Goal: Task Accomplishment & Management: Manage account settings

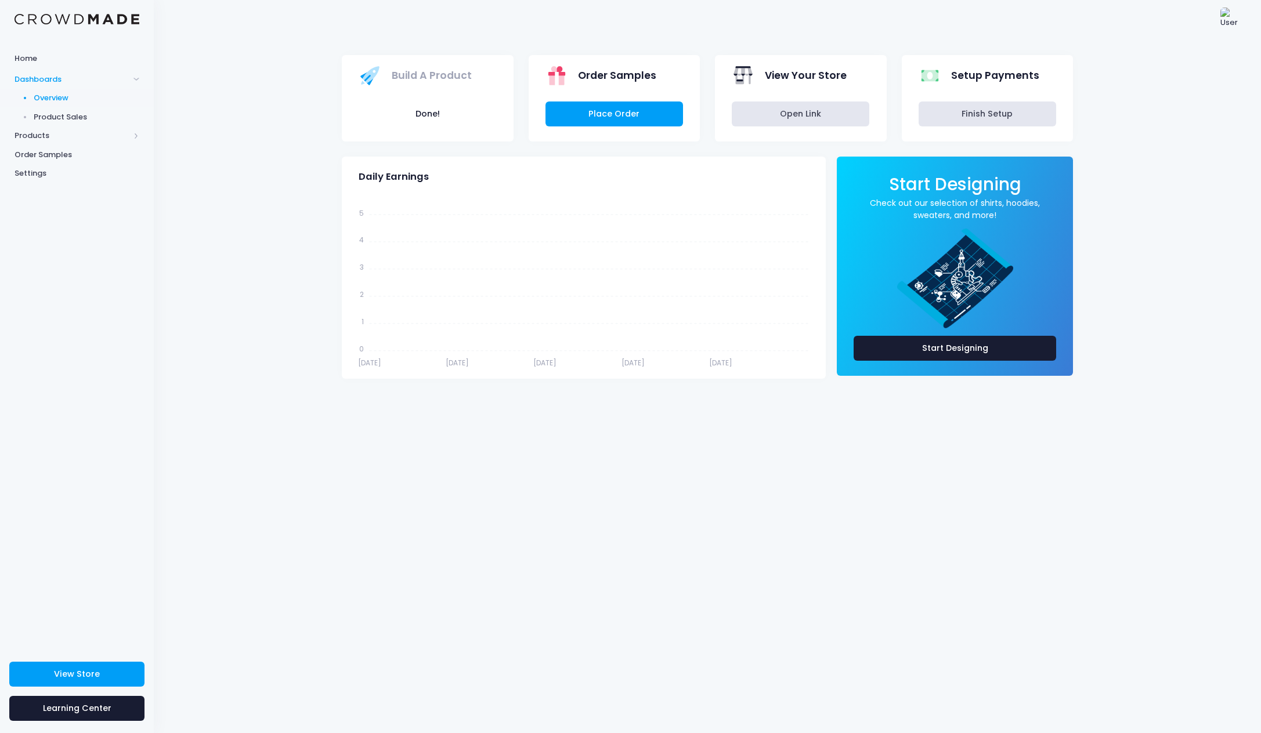
click at [1227, 20] on img at bounding box center [1231, 19] width 23 height 23
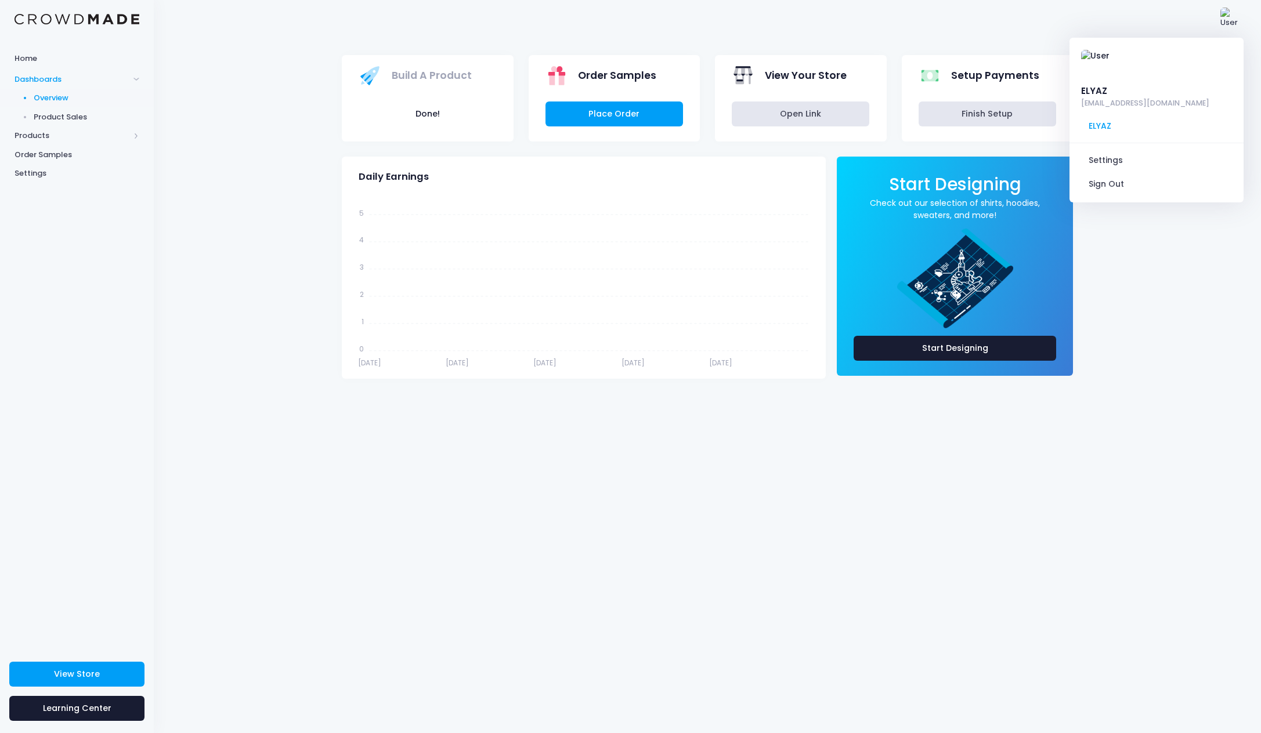
drag, startPoint x: 233, startPoint y: 65, endPoint x: 253, endPoint y: 73, distance: 21.7
click at [234, 66] on div "Build A Product Done! Order Samples Place Order View Your Store" at bounding box center [707, 386] width 1107 height 696
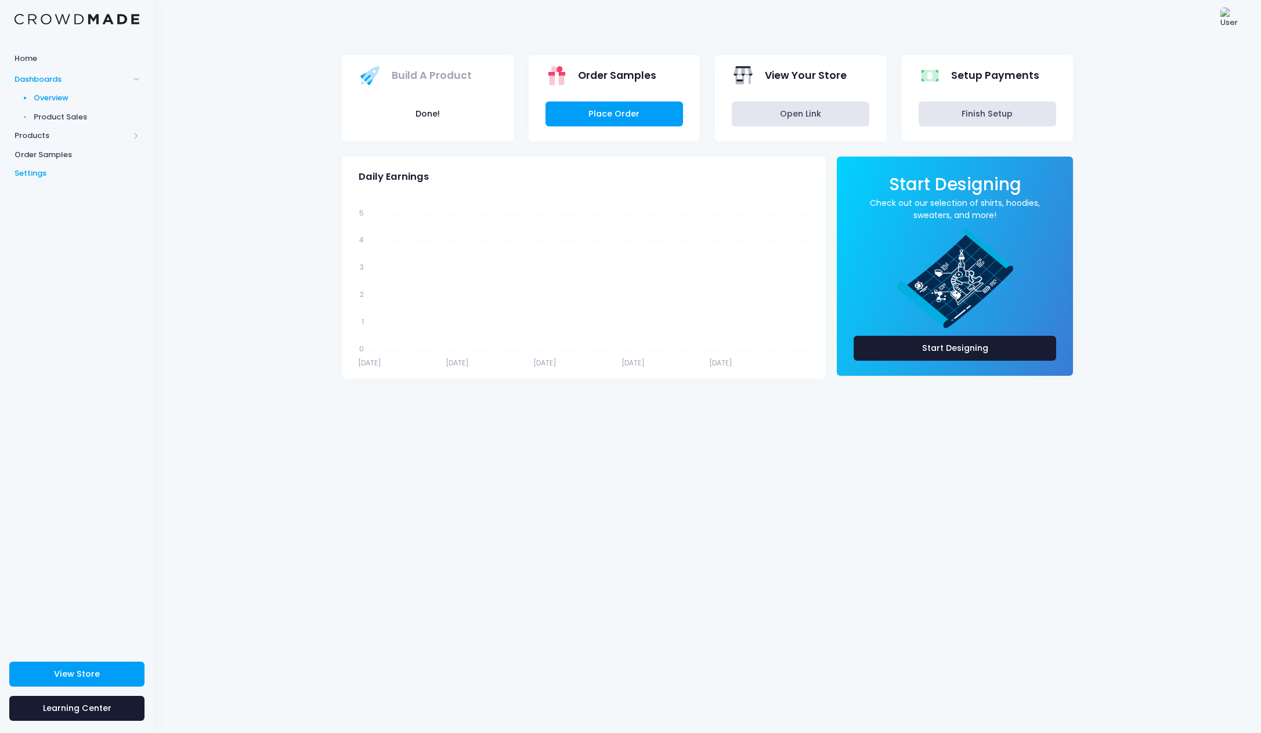
click at [34, 170] on span "Settings" at bounding box center [77, 174] width 125 height 12
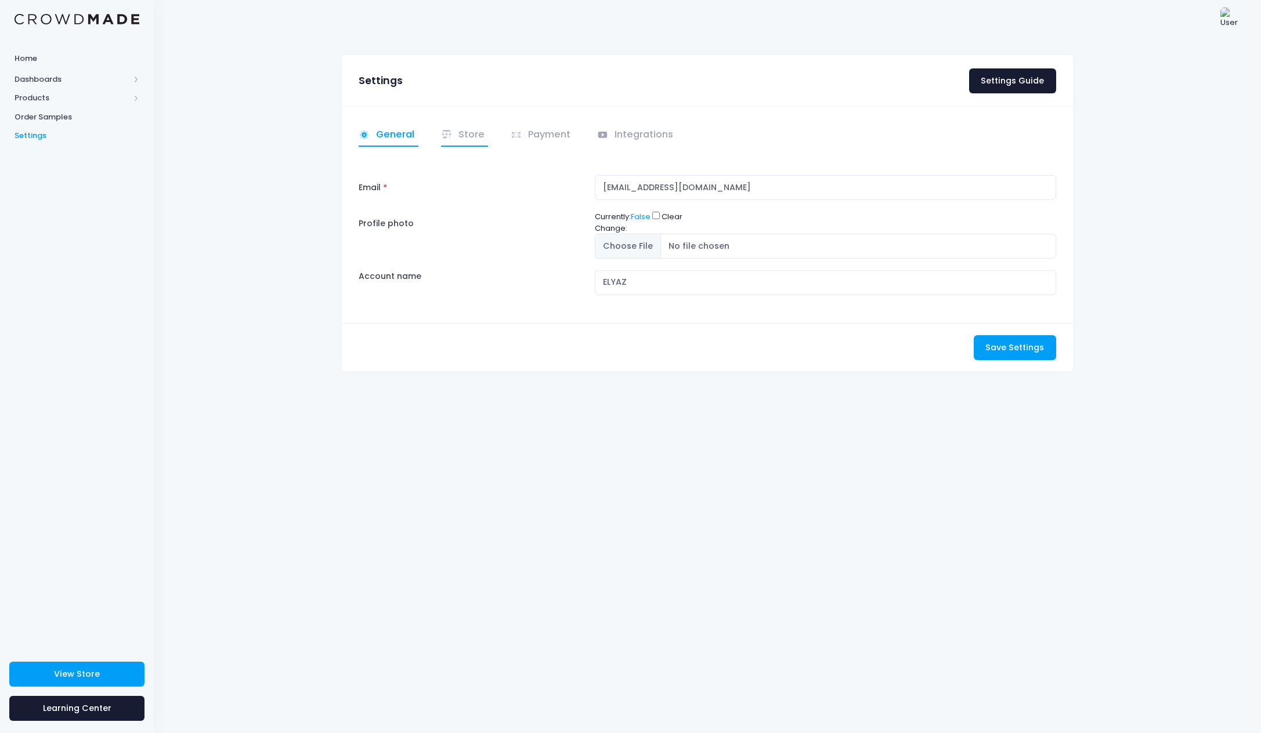
click at [466, 135] on link "Store" at bounding box center [465, 135] width 48 height 23
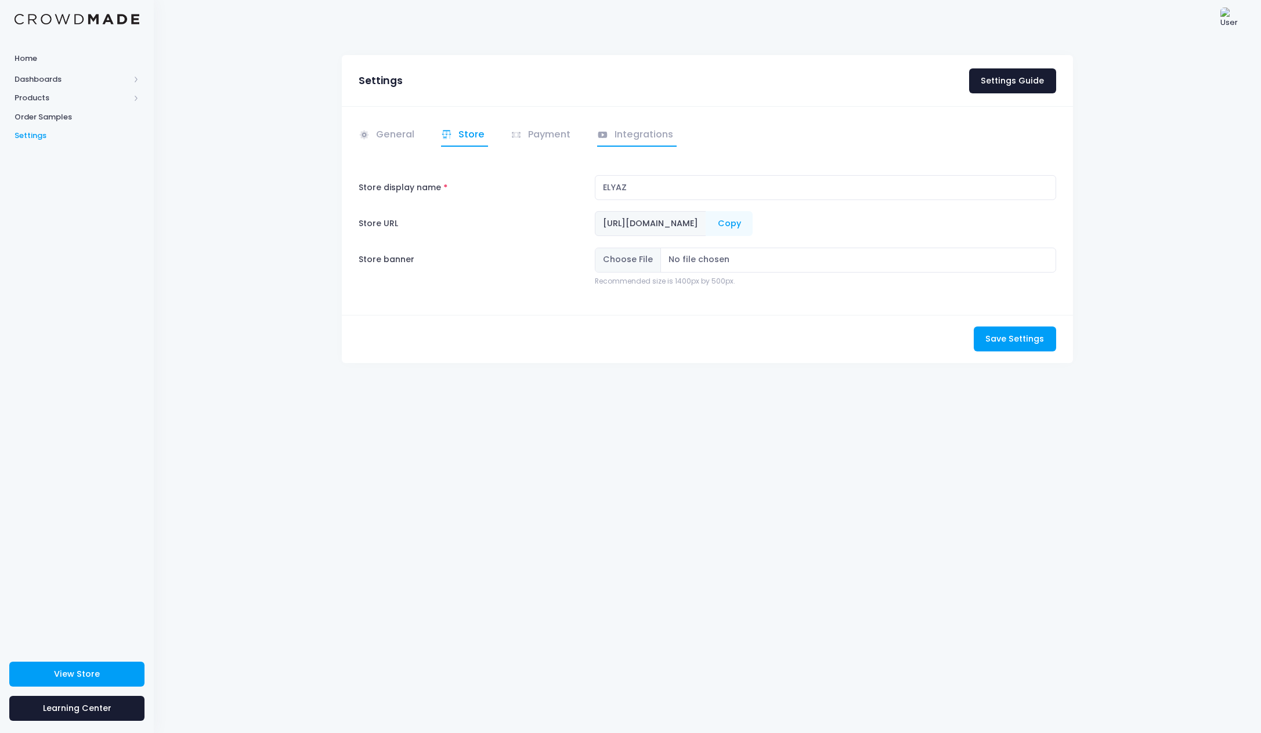
click at [635, 133] on link "Integrations" at bounding box center [637, 135] width 80 height 23
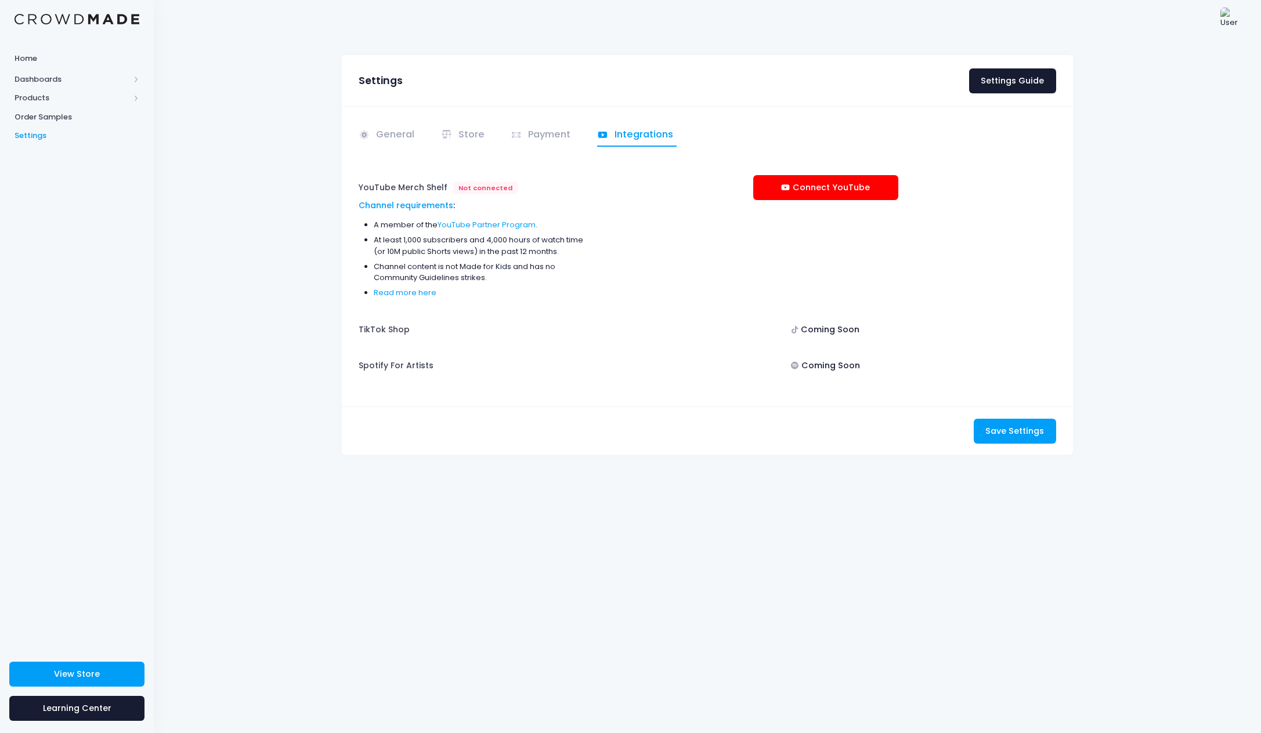
click at [820, 362] on div "Coming Soon" at bounding box center [825, 366] width 145 height 25
drag, startPoint x: 816, startPoint y: 363, endPoint x: 820, endPoint y: 340, distance: 22.9
click at [816, 363] on div "Coming Soon" at bounding box center [825, 366] width 145 height 25
click at [823, 330] on div "Coming Soon" at bounding box center [825, 329] width 145 height 25
drag, startPoint x: 825, startPoint y: 364, endPoint x: 826, endPoint y: 336, distance: 27.9
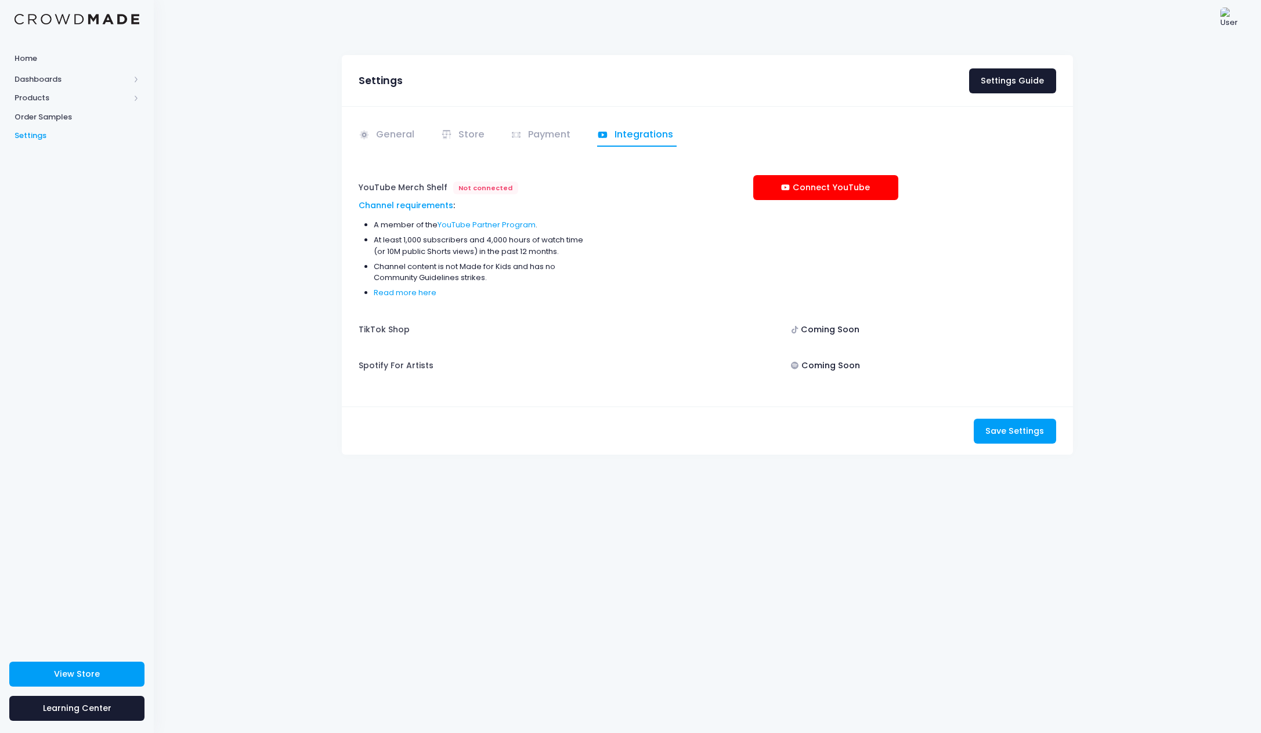
click at [825, 363] on div "Coming Soon" at bounding box center [825, 366] width 145 height 25
click at [825, 331] on div "Coming Soon" at bounding box center [825, 329] width 145 height 25
click at [546, 139] on link "Payment" at bounding box center [542, 135] width 64 height 23
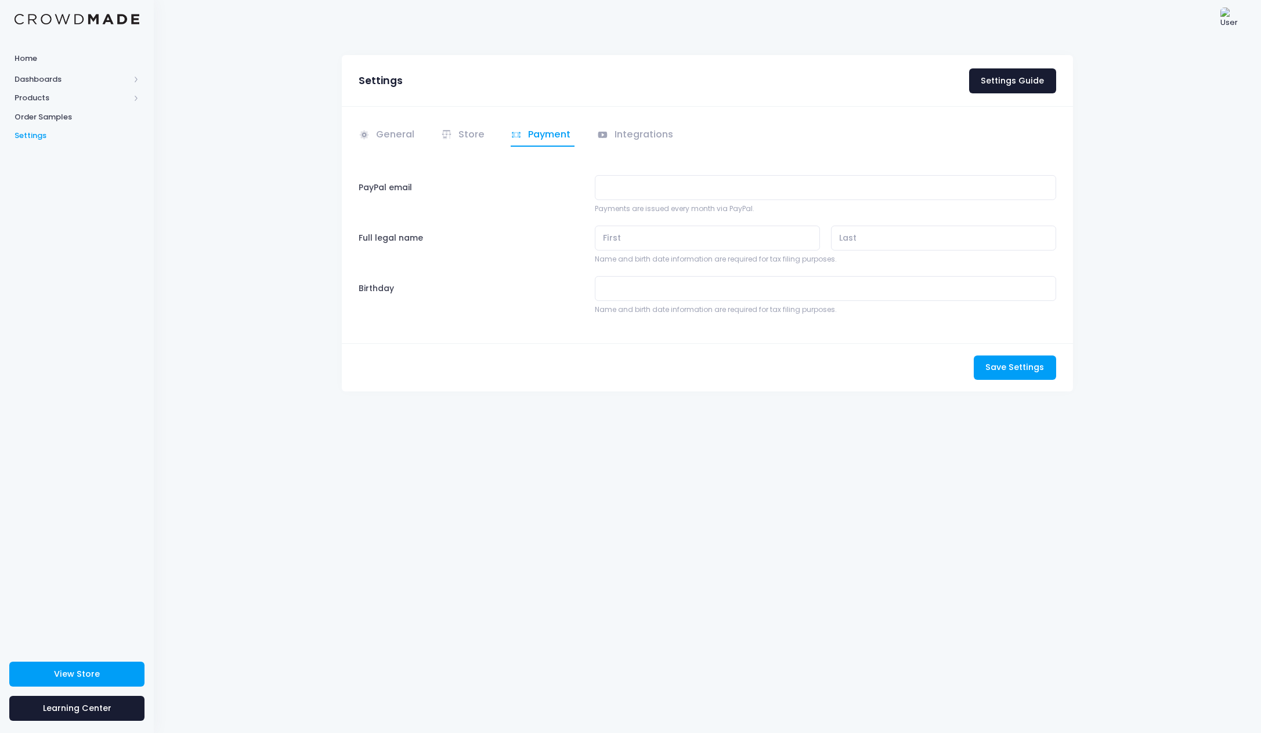
click at [513, 177] on label "PayPal email" at bounding box center [471, 194] width 236 height 39
click at [595, 177] on input "PayPal email" at bounding box center [825, 187] width 461 height 25
click at [513, 177] on label "PayPal email" at bounding box center [471, 194] width 236 height 39
click at [595, 177] on input "PayPal email" at bounding box center [825, 187] width 461 height 25
click at [519, 192] on label "PayPal email" at bounding box center [471, 194] width 236 height 39
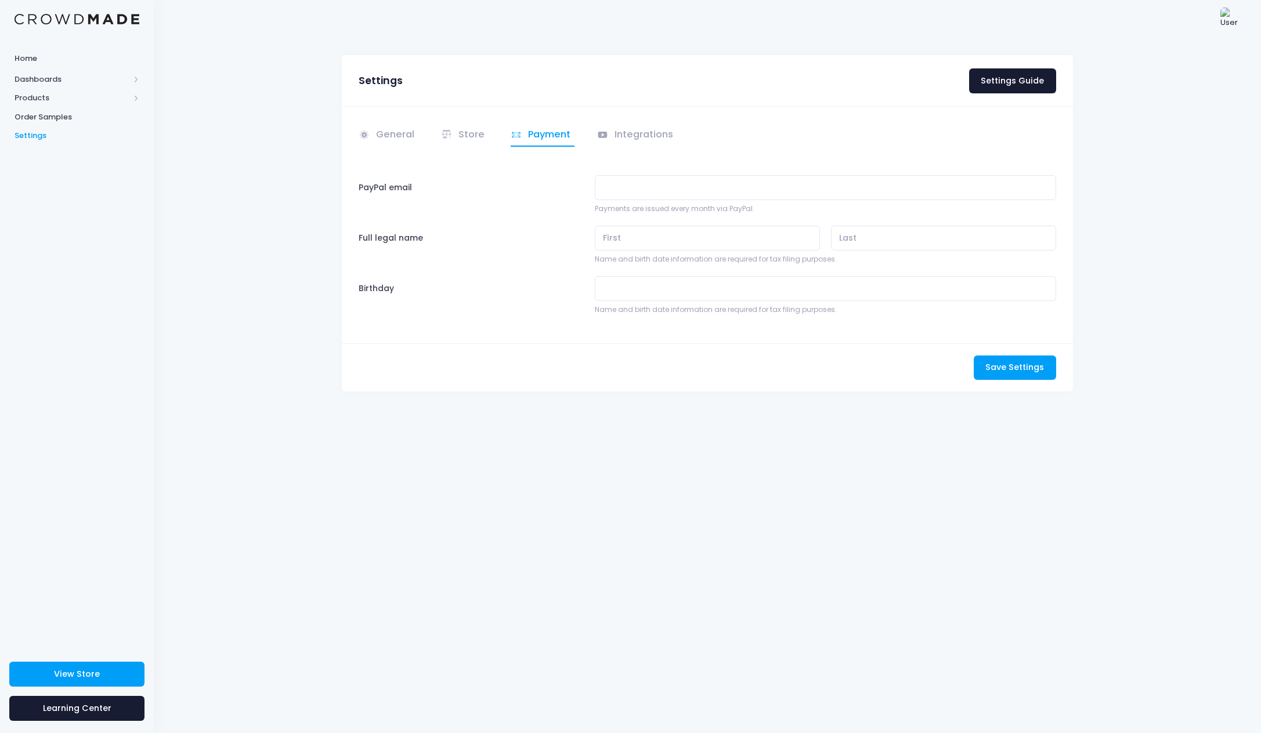
click at [595, 192] on input "PayPal email" at bounding box center [825, 187] width 461 height 25
drag, startPoint x: 567, startPoint y: 244, endPoint x: 594, endPoint y: 354, distance: 113.0
click at [567, 245] on div "Full legal name" at bounding box center [471, 245] width 236 height 39
click at [462, 132] on link "Store" at bounding box center [465, 135] width 48 height 23
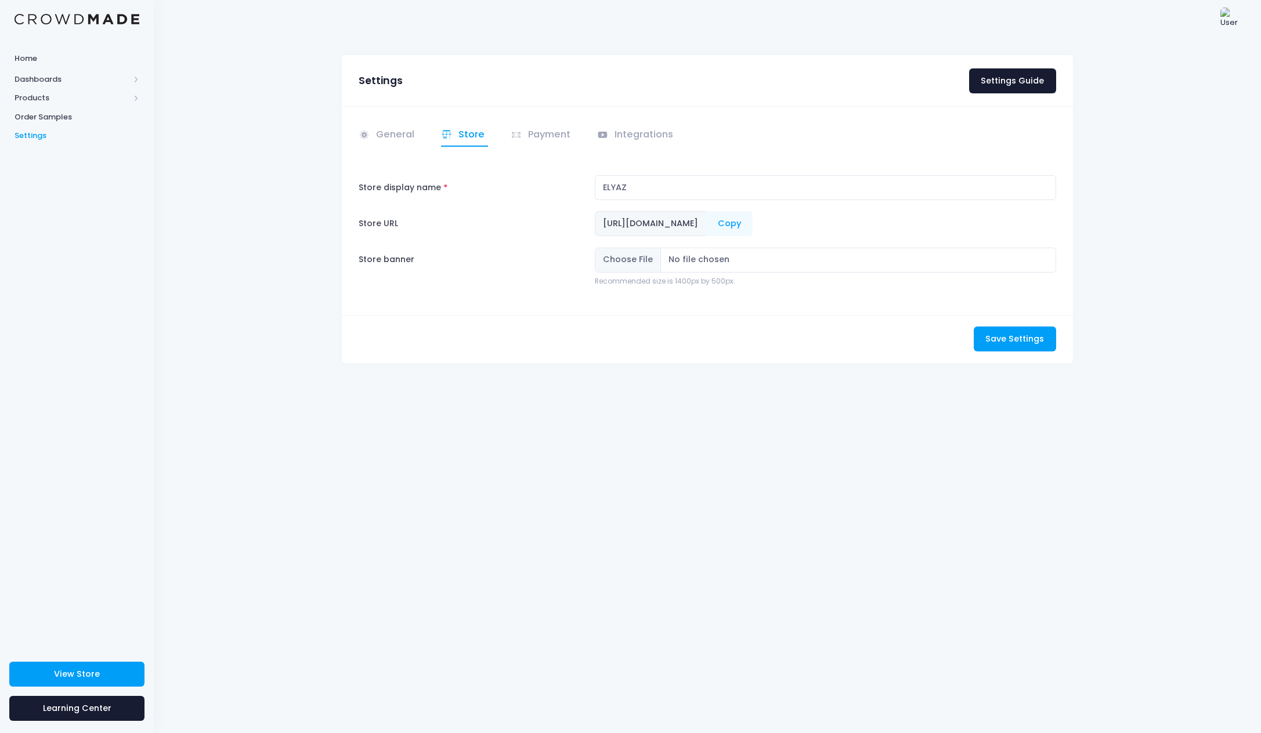
drag, startPoint x: 407, startPoint y: 132, endPoint x: 452, endPoint y: 134, distance: 45.3
click at [407, 132] on link "General" at bounding box center [389, 135] width 60 height 23
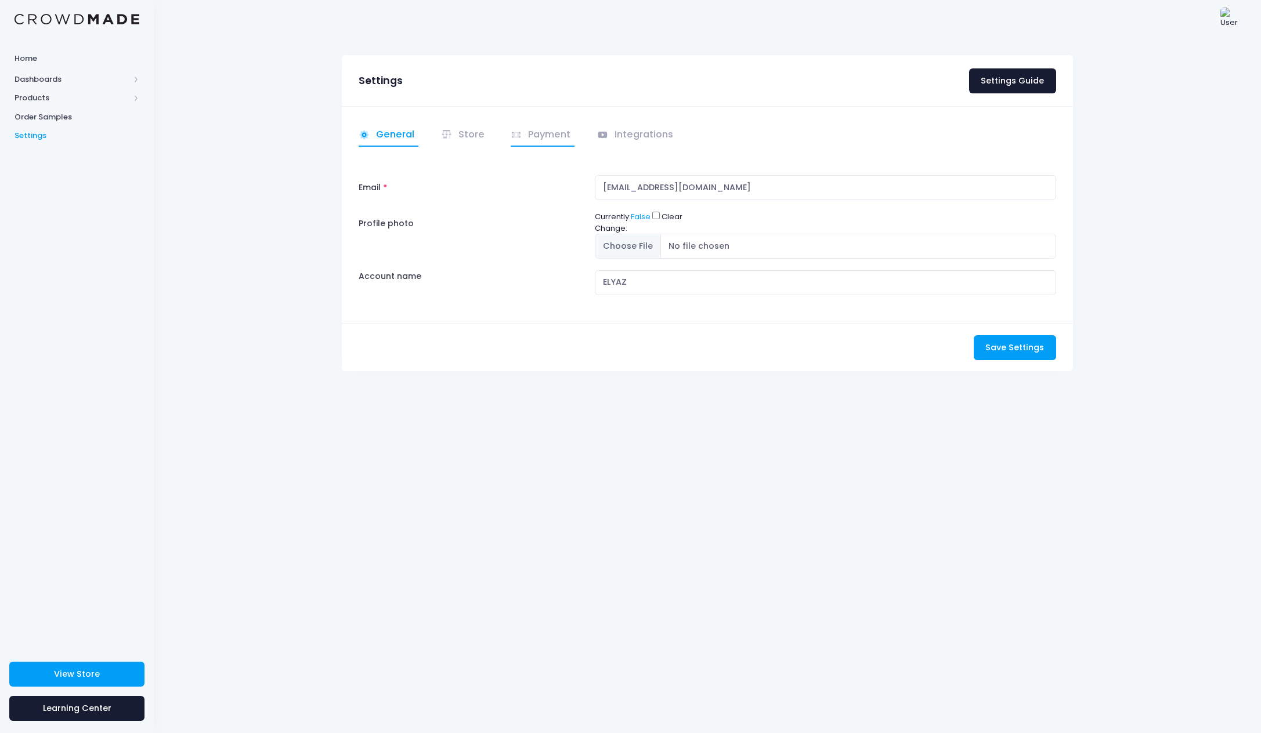
click at [534, 133] on link "Payment" at bounding box center [542, 135] width 64 height 23
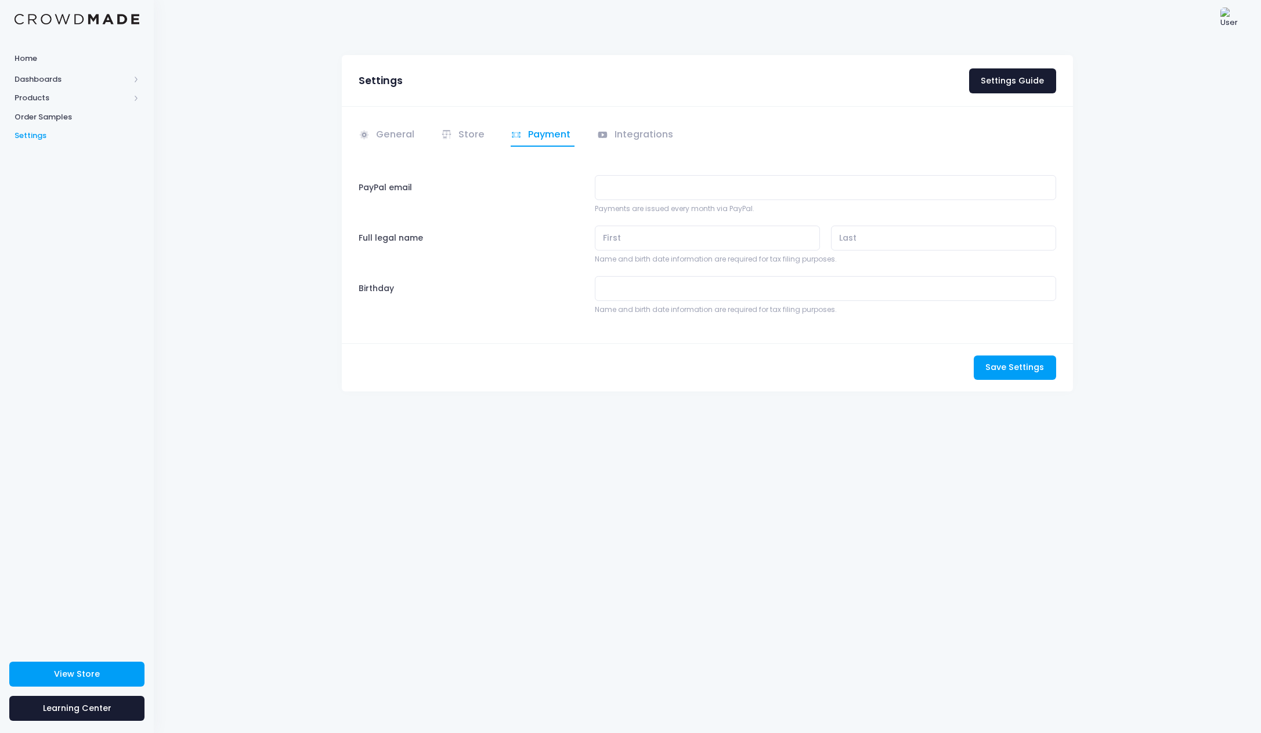
click at [573, 94] on div "Settings Settings Guide" at bounding box center [707, 80] width 731 height 51
drag, startPoint x: 467, startPoint y: 137, endPoint x: 461, endPoint y: 135, distance: 6.2
click at [466, 137] on link "Store" at bounding box center [465, 135] width 48 height 23
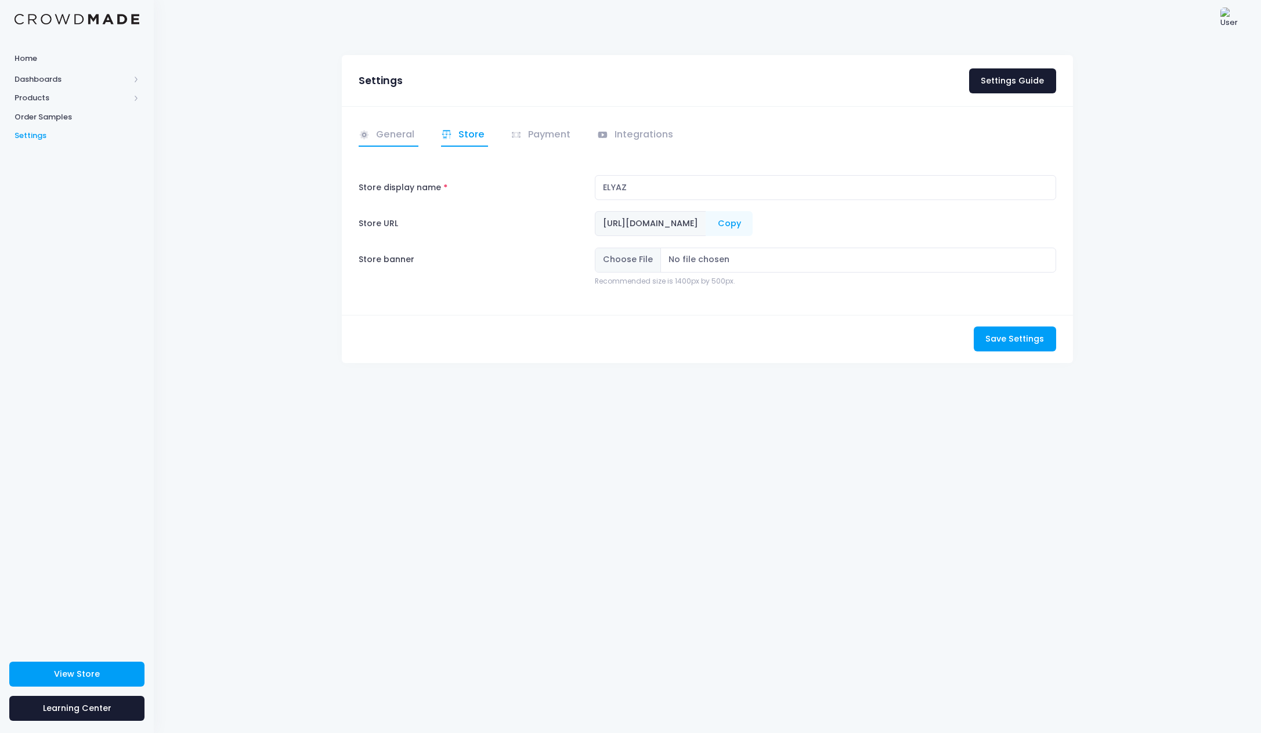
click at [403, 136] on link "General" at bounding box center [389, 135] width 60 height 23
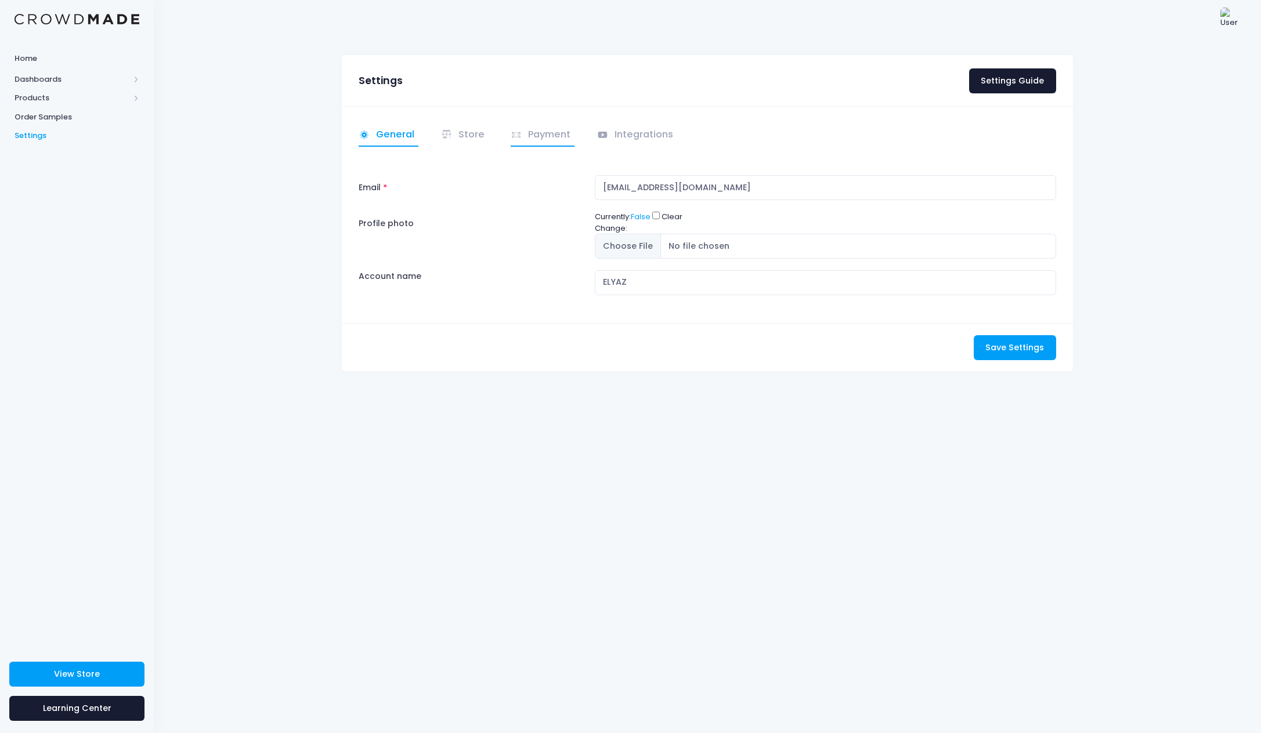
click at [546, 143] on link "Payment" at bounding box center [542, 135] width 64 height 23
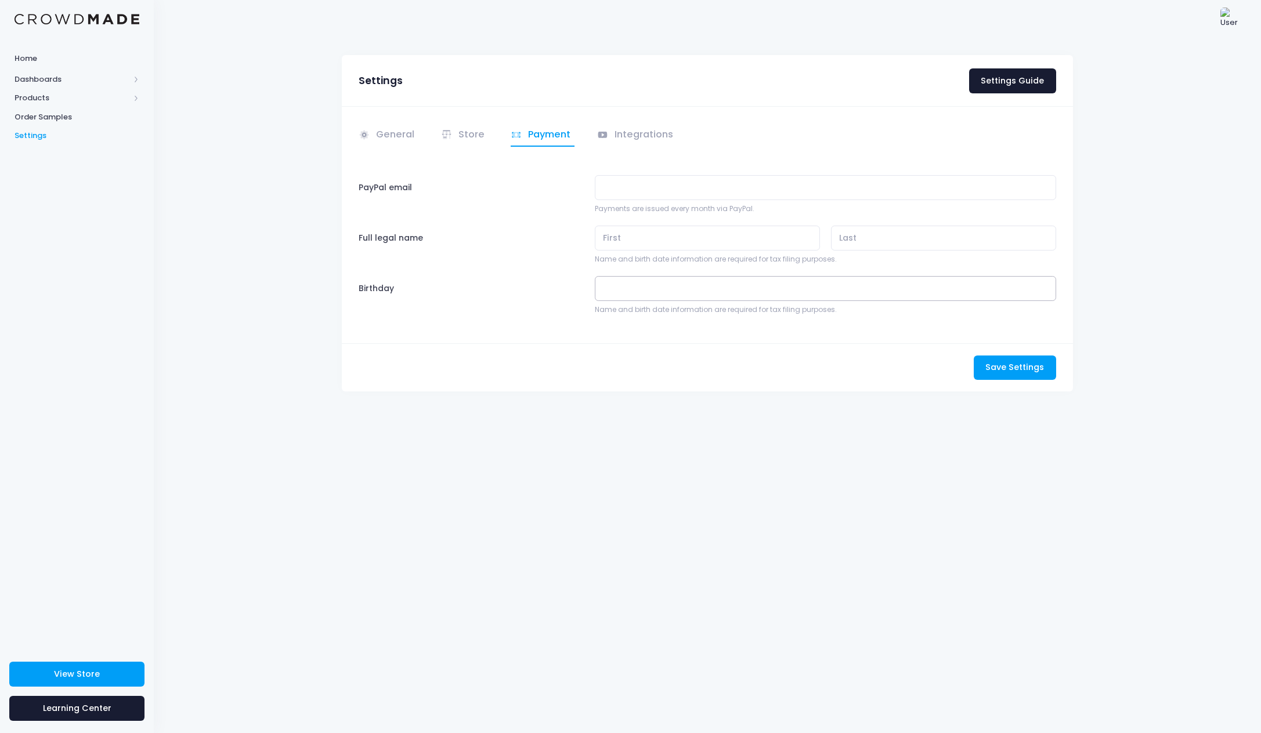
click at [635, 291] on input "Birthday" at bounding box center [825, 288] width 461 height 25
click at [537, 262] on div "Full legal name" at bounding box center [471, 245] width 236 height 39
click at [634, 193] on input "PayPal email" at bounding box center [825, 187] width 461 height 25
click at [551, 195] on label "PayPal email" at bounding box center [471, 194] width 236 height 39
click at [595, 195] on input "PayPal email" at bounding box center [825, 187] width 461 height 25
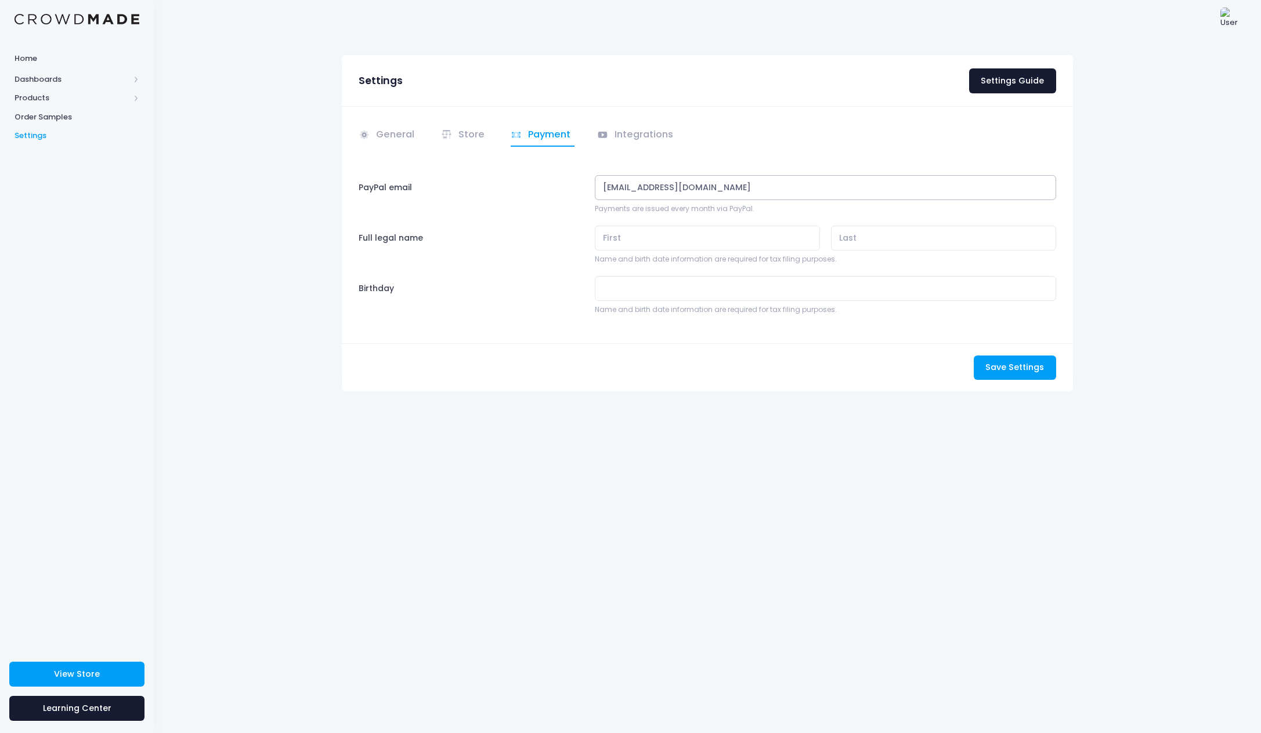
type input "[EMAIL_ADDRESS][DOMAIN_NAME]"
drag, startPoint x: 537, startPoint y: 248, endPoint x: 666, endPoint y: 248, distance: 128.8
click at [543, 249] on div "Full legal name" at bounding box center [471, 245] width 236 height 39
type input "[PERSON_NAME]"
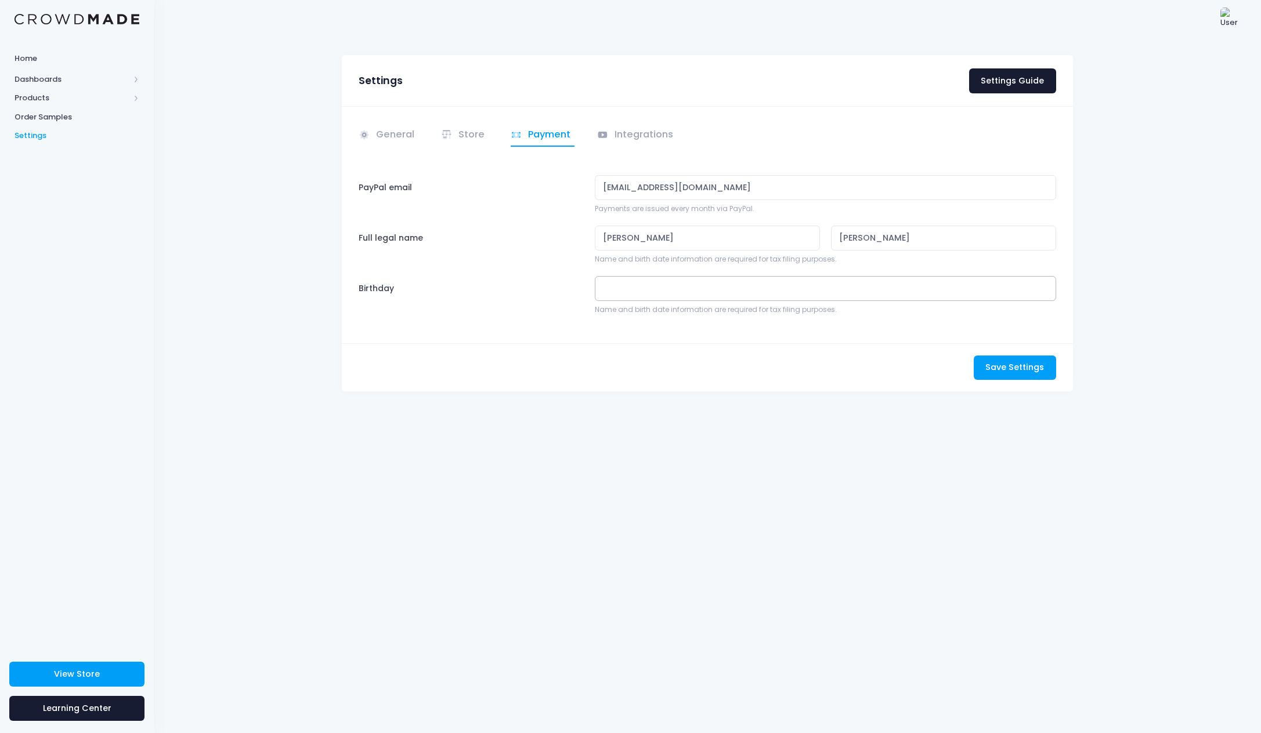
click at [654, 288] on input "Birthday" at bounding box center [825, 288] width 461 height 25
click at [720, 320] on span at bounding box center [720, 325] width 8 height 10
click at [712, 321] on input "2006" at bounding box center [705, 320] width 38 height 20
click at [716, 316] on span at bounding box center [720, 315] width 8 height 10
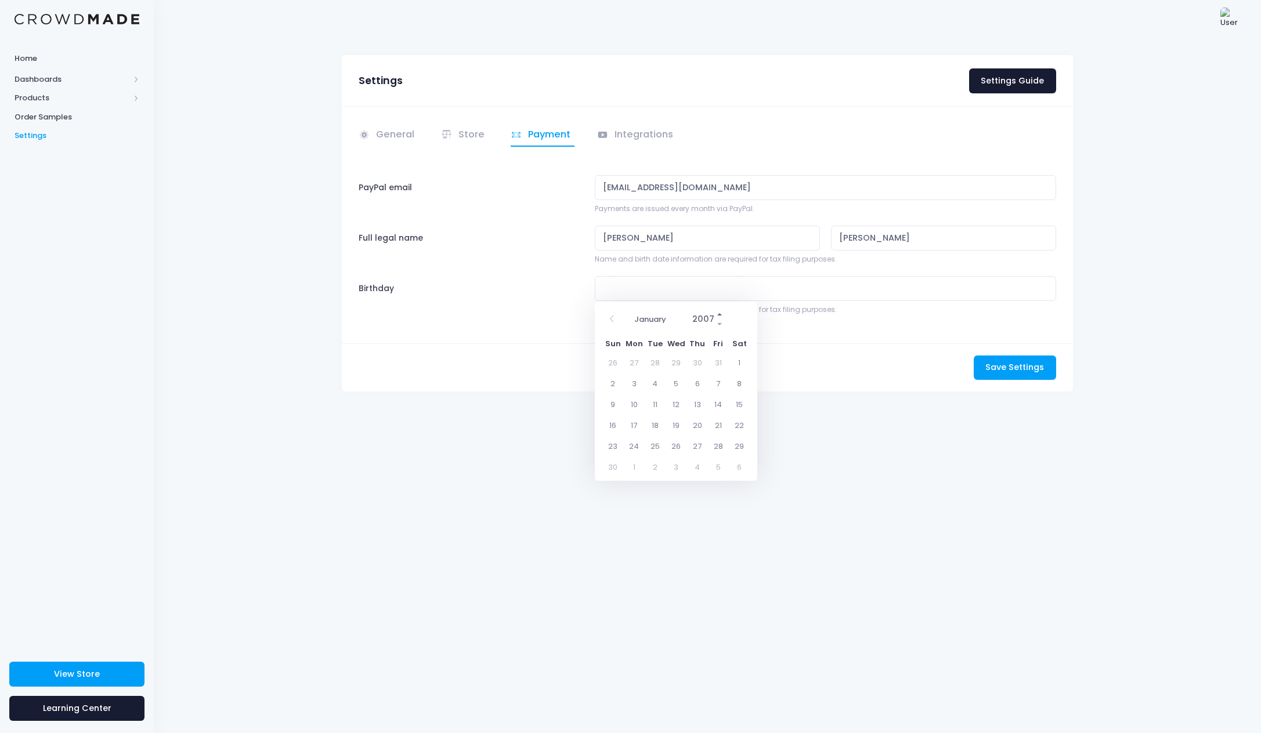
click at [717, 316] on span at bounding box center [720, 315] width 8 height 10
click at [716, 321] on span at bounding box center [720, 325] width 8 height 10
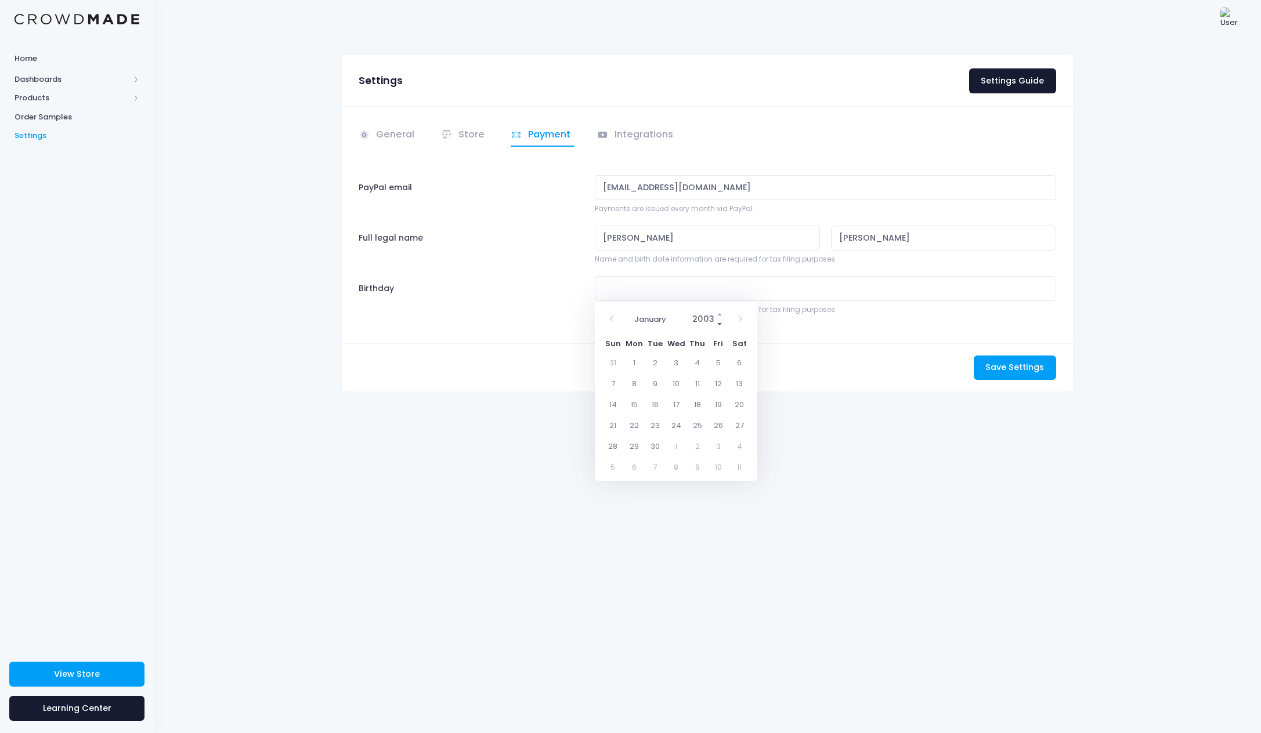
click at [716, 321] on span at bounding box center [720, 325] width 8 height 10
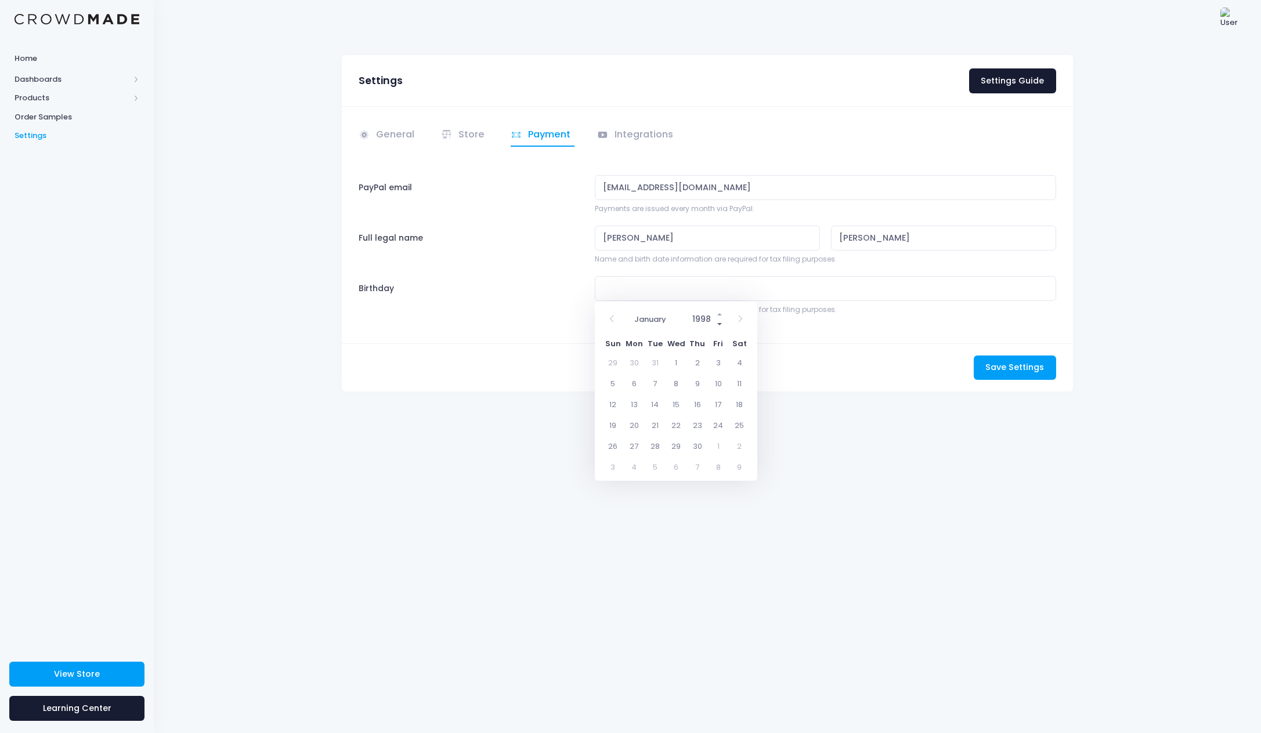
click at [716, 321] on span at bounding box center [720, 325] width 8 height 10
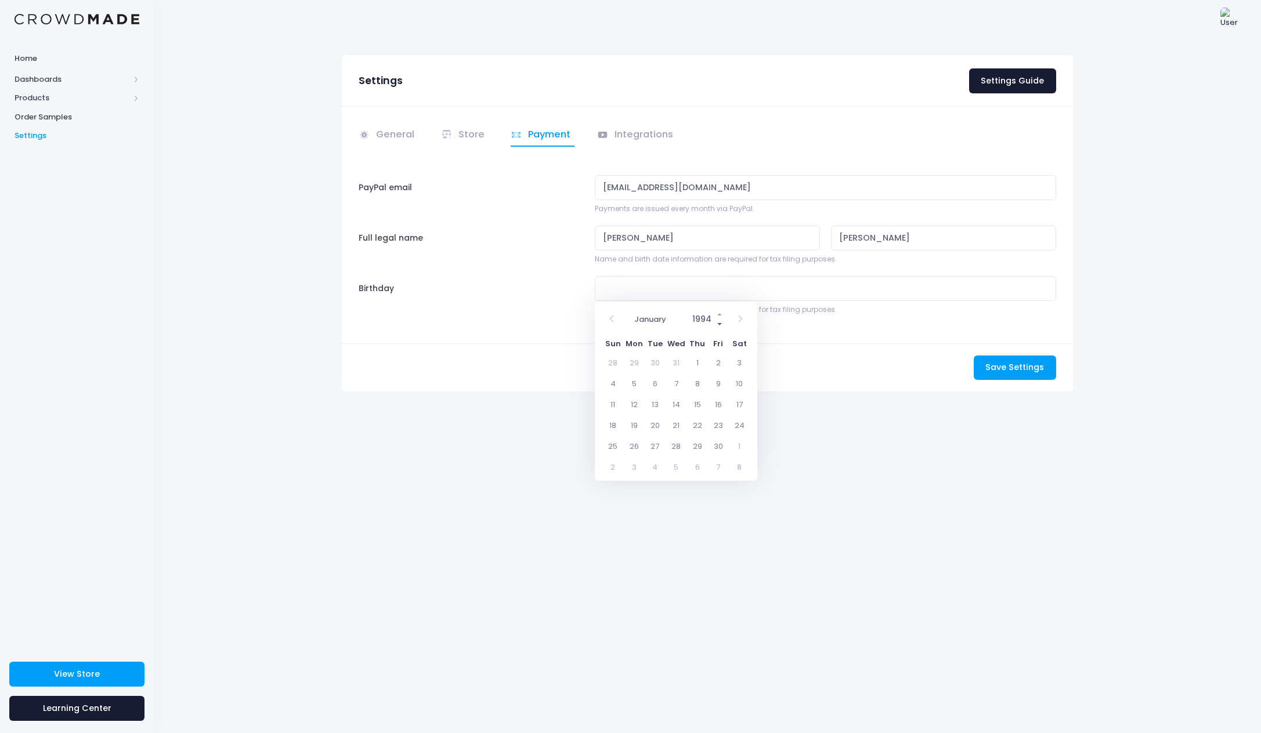
type input "1993"
select select "6"
drag, startPoint x: 653, startPoint y: 444, endPoint x: 703, endPoint y: 370, distance: 89.1
click at [653, 444] on span "27" at bounding box center [654, 446] width 21 height 21
type input "[DATE]"
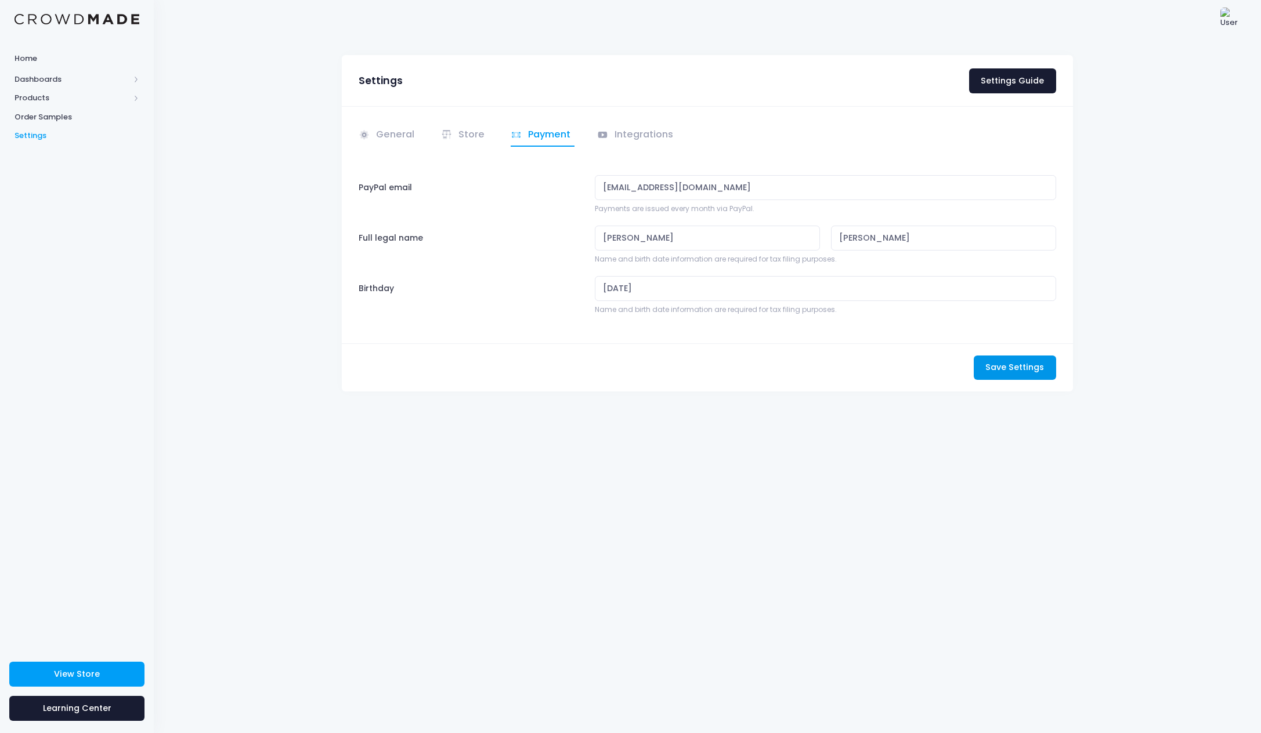
click at [1001, 365] on span "Save Settings" at bounding box center [1014, 367] width 59 height 12
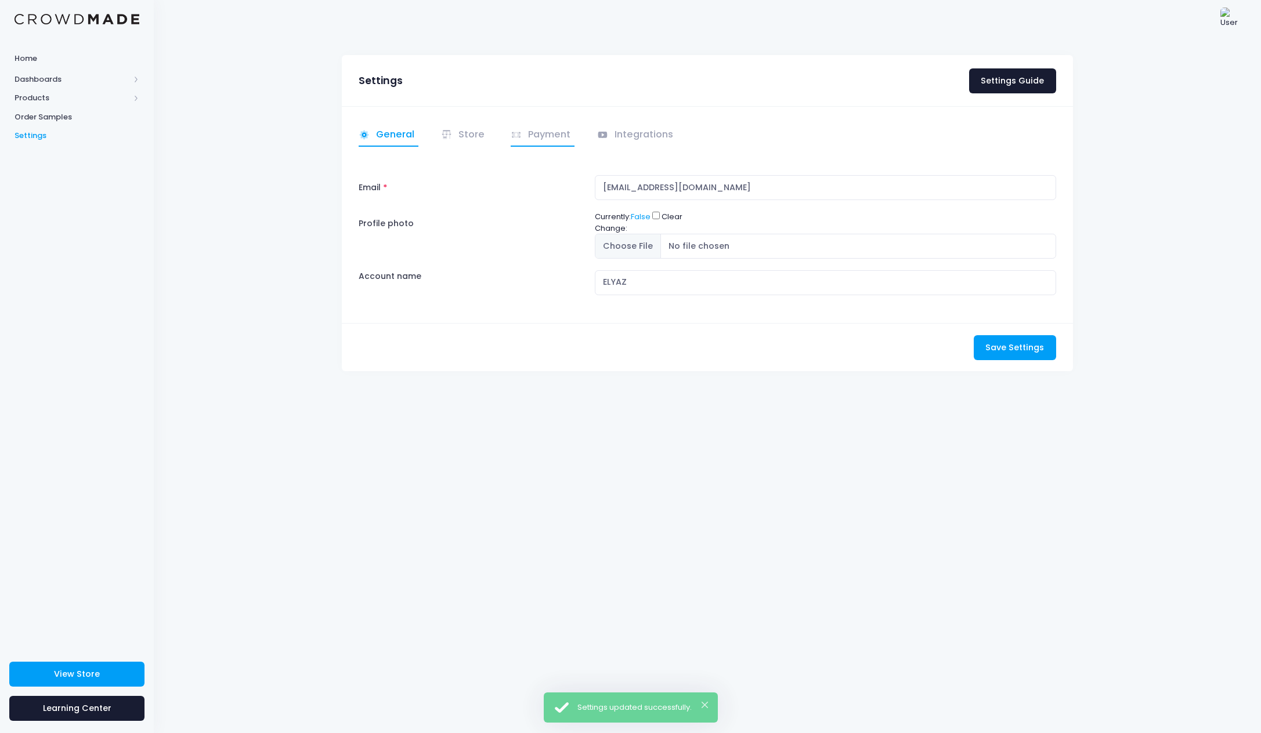
click at [539, 138] on link "Payment" at bounding box center [542, 135] width 64 height 23
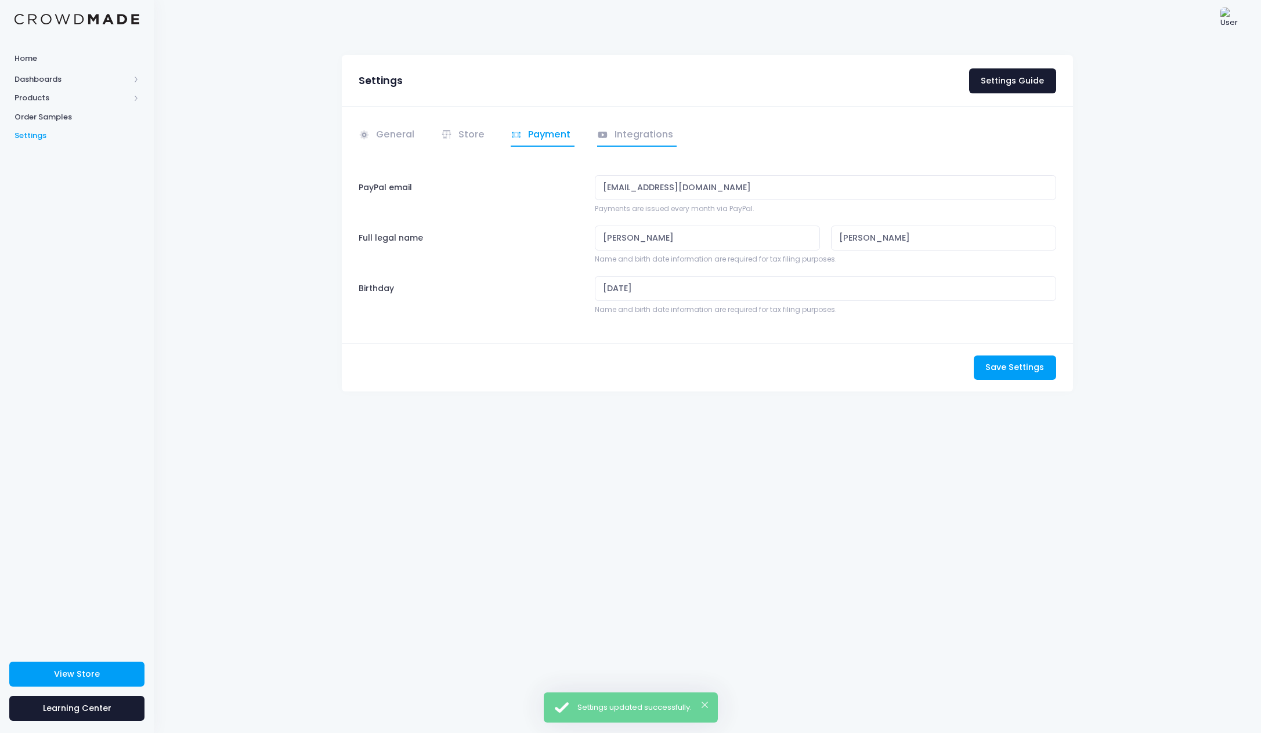
click at [624, 135] on link "Integrations" at bounding box center [637, 135] width 80 height 23
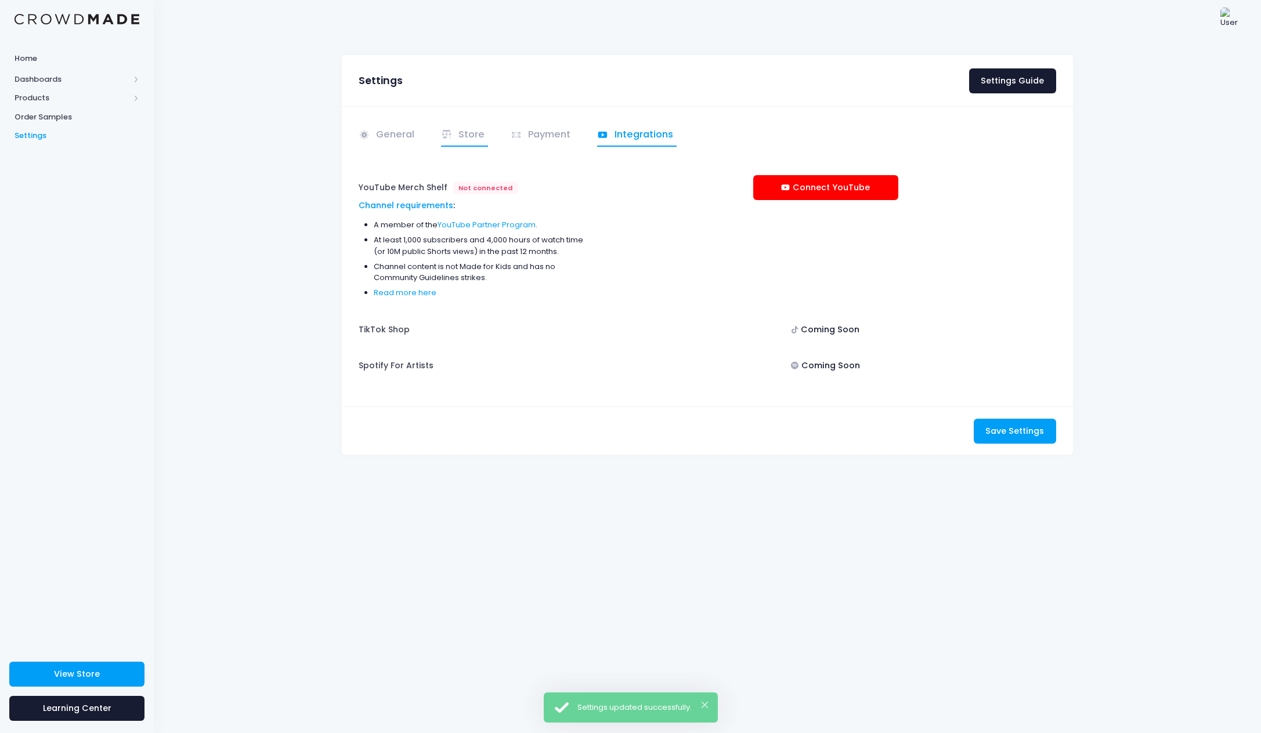
click at [476, 136] on link "Store" at bounding box center [465, 135] width 48 height 23
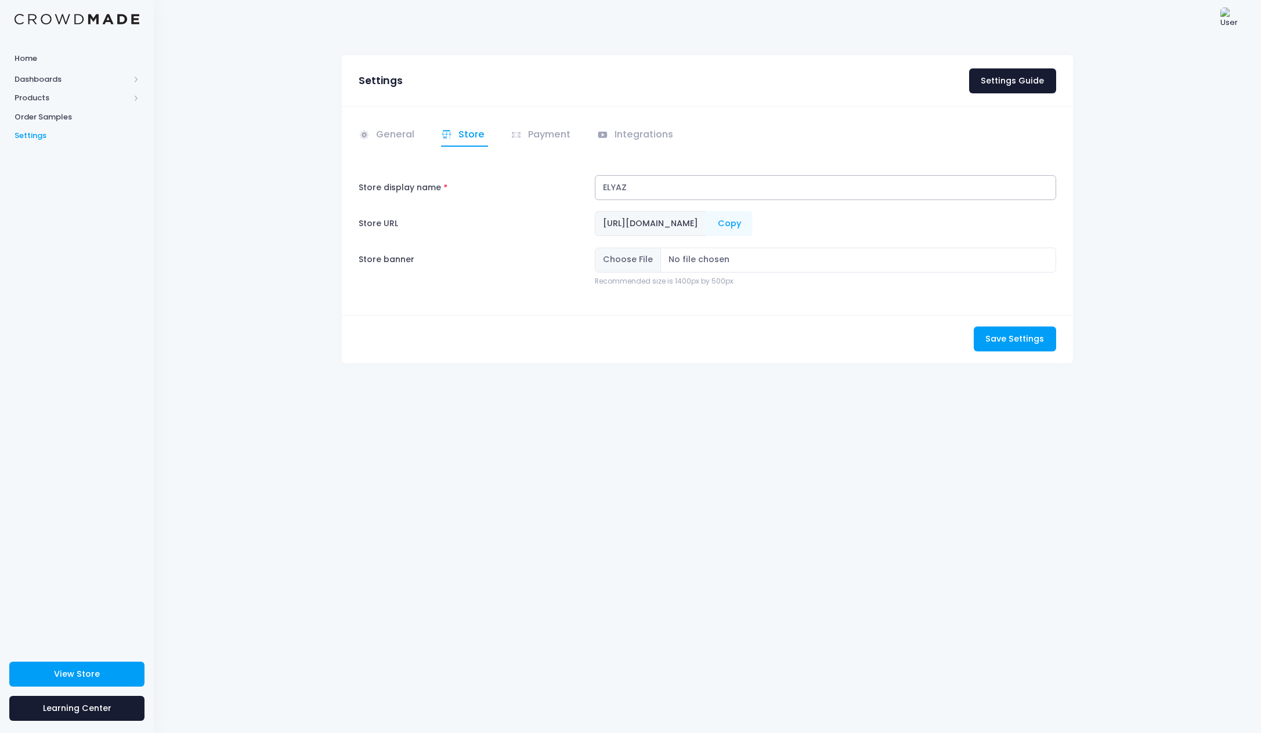
click at [644, 185] on input "ELYAZ" at bounding box center [825, 187] width 461 height 25
click at [752, 222] on button "Copy" at bounding box center [728, 223] width 47 height 25
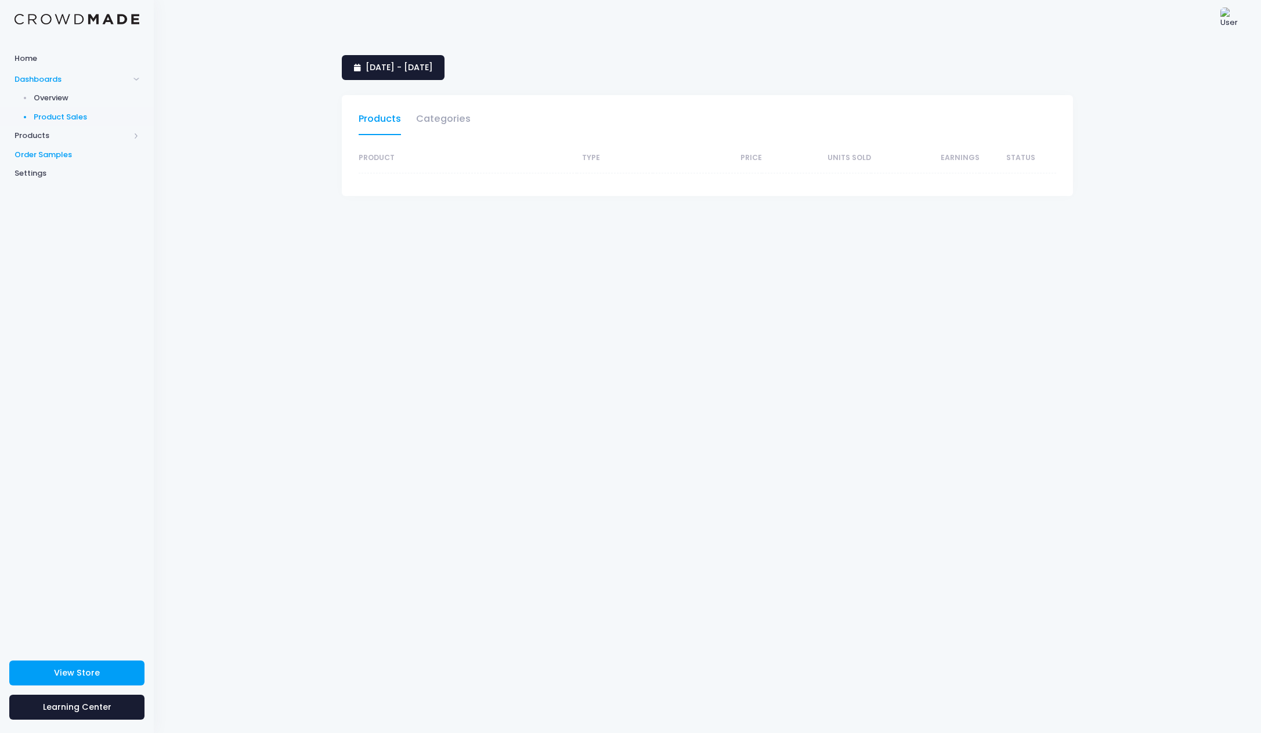
drag, startPoint x: 32, startPoint y: 137, endPoint x: 43, endPoint y: 143, distance: 12.2
click at [33, 137] on span "Products" at bounding box center [72, 136] width 115 height 12
select select "25"
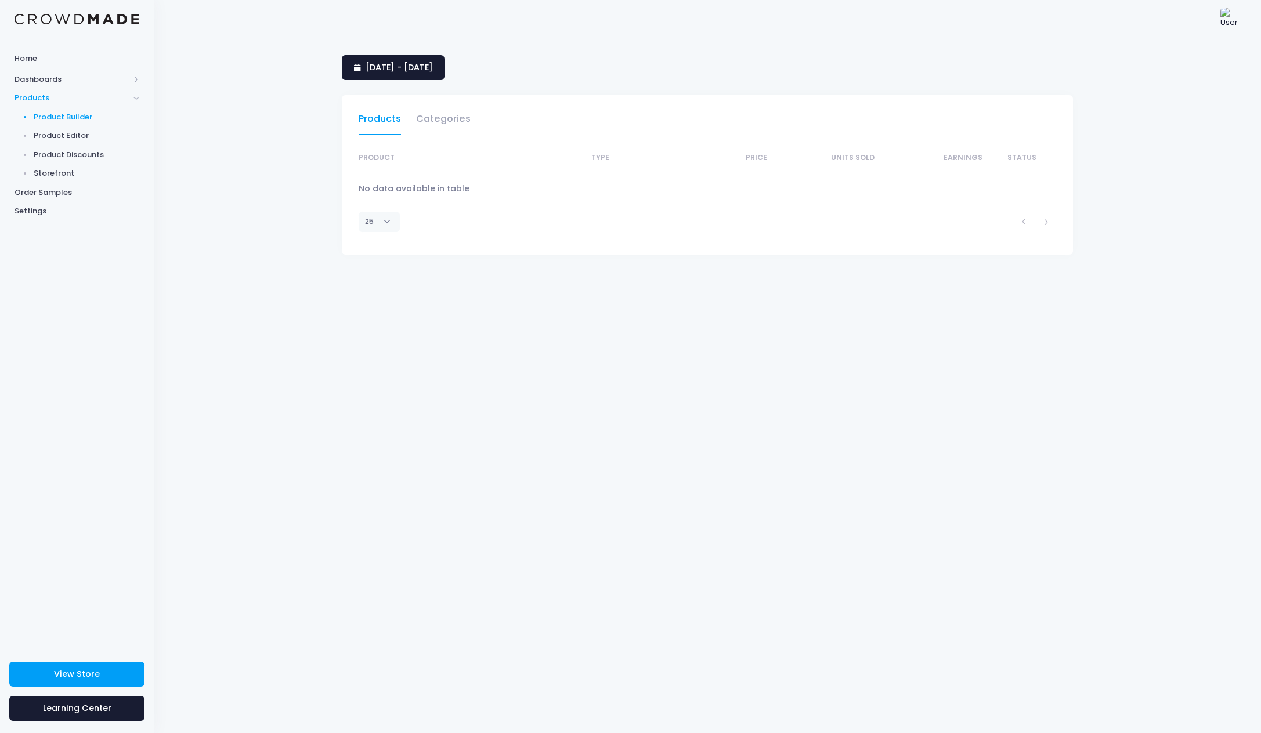
click at [59, 117] on span "Product Builder" at bounding box center [87, 117] width 106 height 12
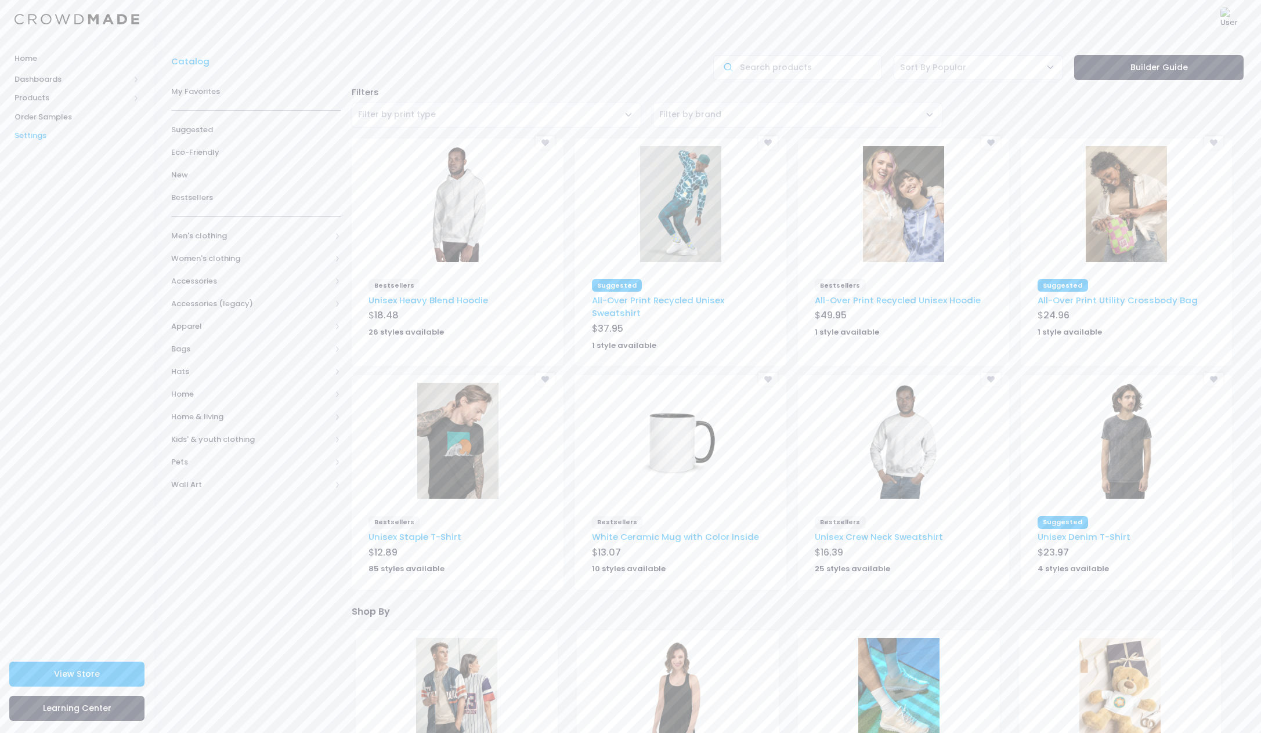
click at [39, 131] on span "Settings" at bounding box center [77, 136] width 125 height 12
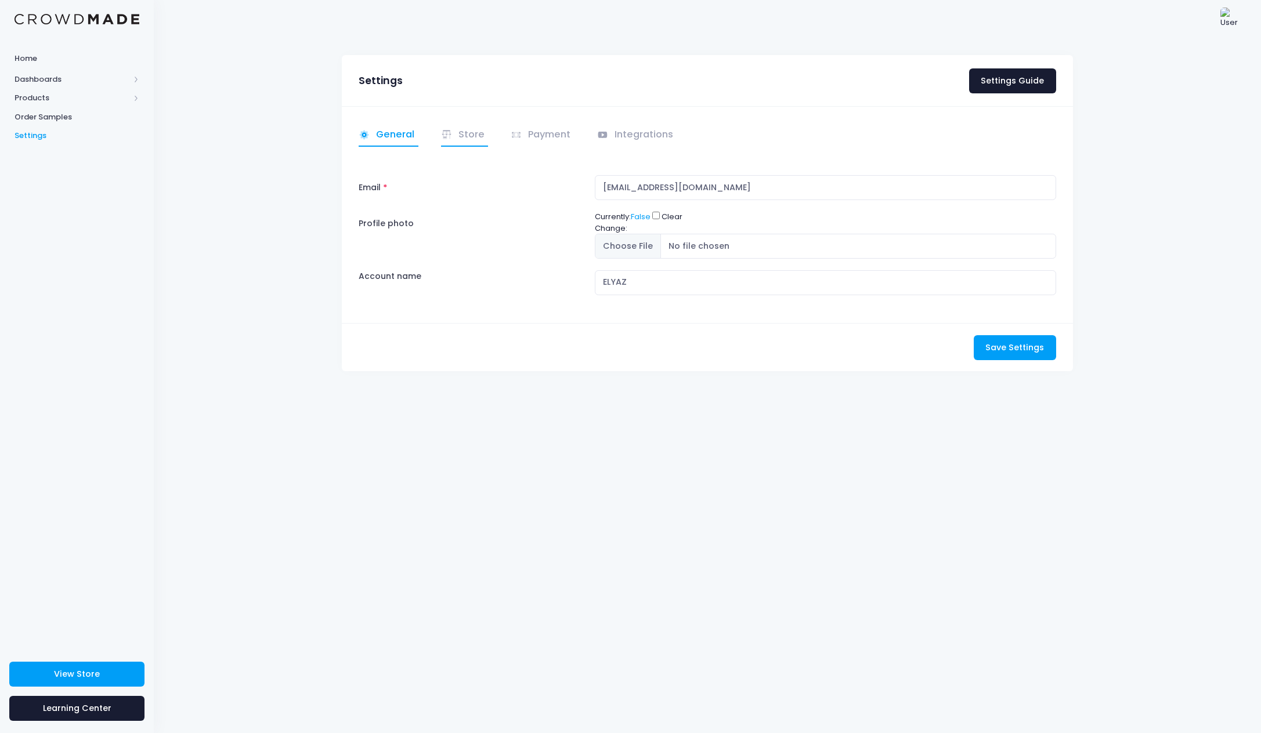
click at [469, 135] on link "Store" at bounding box center [465, 135] width 48 height 23
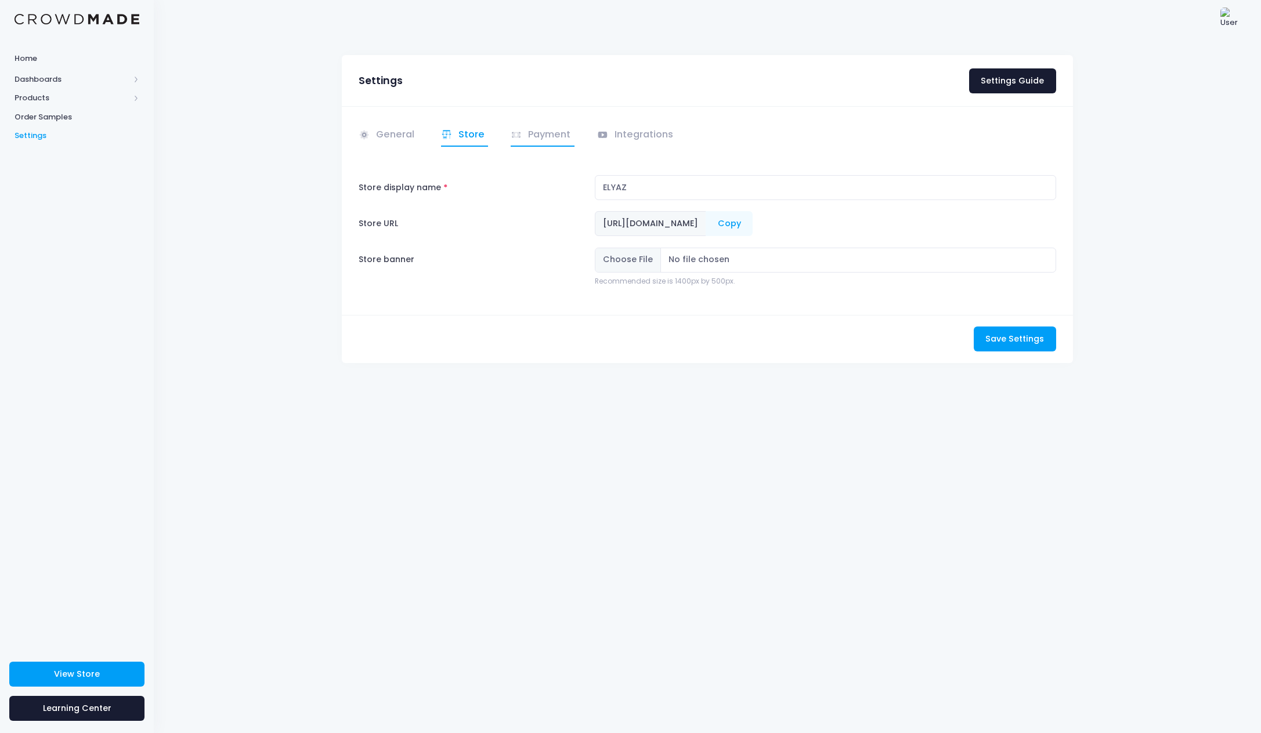
click at [545, 131] on link "Payment" at bounding box center [542, 135] width 64 height 23
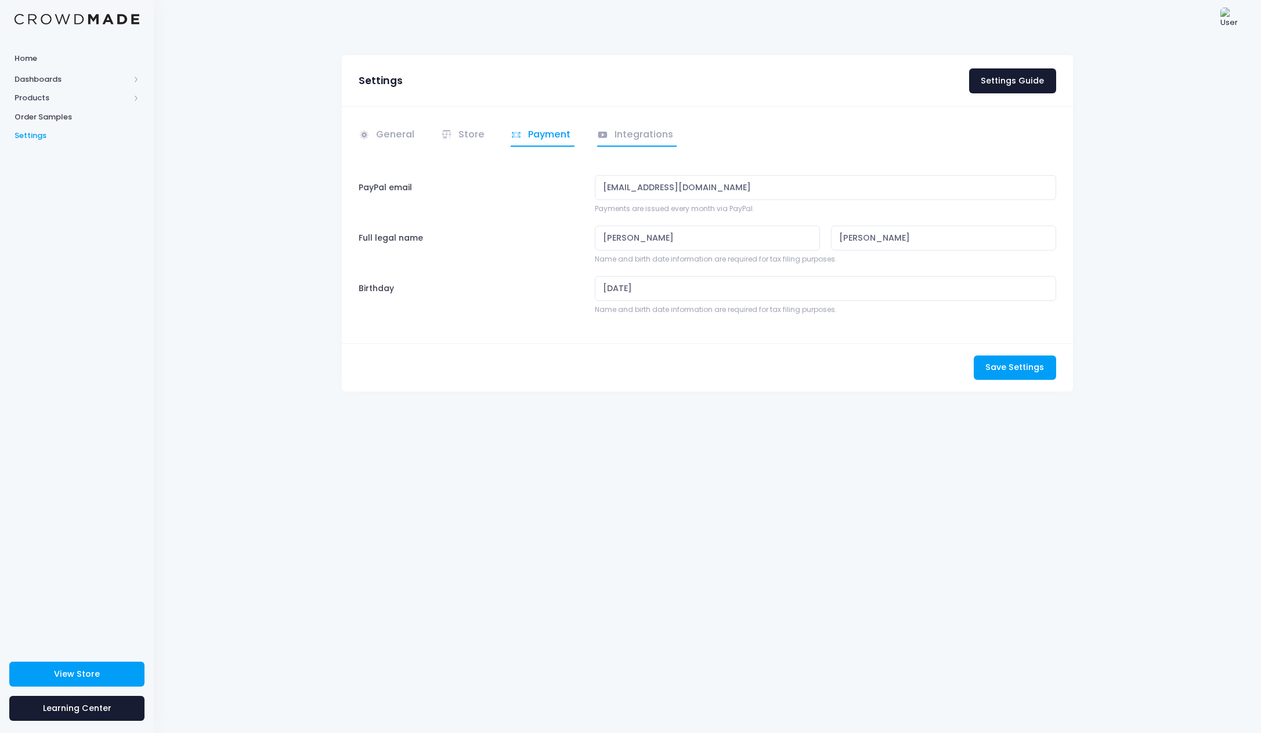
drag, startPoint x: 621, startPoint y: 132, endPoint x: 614, endPoint y: 133, distance: 6.6
click at [621, 132] on link "Integrations" at bounding box center [637, 135] width 80 height 23
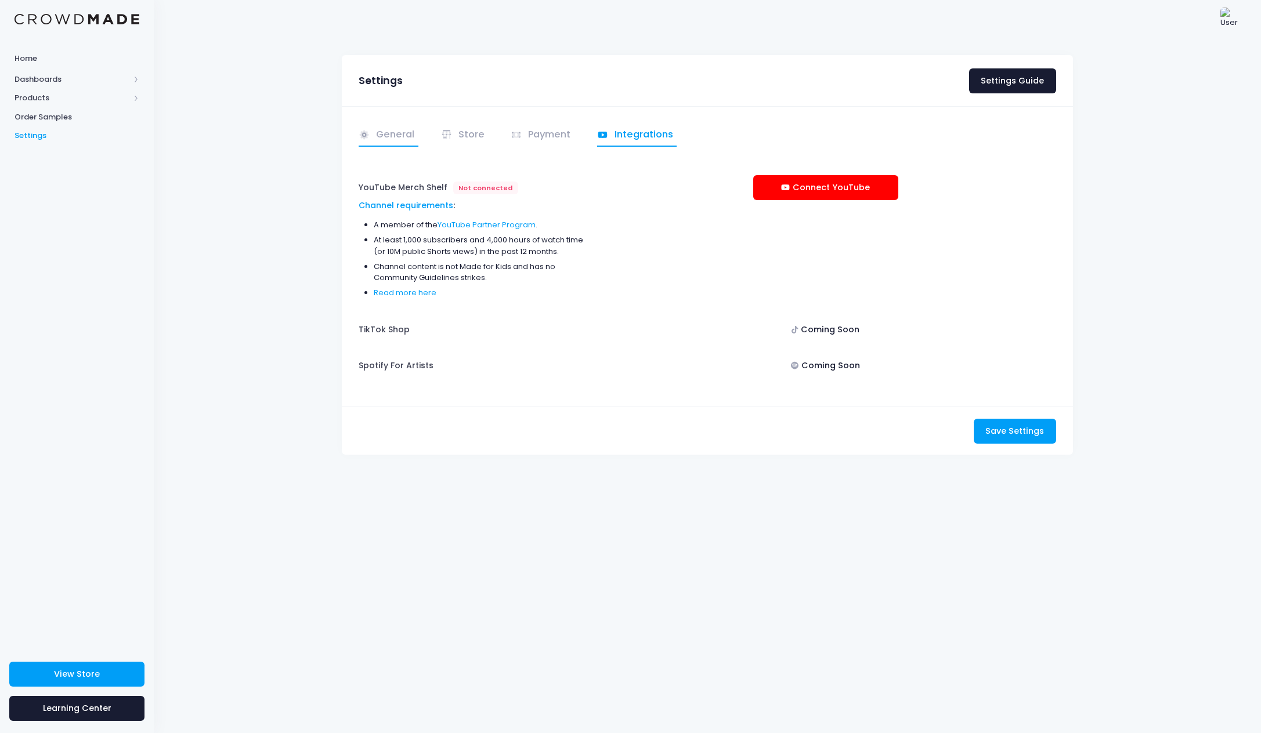
click at [367, 139] on icon at bounding box center [365, 135] width 12 height 12
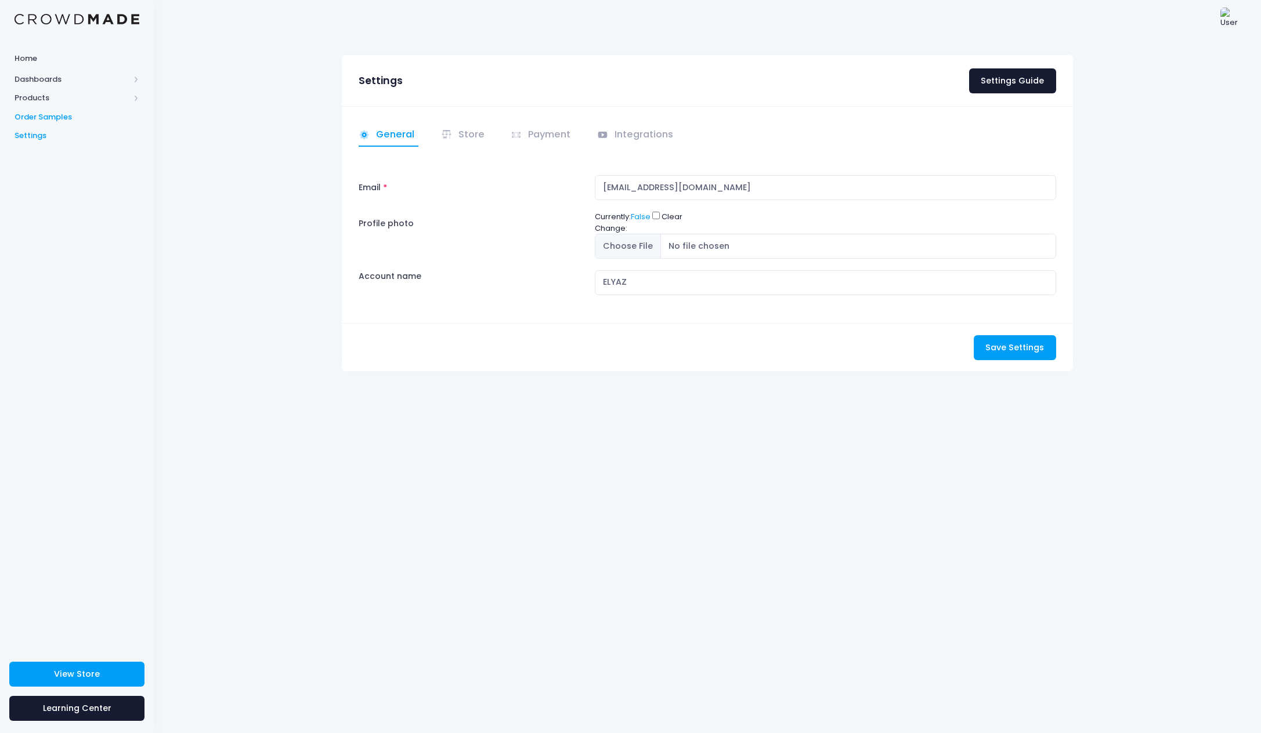
click at [41, 112] on span "Order Samples" at bounding box center [77, 117] width 125 height 12
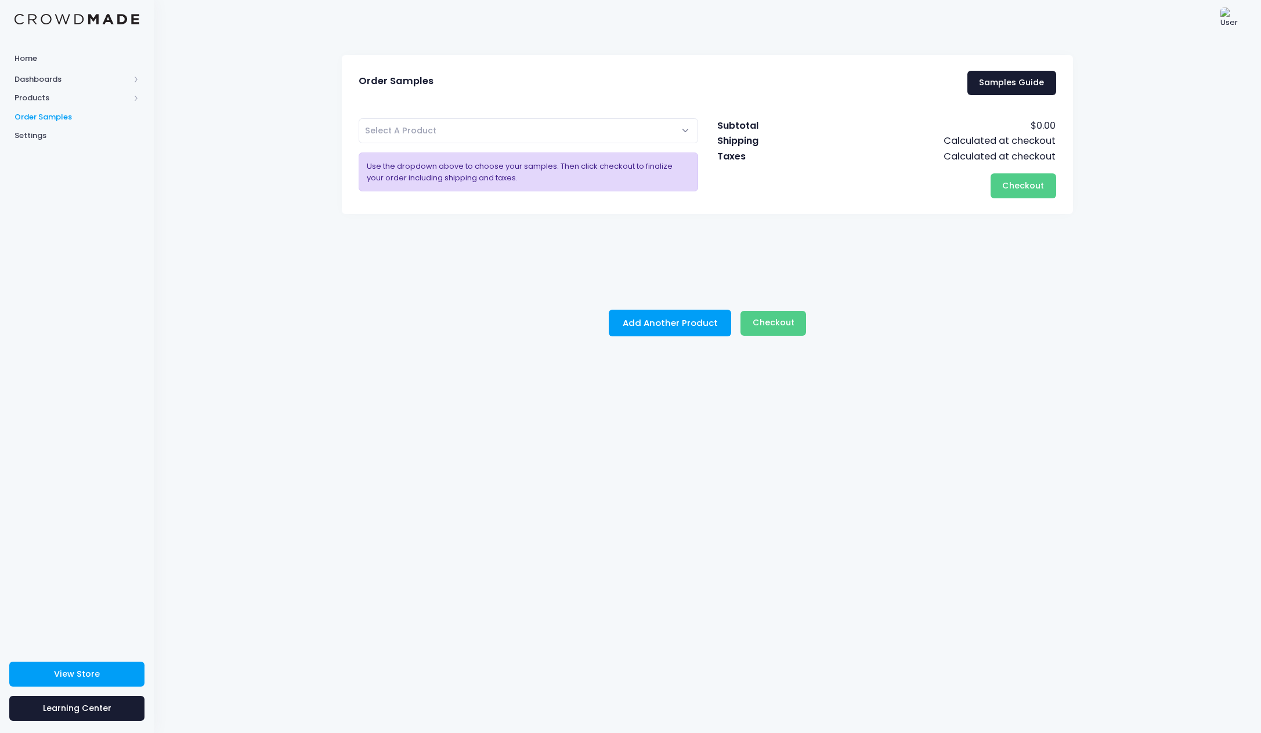
click at [464, 133] on span "Select A Product" at bounding box center [528, 130] width 339 height 25
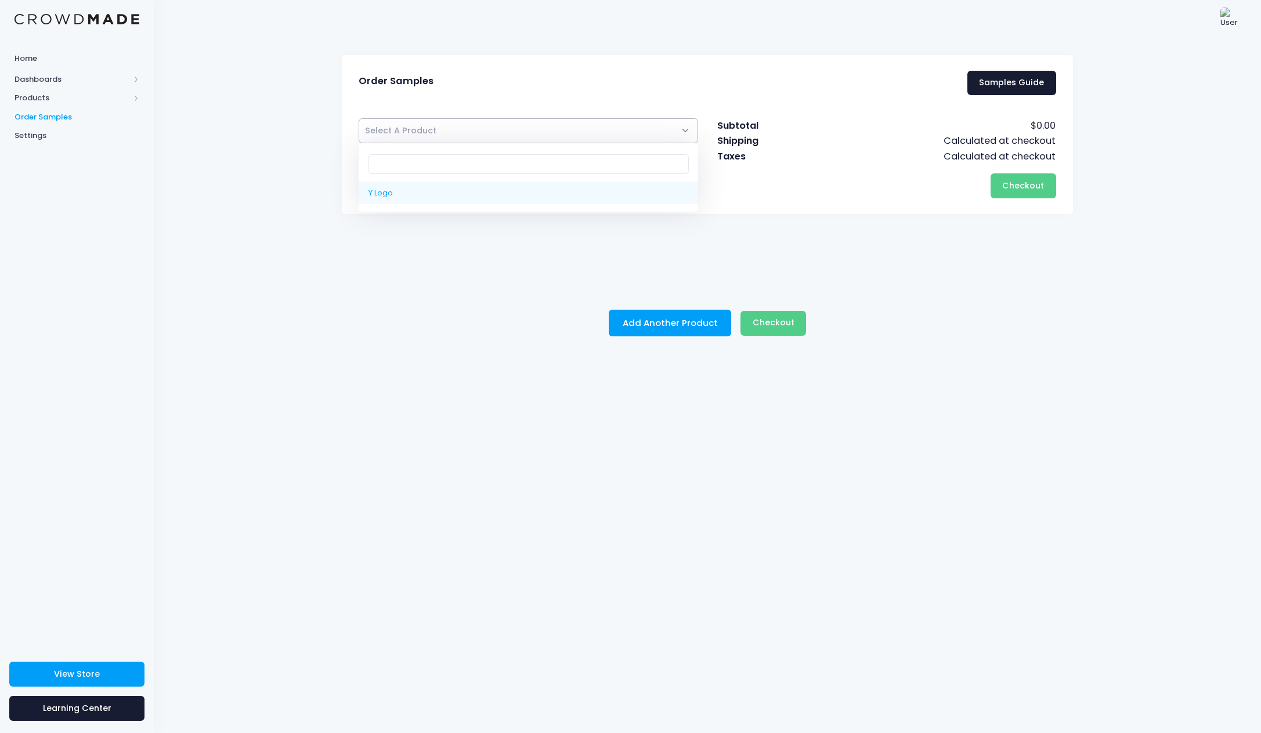
drag, startPoint x: 314, startPoint y: 143, endPoint x: 167, endPoint y: 115, distance: 149.8
click at [302, 143] on div "Order Samples Samples Guide Y Logo Select A Product Use the dropdown above to c…" at bounding box center [707, 386] width 1107 height 696
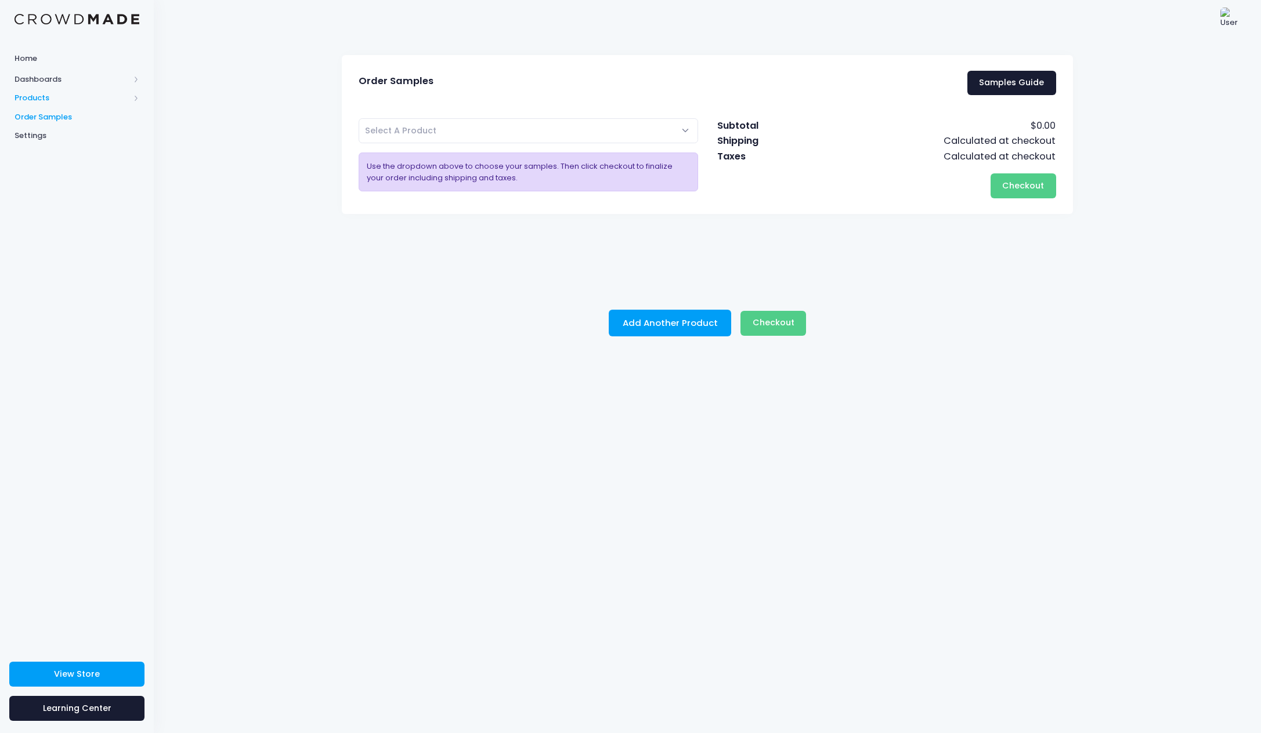
click at [44, 102] on span "Products" at bounding box center [72, 98] width 115 height 12
click at [62, 135] on span "Product Editor" at bounding box center [87, 136] width 106 height 12
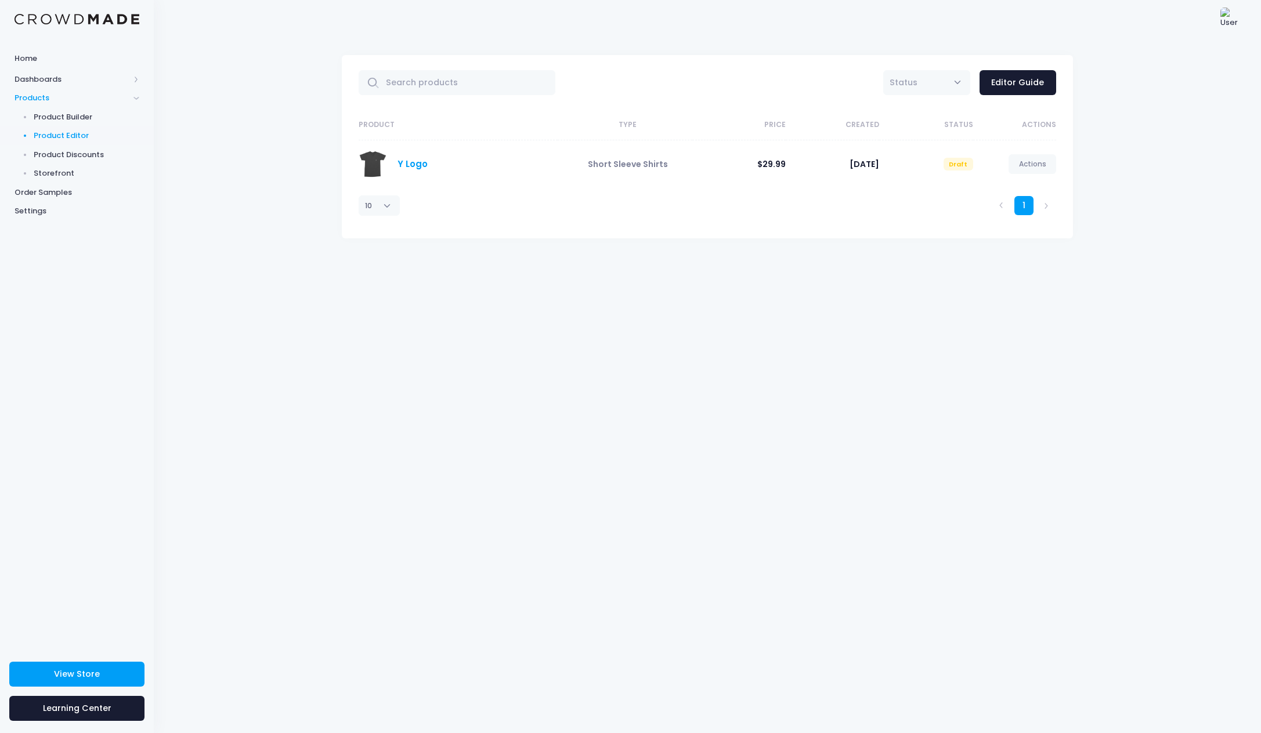
click at [414, 165] on link "Y Logo" at bounding box center [412, 164] width 30 height 12
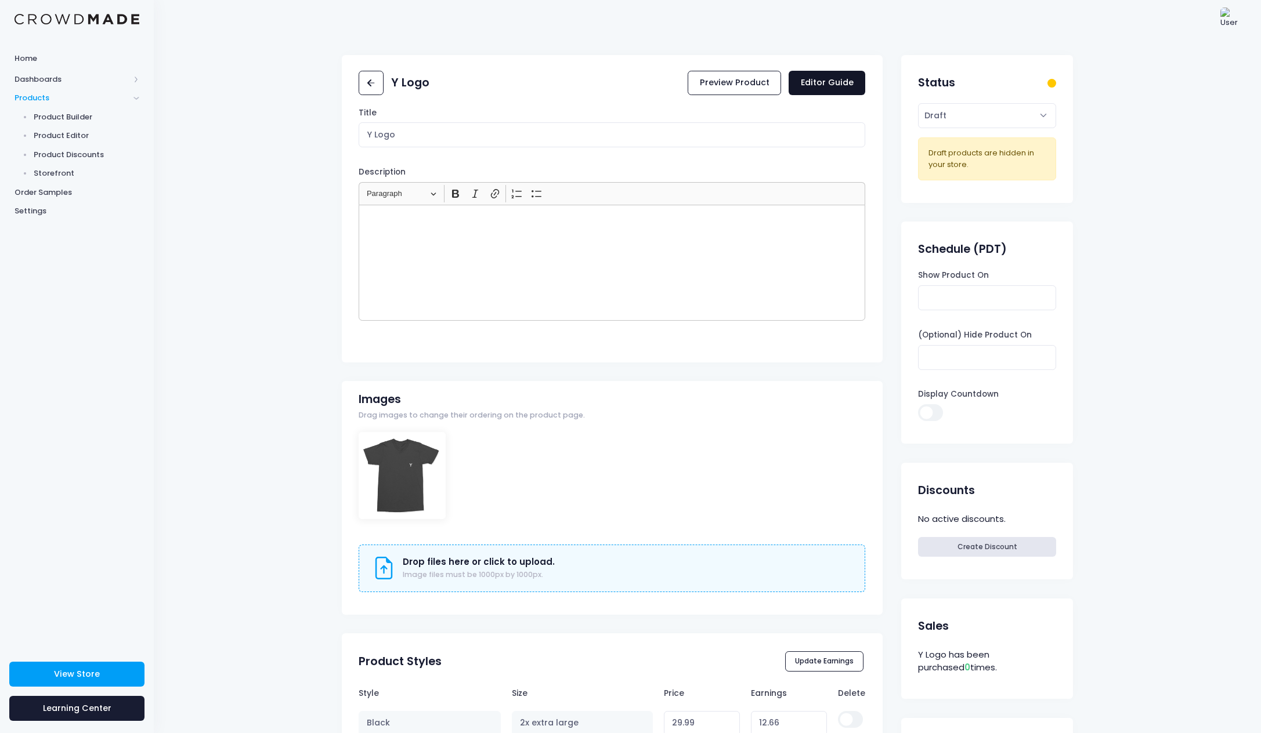
click at [823, 82] on link "Editor Guide" at bounding box center [826, 83] width 77 height 25
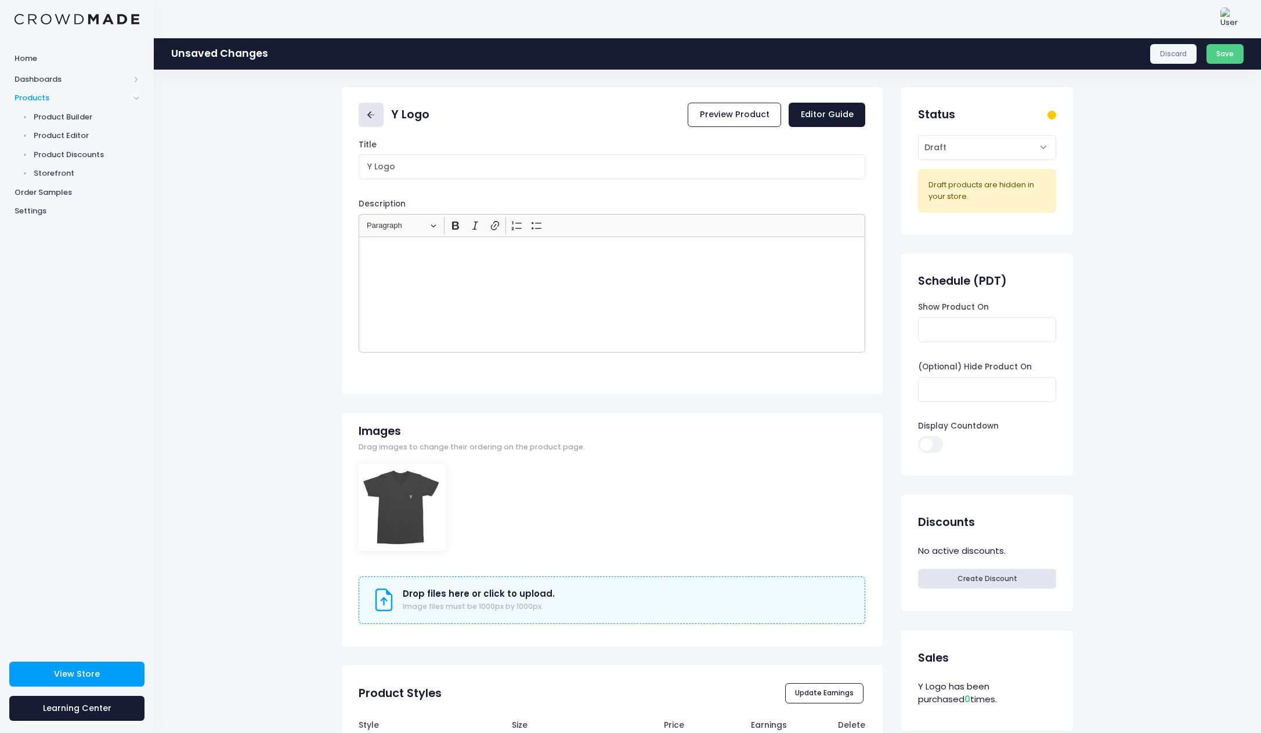
click at [367, 116] on icon at bounding box center [370, 114] width 13 height 13
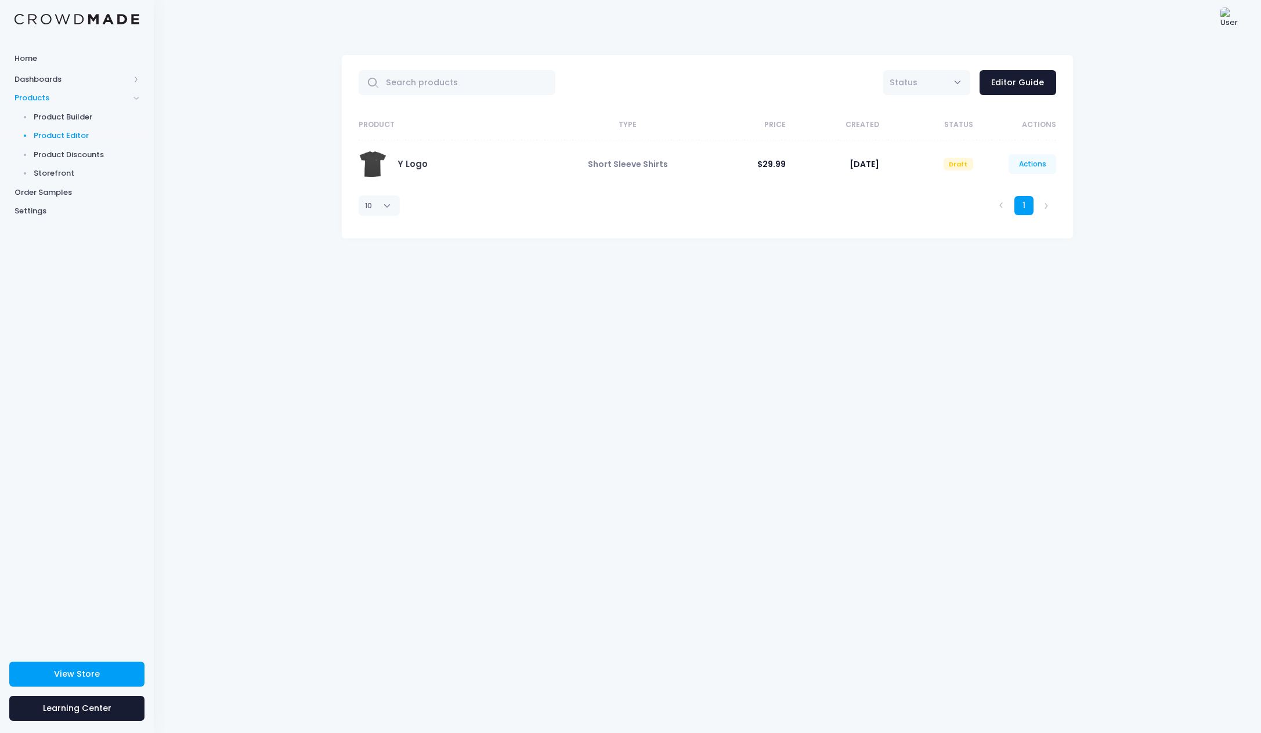
click at [1025, 166] on link "Actions" at bounding box center [1032, 164] width 48 height 20
click at [1006, 193] on link "Edit" at bounding box center [1019, 192] width 61 height 20
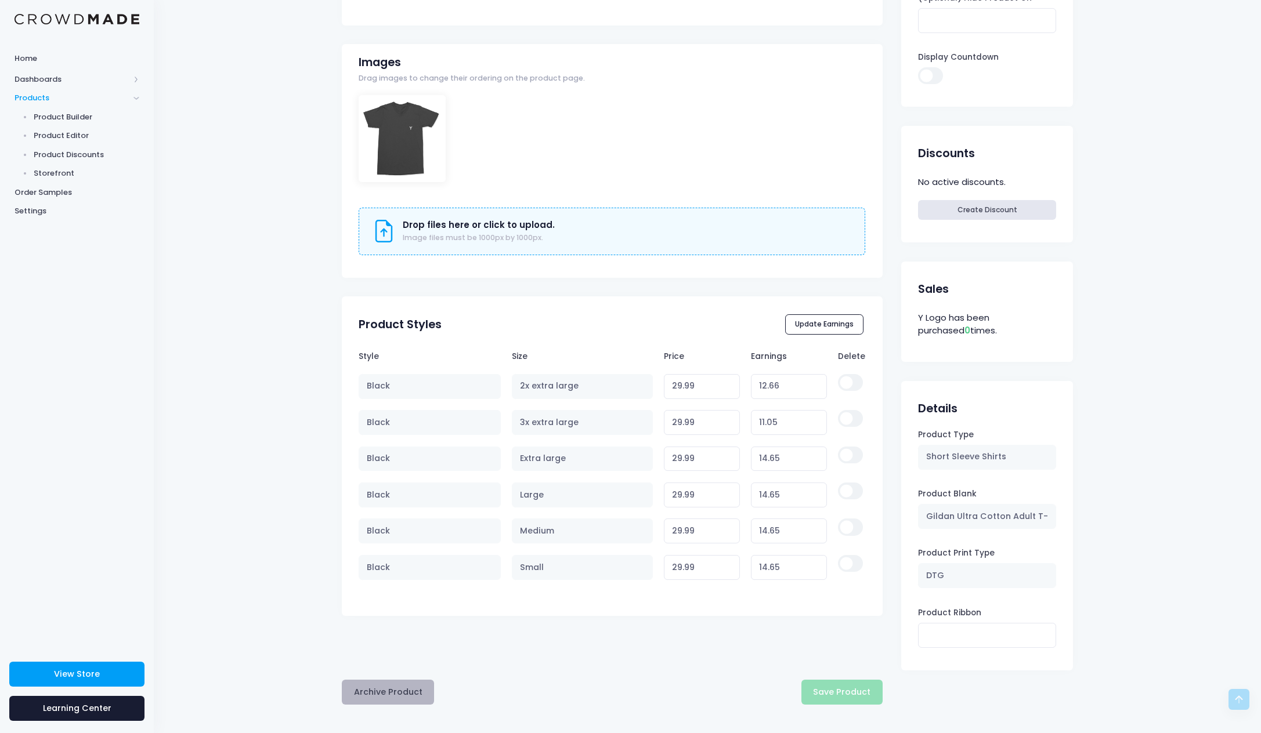
scroll to position [336, 0]
click at [396, 687] on button "Archive Product" at bounding box center [388, 693] width 92 height 25
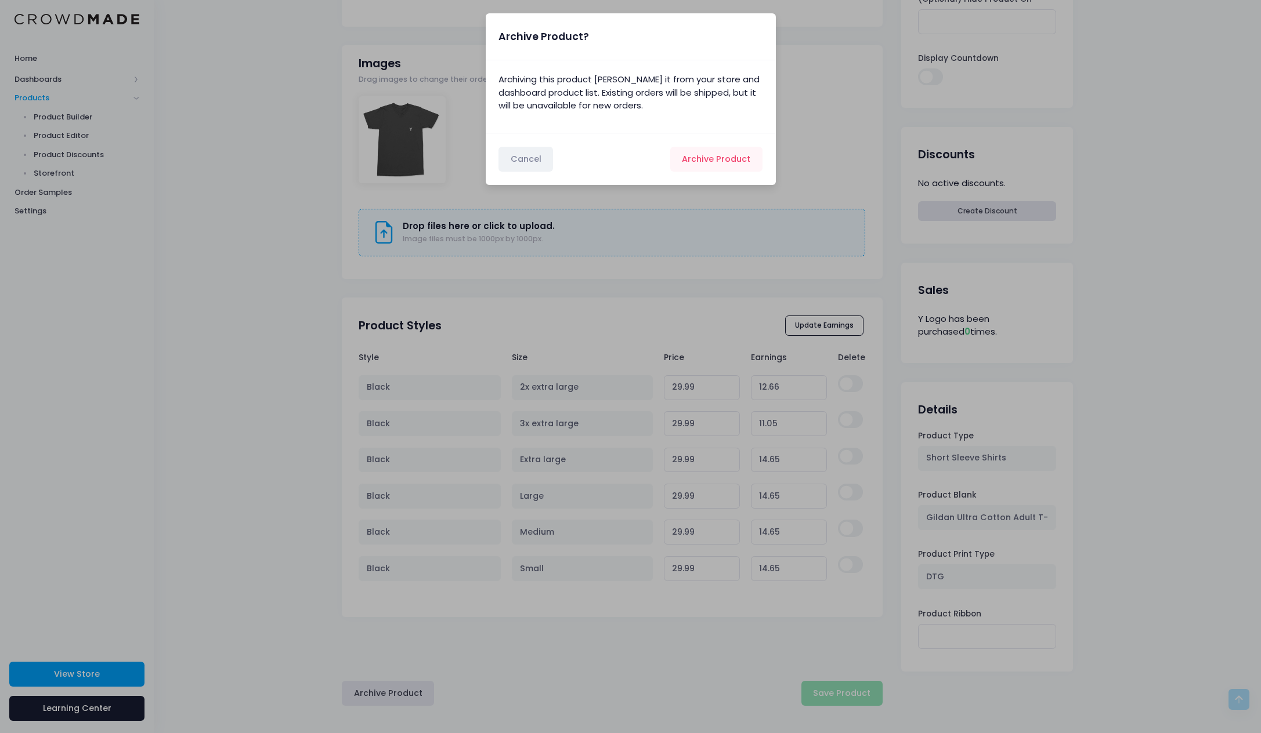
click at [526, 160] on button "Cancel" at bounding box center [525, 159] width 55 height 25
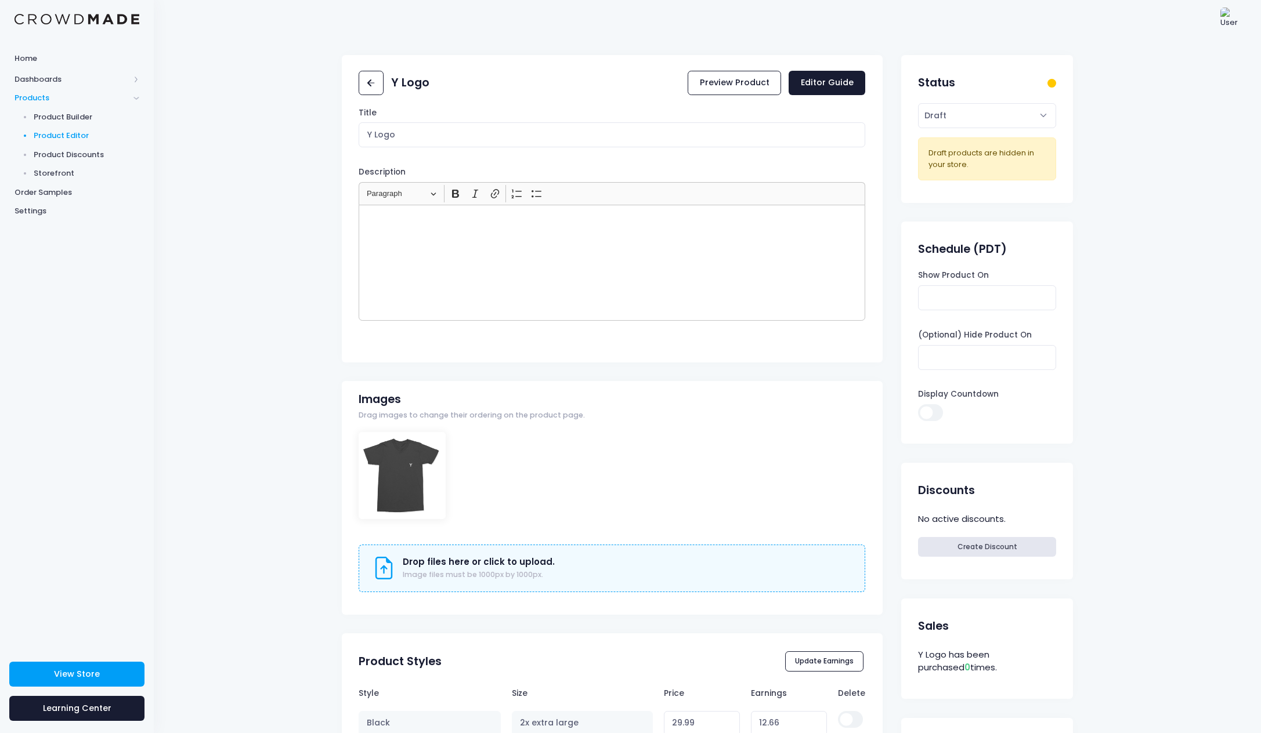
scroll to position [0, 0]
click at [69, 117] on span "Product Builder" at bounding box center [87, 117] width 106 height 12
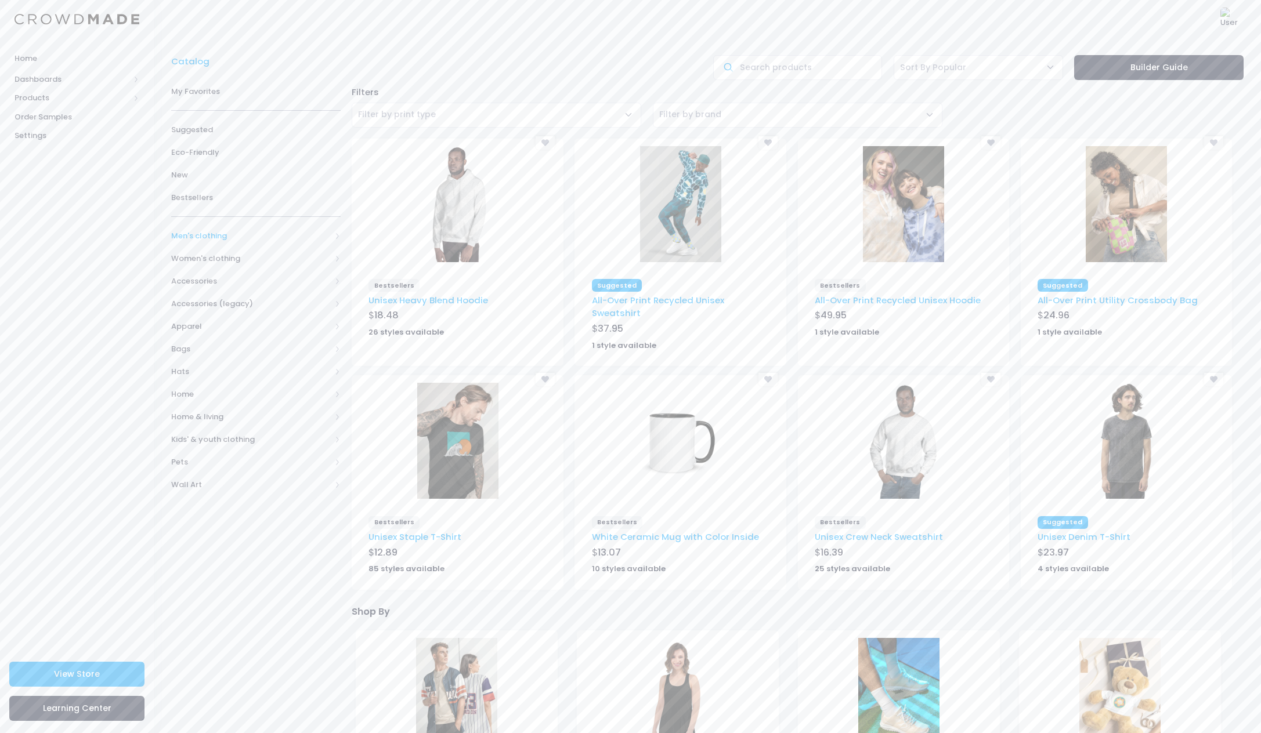
click at [339, 233] on span at bounding box center [337, 236] width 6 height 6
click at [230, 254] on span "All Men's clothing" at bounding box center [258, 259] width 136 height 12
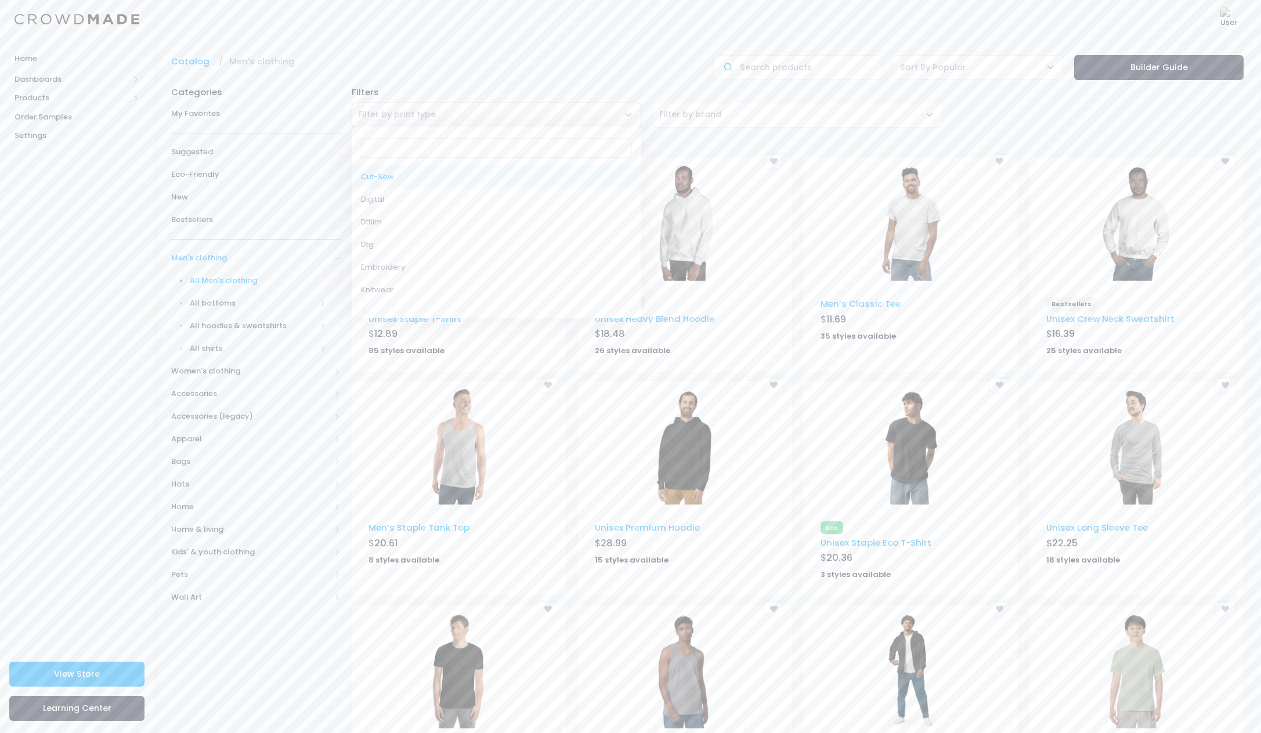
click at [526, 120] on span "Filter by print type" at bounding box center [496, 115] width 289 height 25
select select "CUT-SEW"
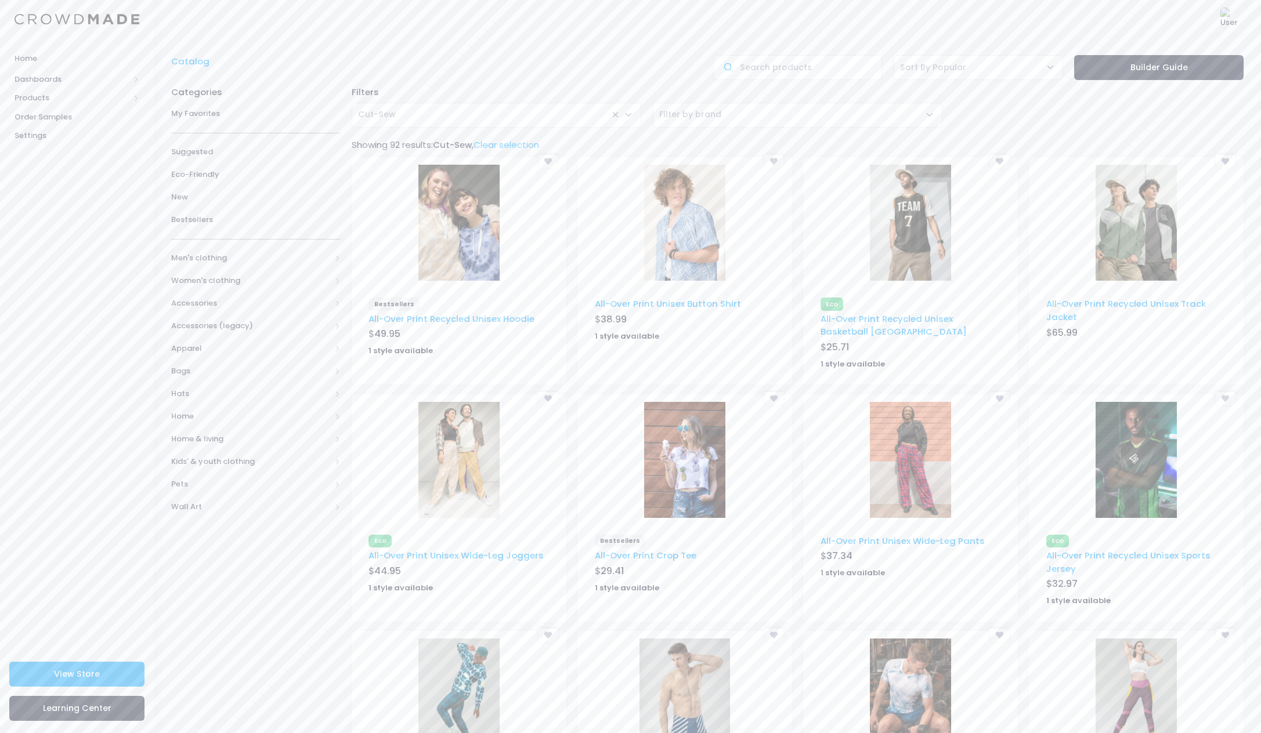
click at [441, 118] on span "× Cut-Sew" at bounding box center [496, 115] width 289 height 25
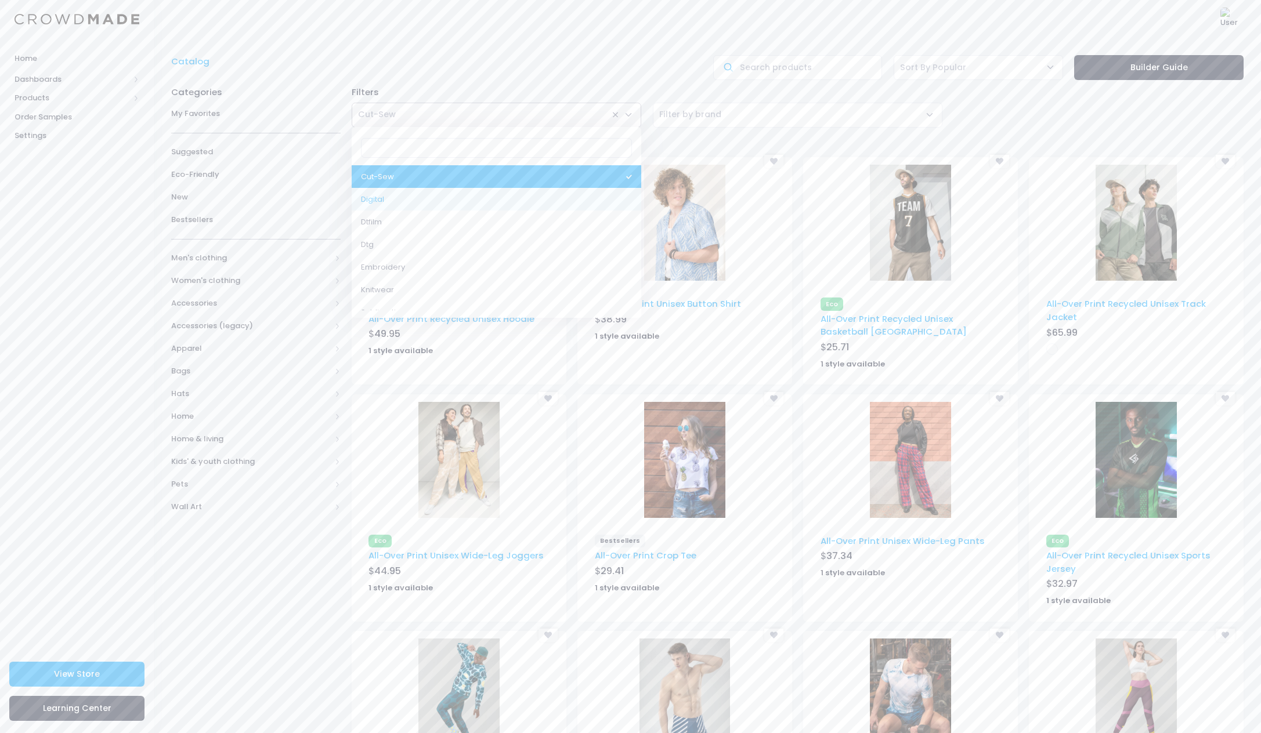
select select "DIGITAL"
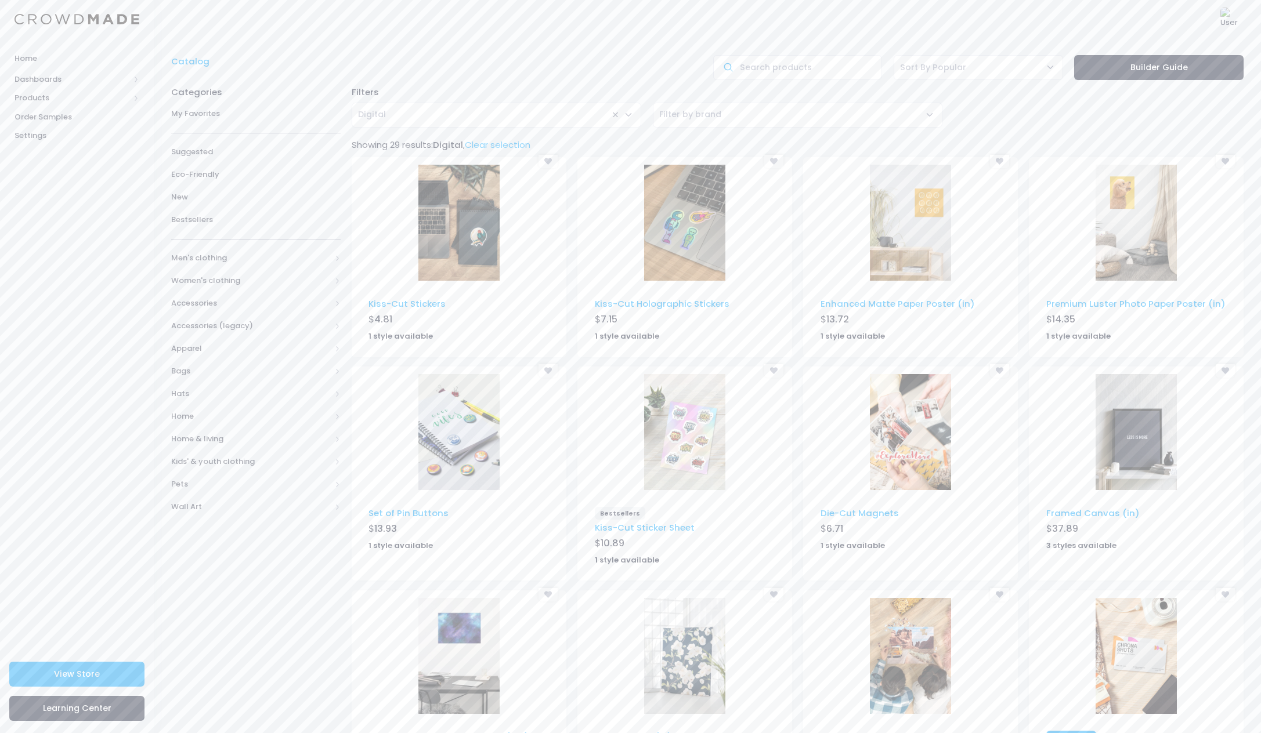
drag, startPoint x: 0, startPoint y: 0, endPoint x: 698, endPoint y: 114, distance: 707.7
click at [701, 114] on span "Filter by brand" at bounding box center [690, 114] width 62 height 12
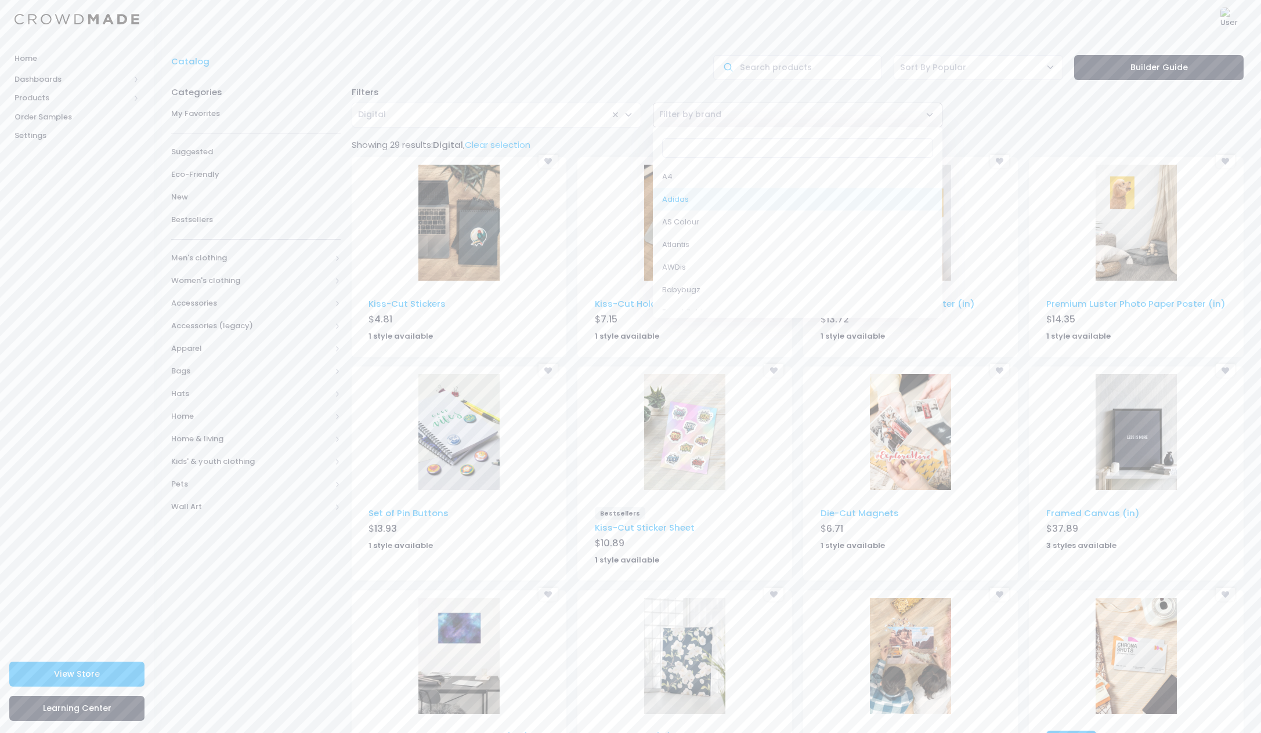
select select "Adidas"
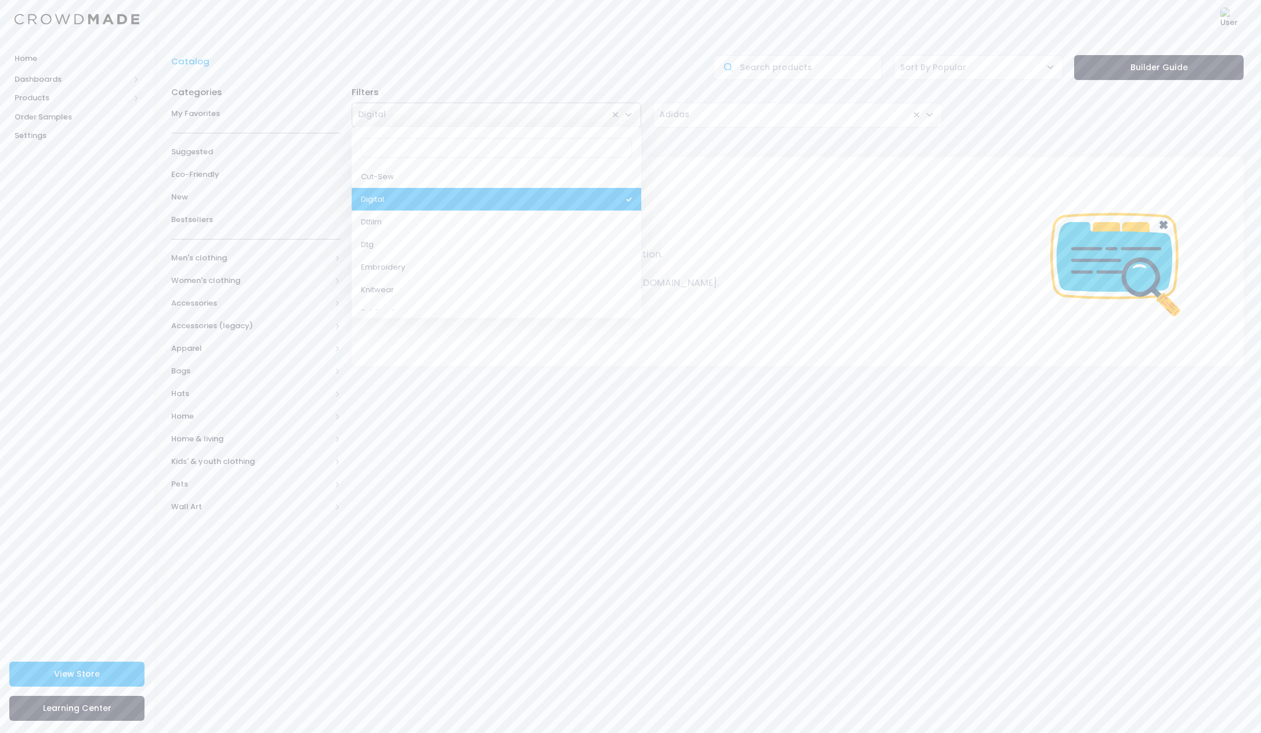
click at [542, 113] on span "× Digital" at bounding box center [496, 115] width 289 height 25
select select
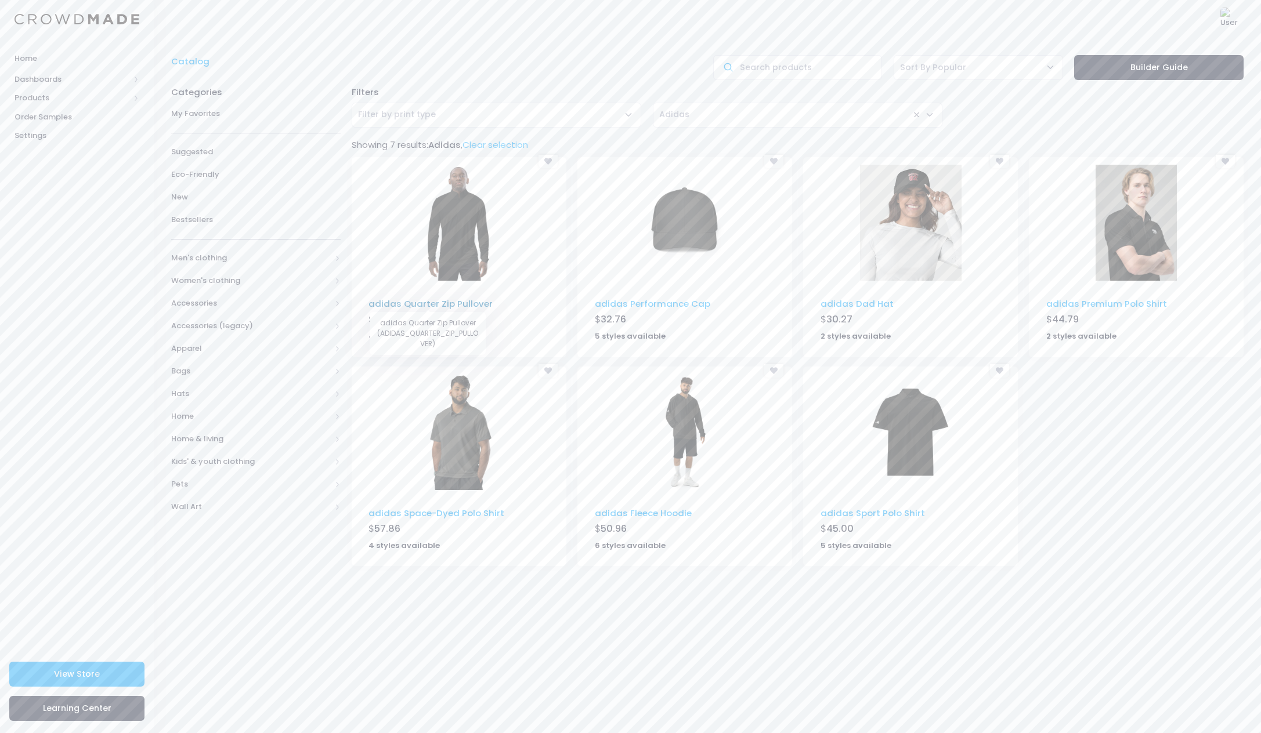
click at [432, 305] on link "adidas Quarter Zip Pullover" at bounding box center [430, 304] width 124 height 12
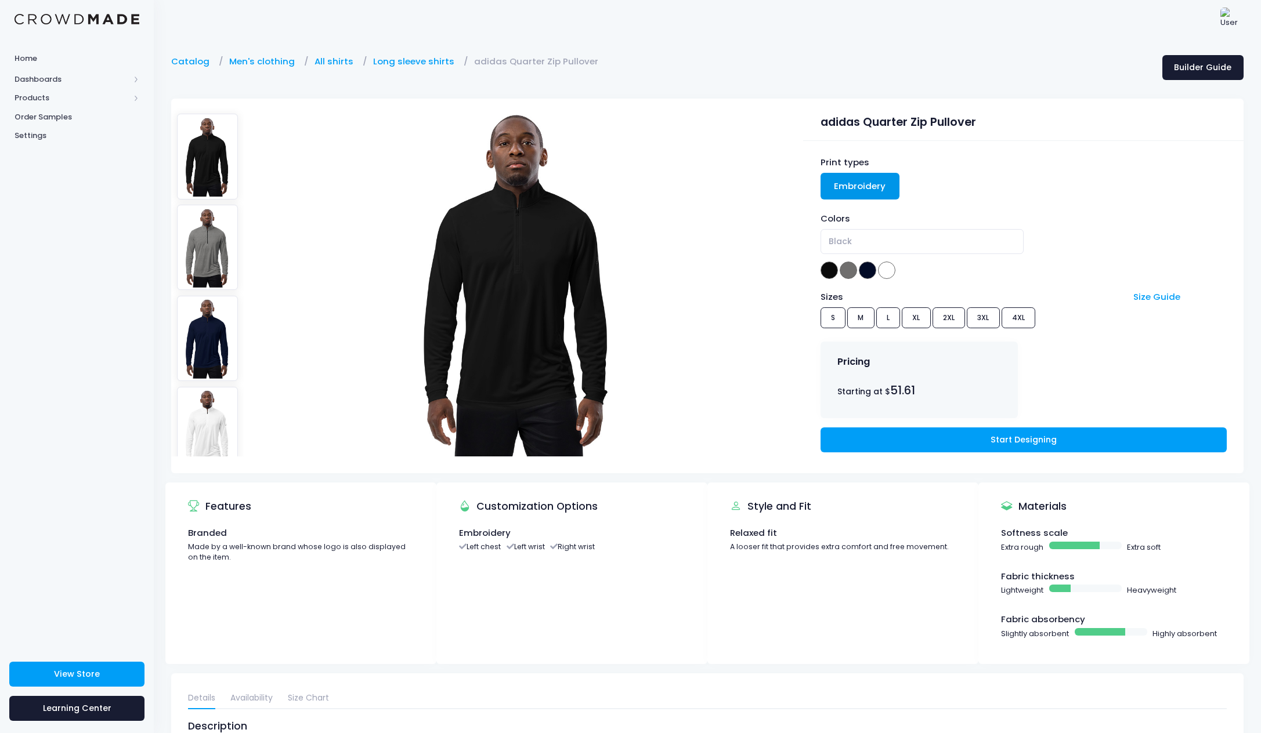
click at [216, 249] on img at bounding box center [207, 247] width 61 height 85
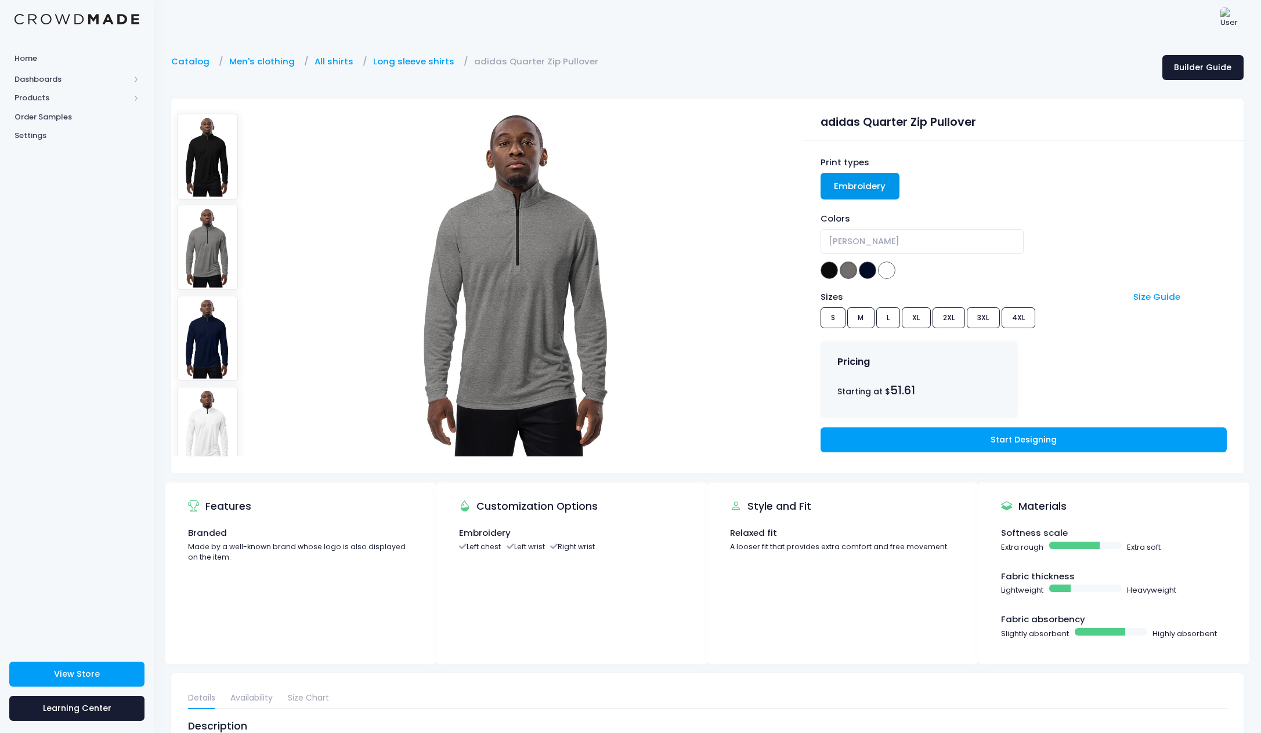
click at [215, 296] on img at bounding box center [207, 338] width 61 height 85
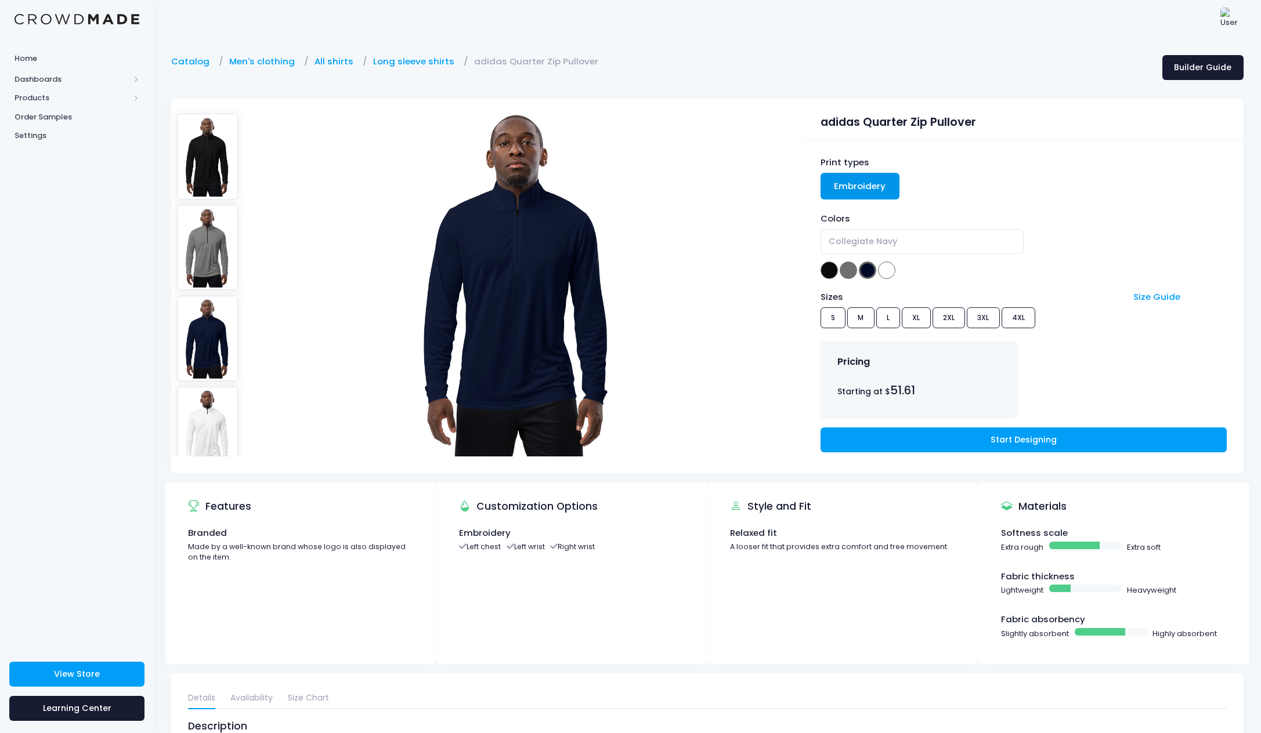
click at [216, 337] on img at bounding box center [207, 338] width 61 height 85
click at [222, 230] on img at bounding box center [207, 247] width 61 height 85
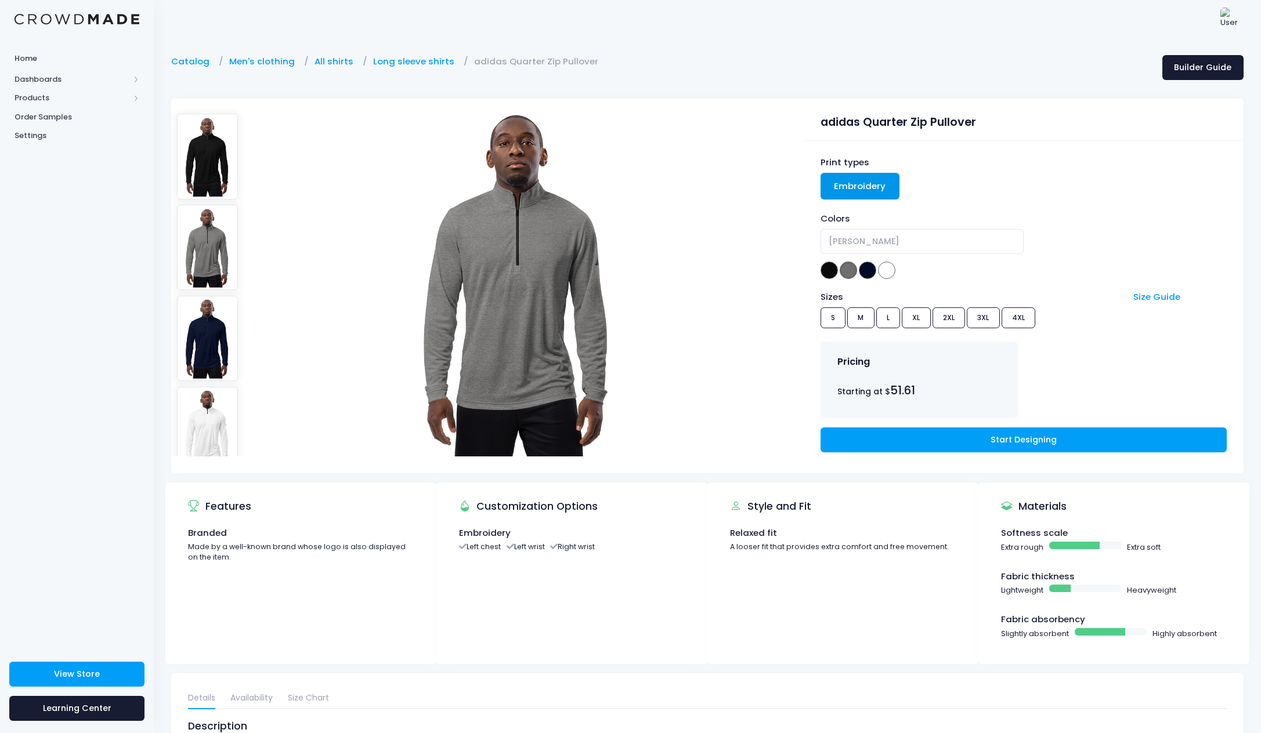
click at [221, 347] on img at bounding box center [207, 338] width 61 height 85
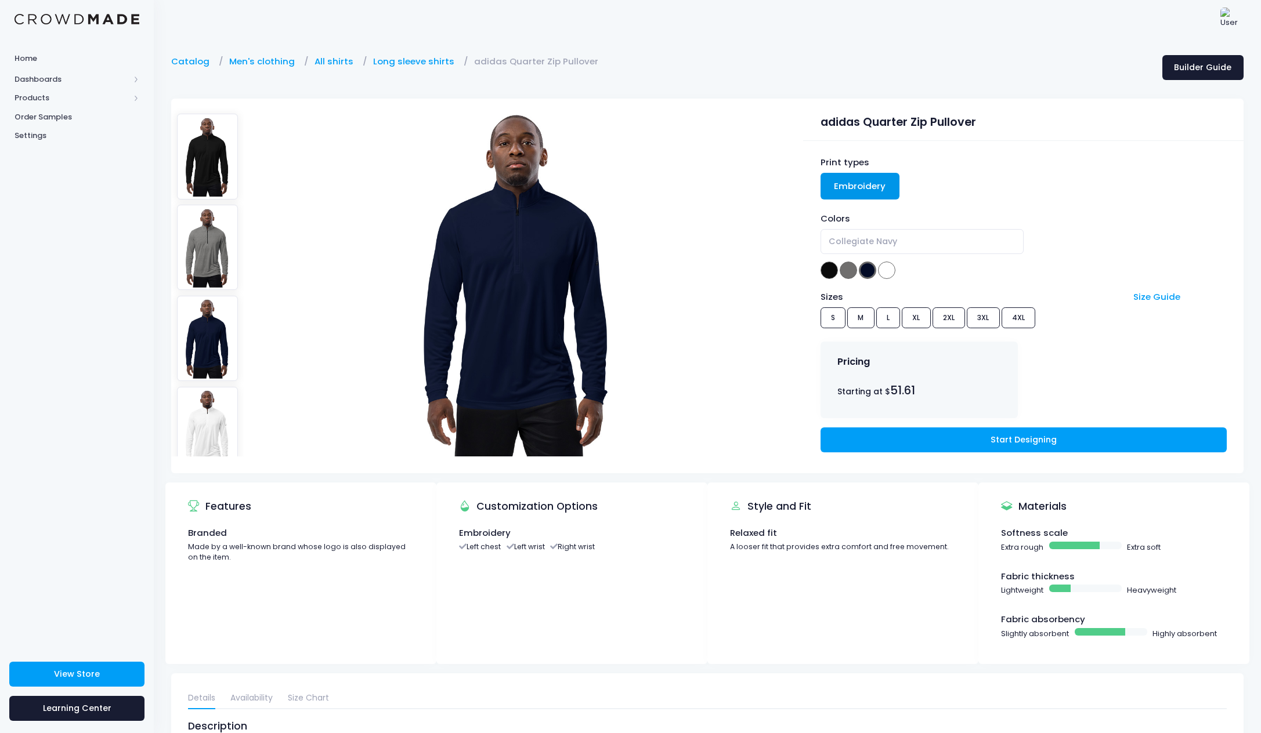
click at [229, 399] on img at bounding box center [207, 429] width 61 height 85
select select "White"
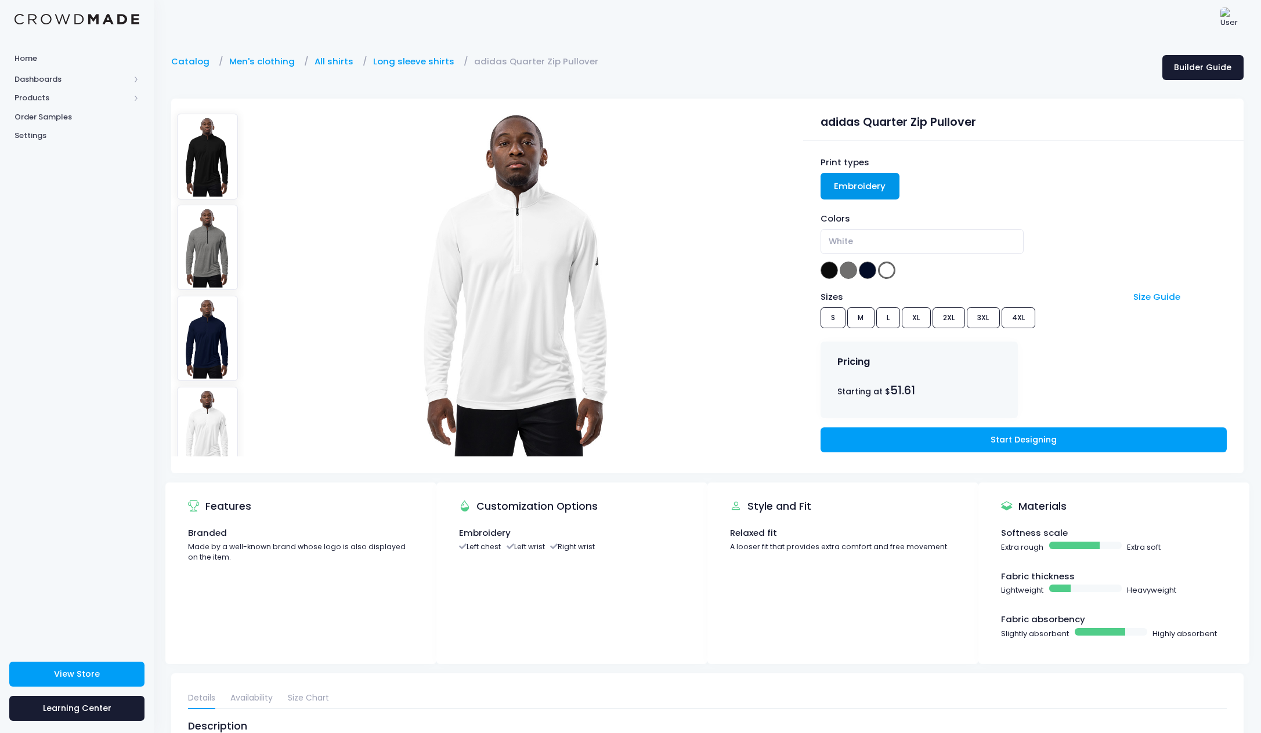
click at [862, 318] on div "Sizes Size Guide S M L XL 2XL 3XL 4XL" at bounding box center [1023, 312] width 406 height 42
click at [1037, 437] on link "Start Designing" at bounding box center [1023, 440] width 406 height 25
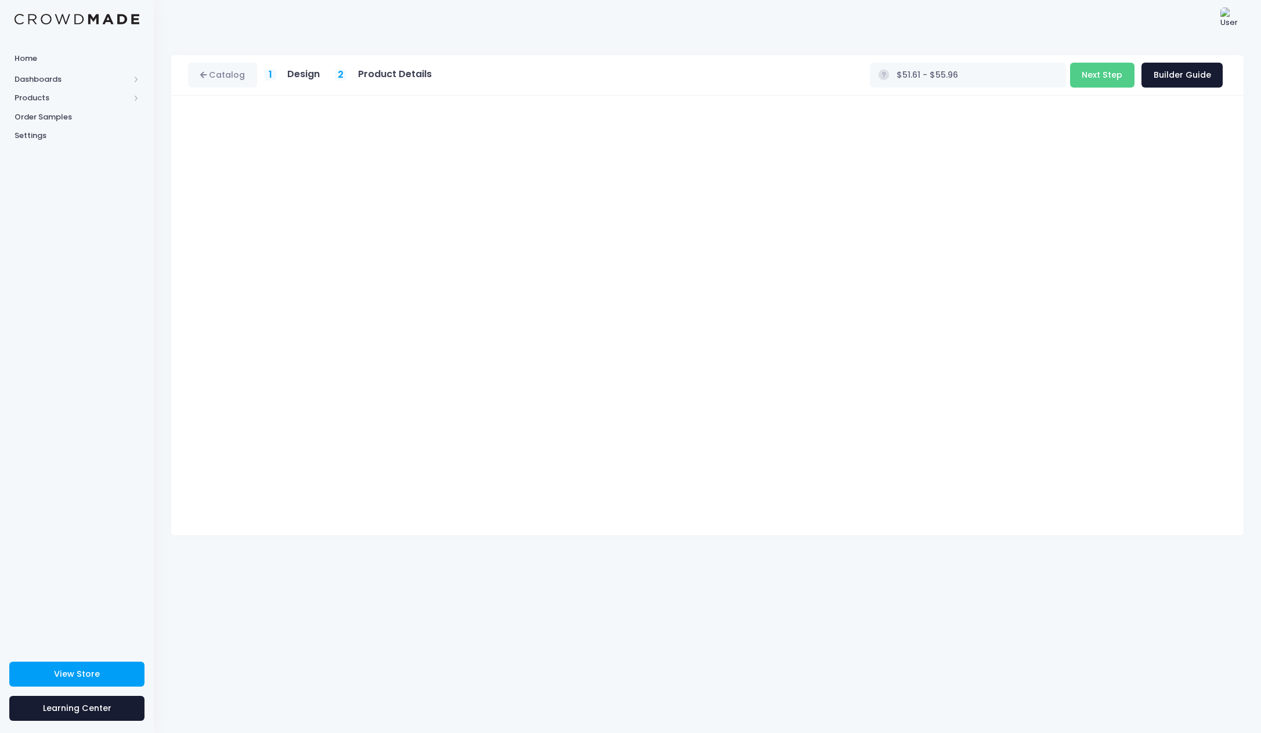
type input "$54.10 - $58.45"
click at [1106, 81] on button "Next Step" at bounding box center [1102, 75] width 64 height 25
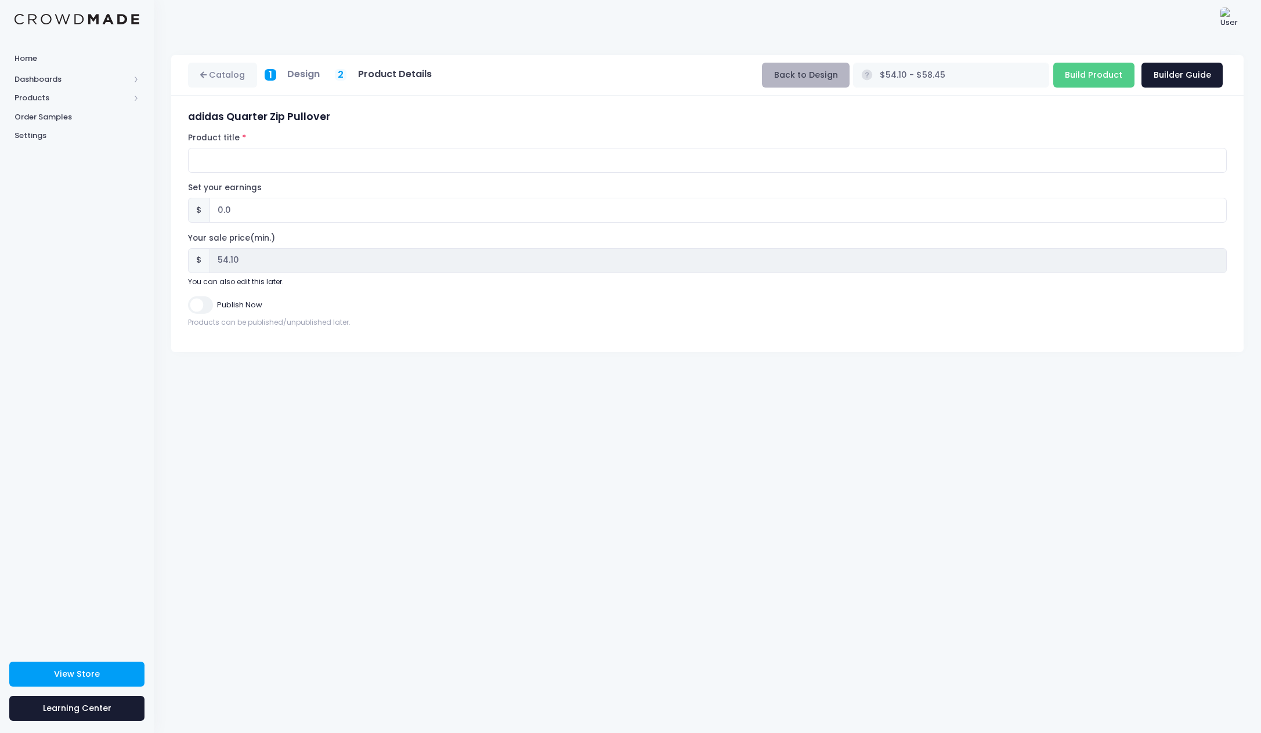
click at [812, 73] on button "Back to Design" at bounding box center [806, 75] width 88 height 25
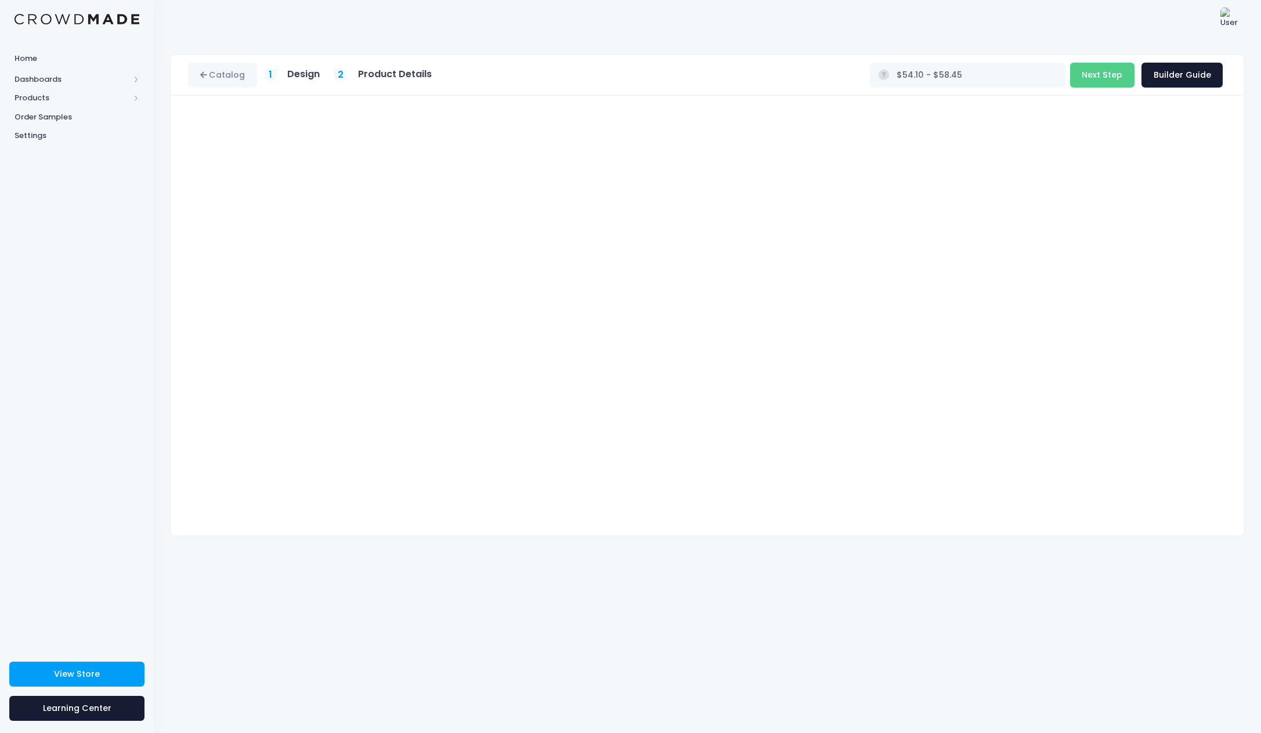
click at [1174, 109] on div "adidas Quarter Zip Pullover Product title Set your earnings $ 0.0 Earnings can'…" at bounding box center [707, 316] width 1072 height 440
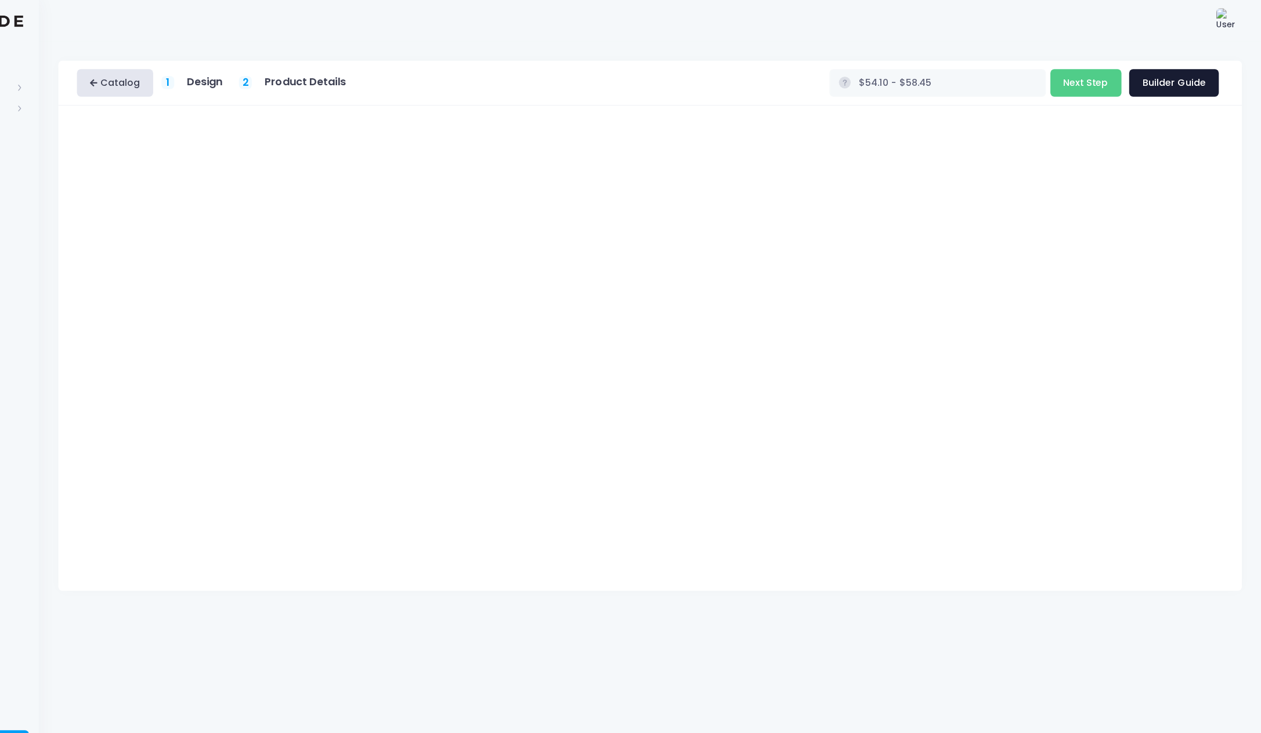
click at [188, 75] on link "Catalog" at bounding box center [222, 75] width 69 height 25
click at [287, 74] on h5 "Design" at bounding box center [303, 74] width 32 height 12
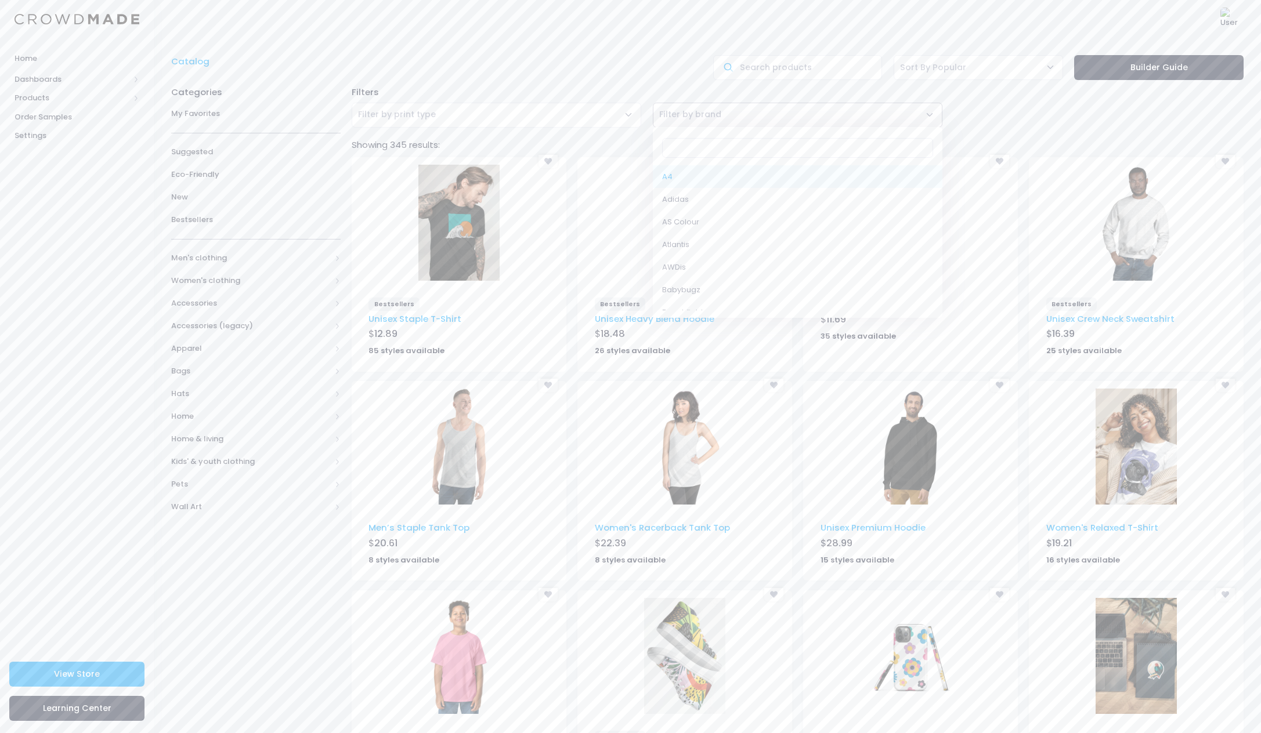
click at [751, 124] on span "Filter by brand" at bounding box center [797, 115] width 289 height 25
select select "Champion"
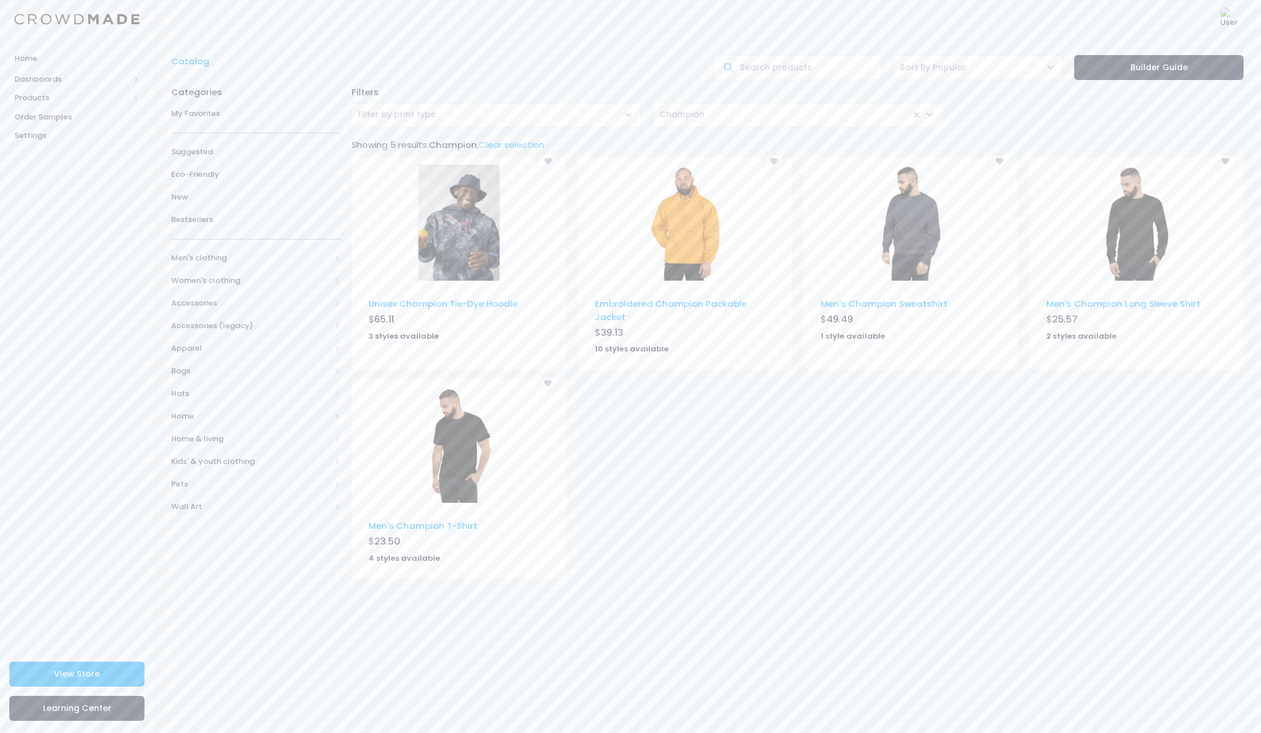
click at [711, 113] on span "× Champion" at bounding box center [797, 115] width 289 height 25
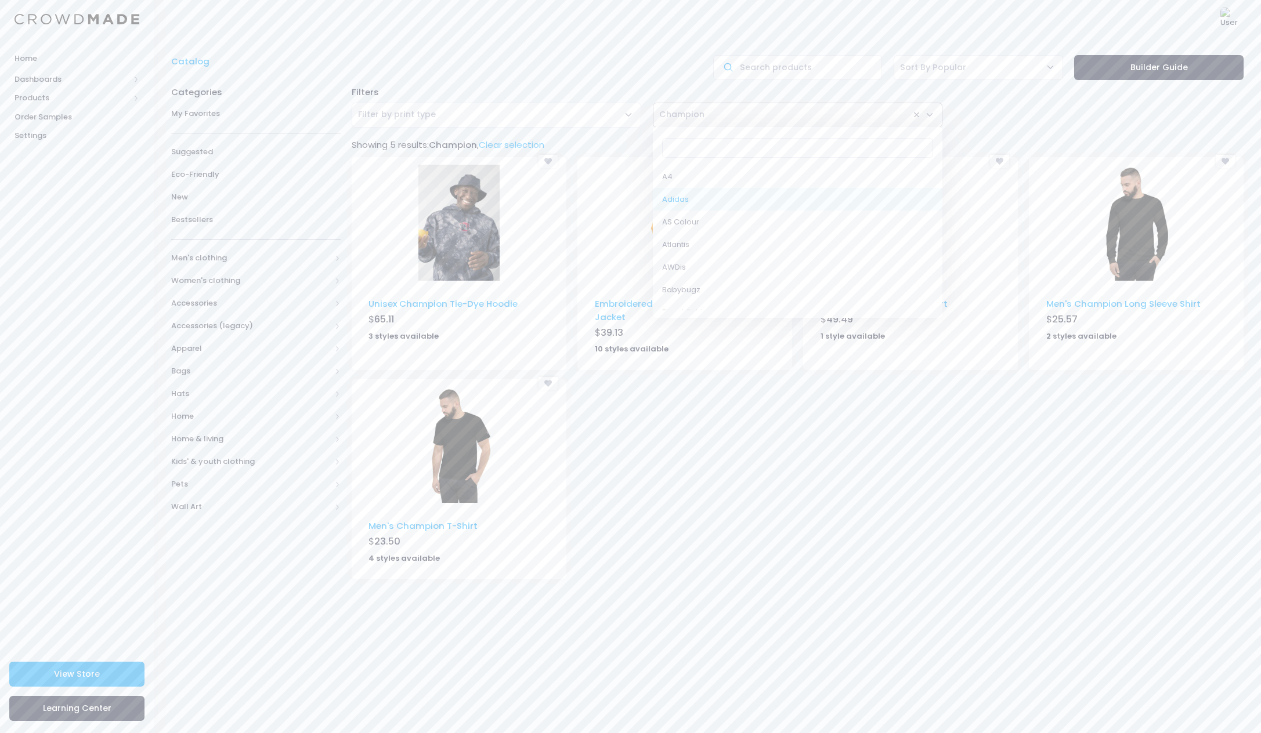
select select "Adidas"
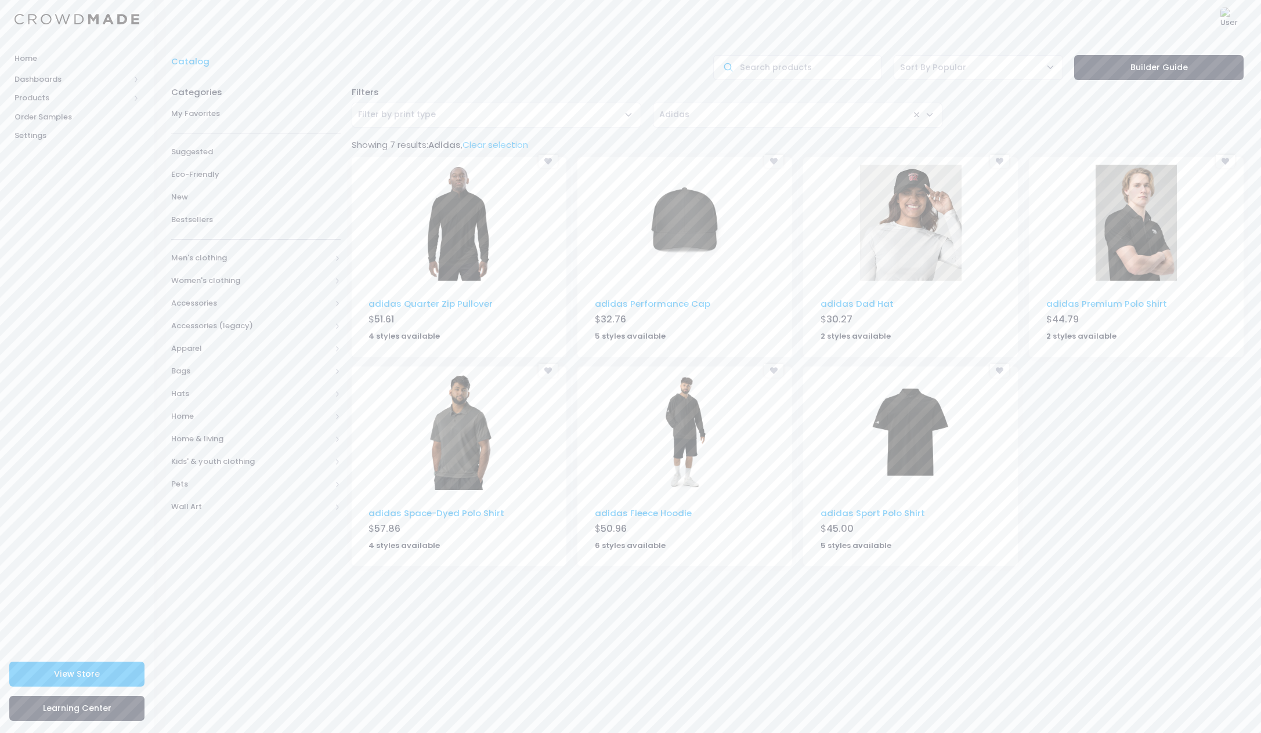
click at [471, 230] on img at bounding box center [458, 223] width 81 height 116
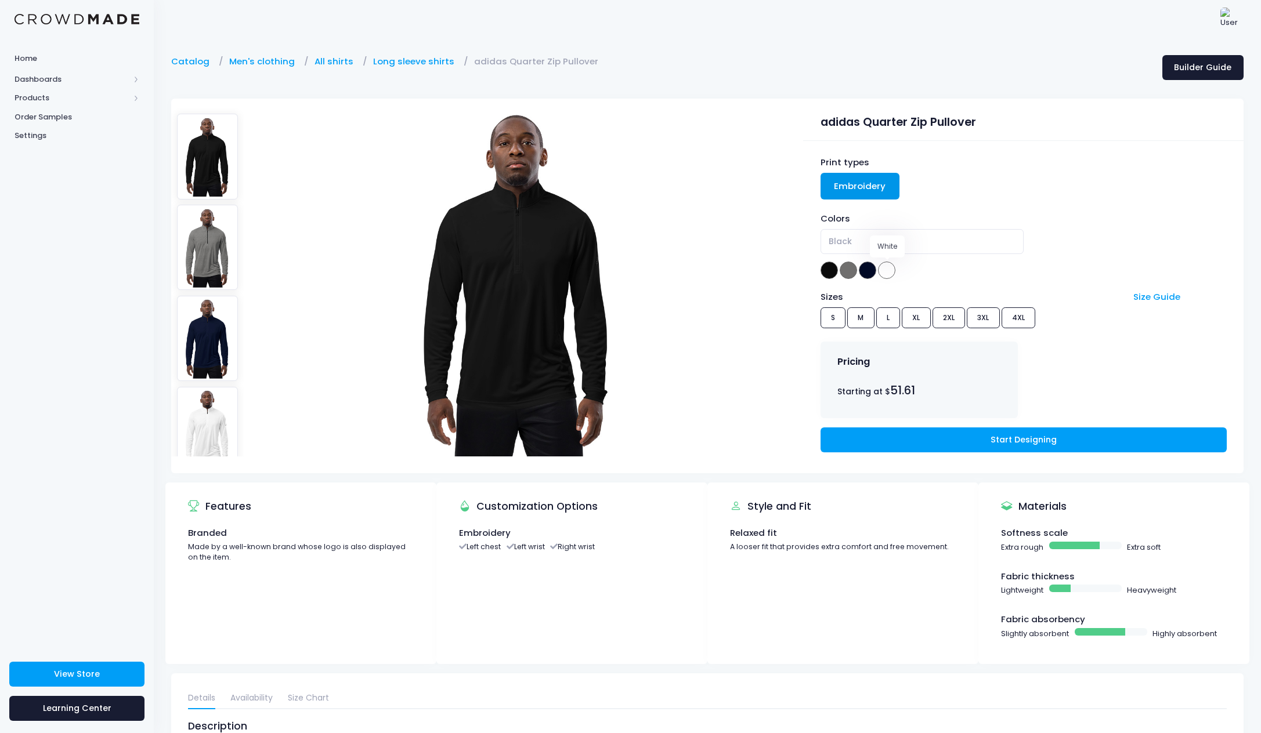
click at [886, 271] on span at bounding box center [886, 270] width 17 height 17
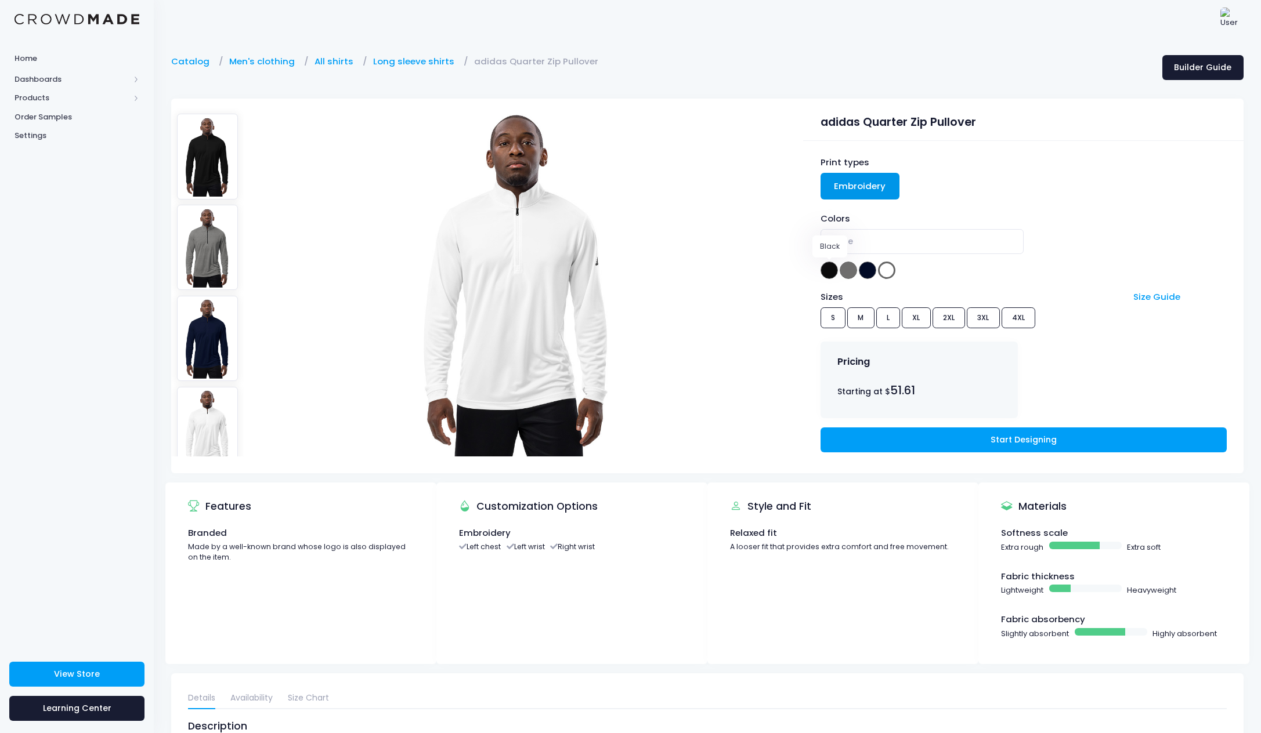
click at [819, 271] on div "Print types Embroidery Colors Black Black Heather Collegiate Navy White White S…" at bounding box center [1023, 307] width 440 height 332
click at [821, 271] on span at bounding box center [828, 270] width 17 height 17
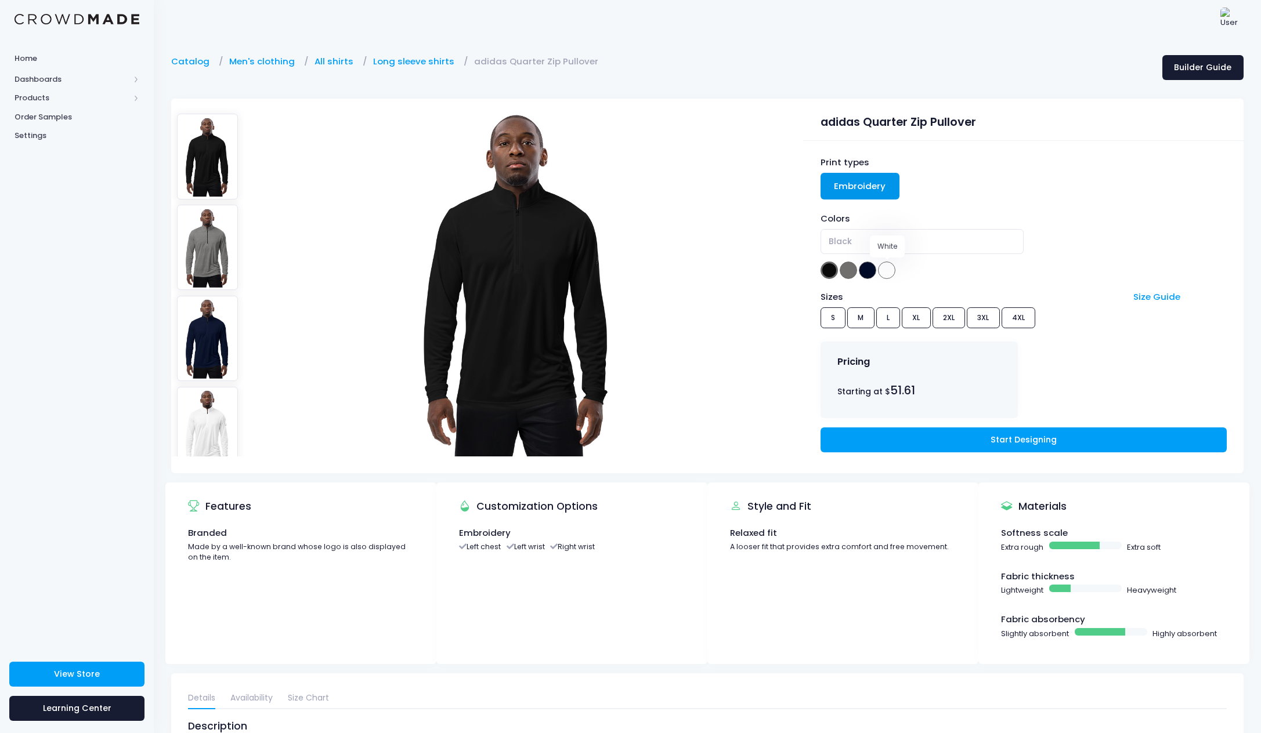
drag, startPoint x: 888, startPoint y: 271, endPoint x: 885, endPoint y: 263, distance: 9.2
click at [888, 271] on span at bounding box center [886, 270] width 17 height 17
select select "White"
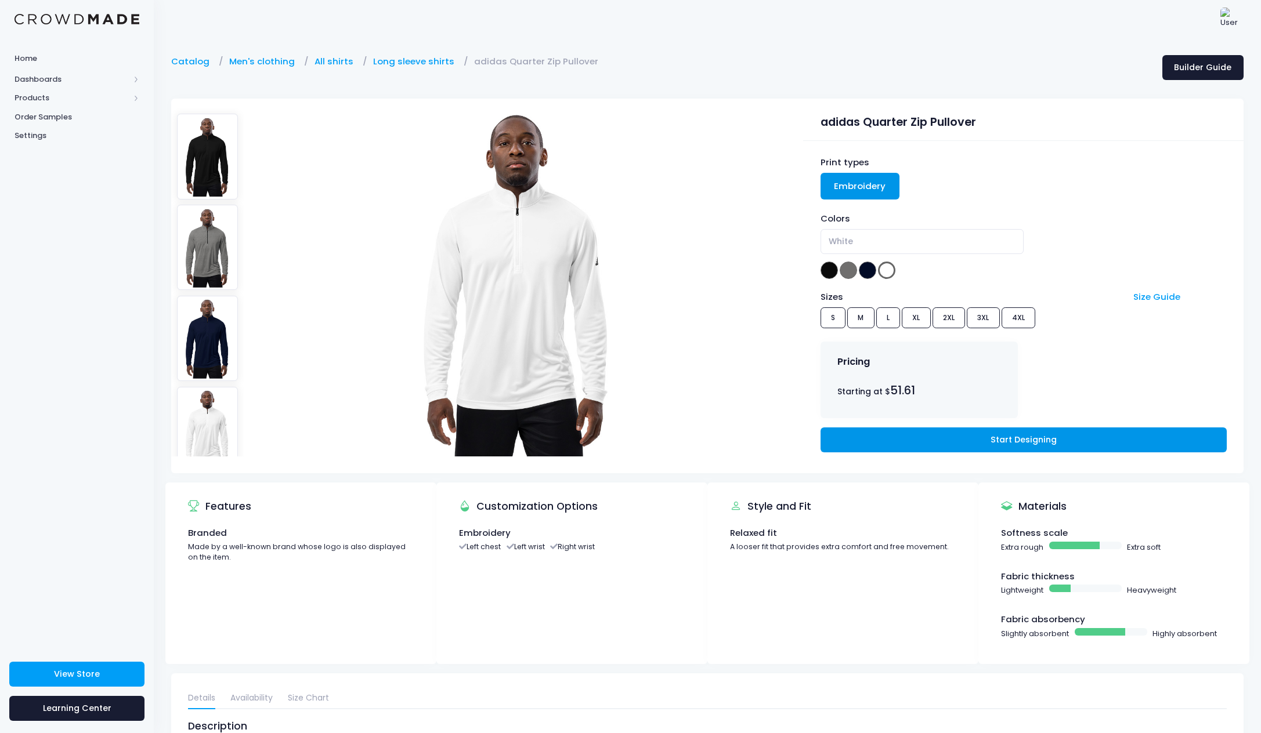
click at [1024, 436] on link "Start Designing" at bounding box center [1023, 440] width 406 height 25
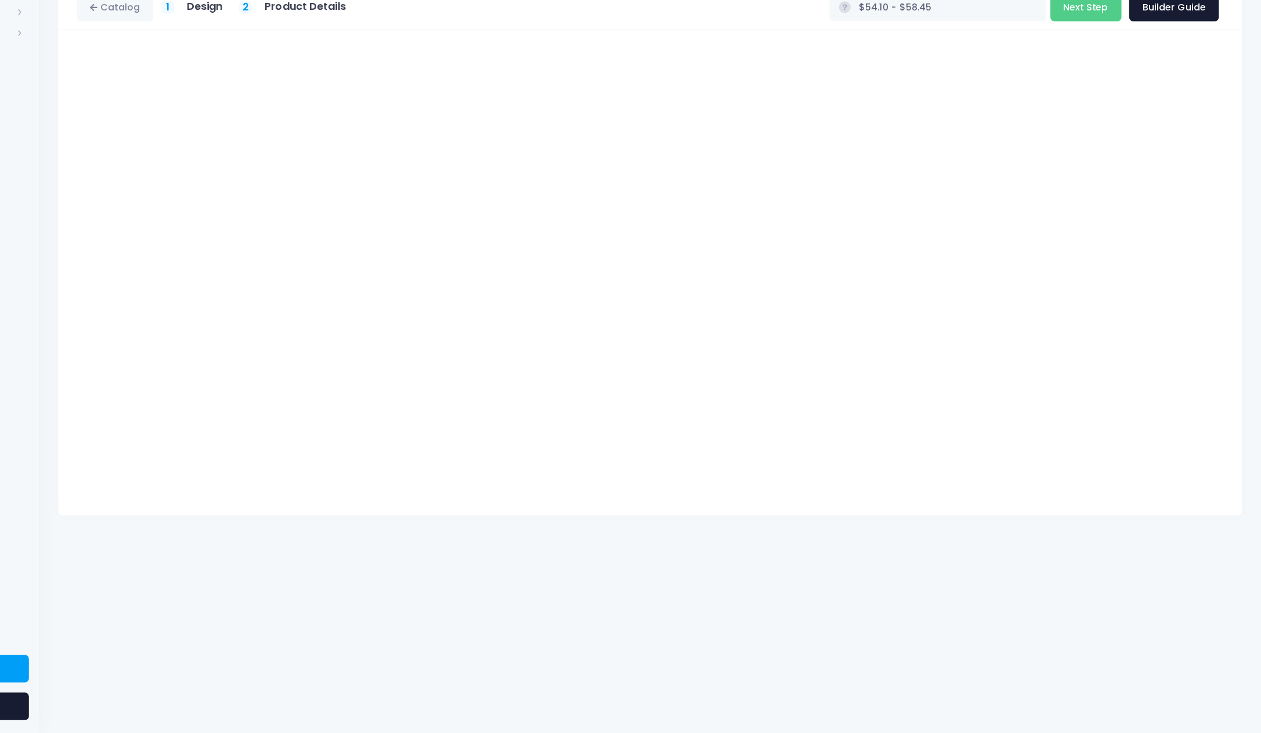
type input "$56.59 - $60.94"
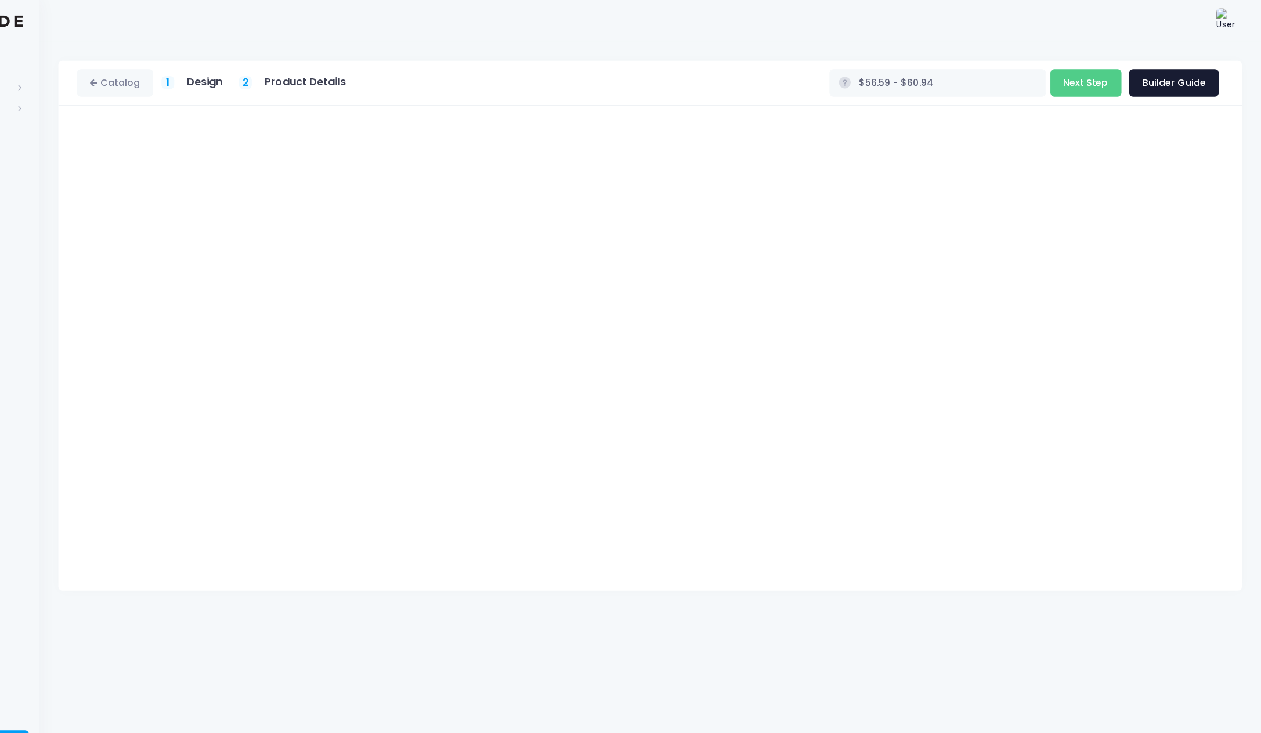
click at [834, 553] on div "Catalog 1 Design 2 Product Details" at bounding box center [707, 386] width 1107 height 696
click at [1070, 80] on button "Next Step" at bounding box center [1102, 75] width 64 height 25
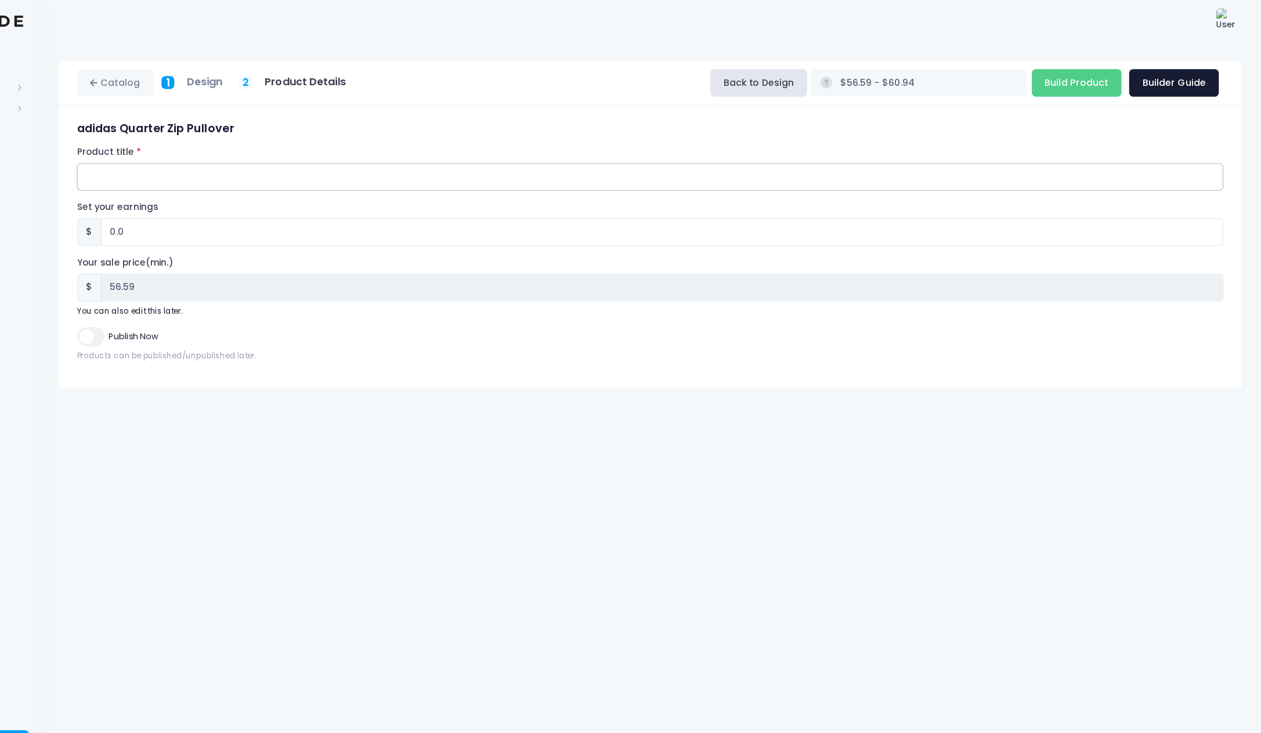
click at [220, 161] on input "Product title" at bounding box center [707, 160] width 1038 height 25
type input "ELYAZ x Adidas"
drag, startPoint x: 145, startPoint y: 208, endPoint x: 166, endPoint y: 210, distance: 21.6
click at [209, 208] on input "0.0" at bounding box center [717, 210] width 1017 height 25
drag, startPoint x: 114, startPoint y: 205, endPoint x: 80, endPoint y: 202, distance: 34.3
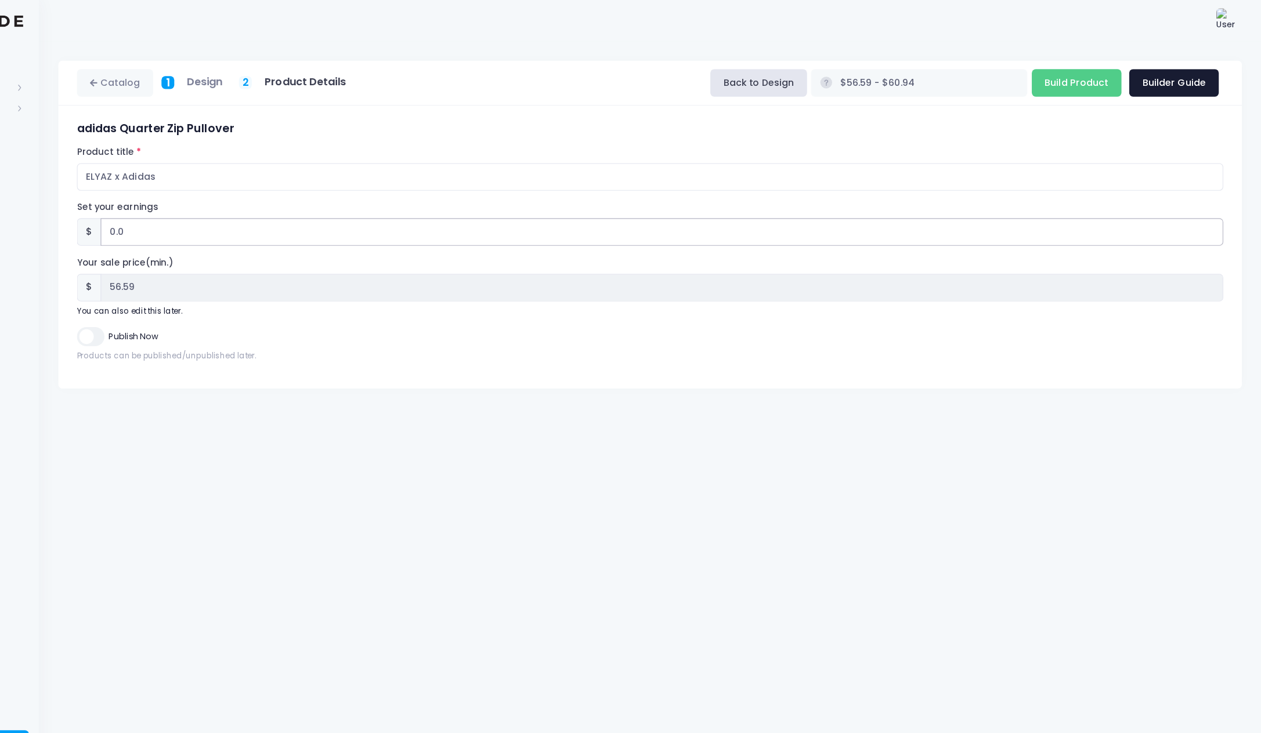
click at [188, 202] on div "$ 0.0" at bounding box center [707, 210] width 1038 height 25
type input "1"
type input "$57.59 - $61.94"
type input "57.59"
type input "11"
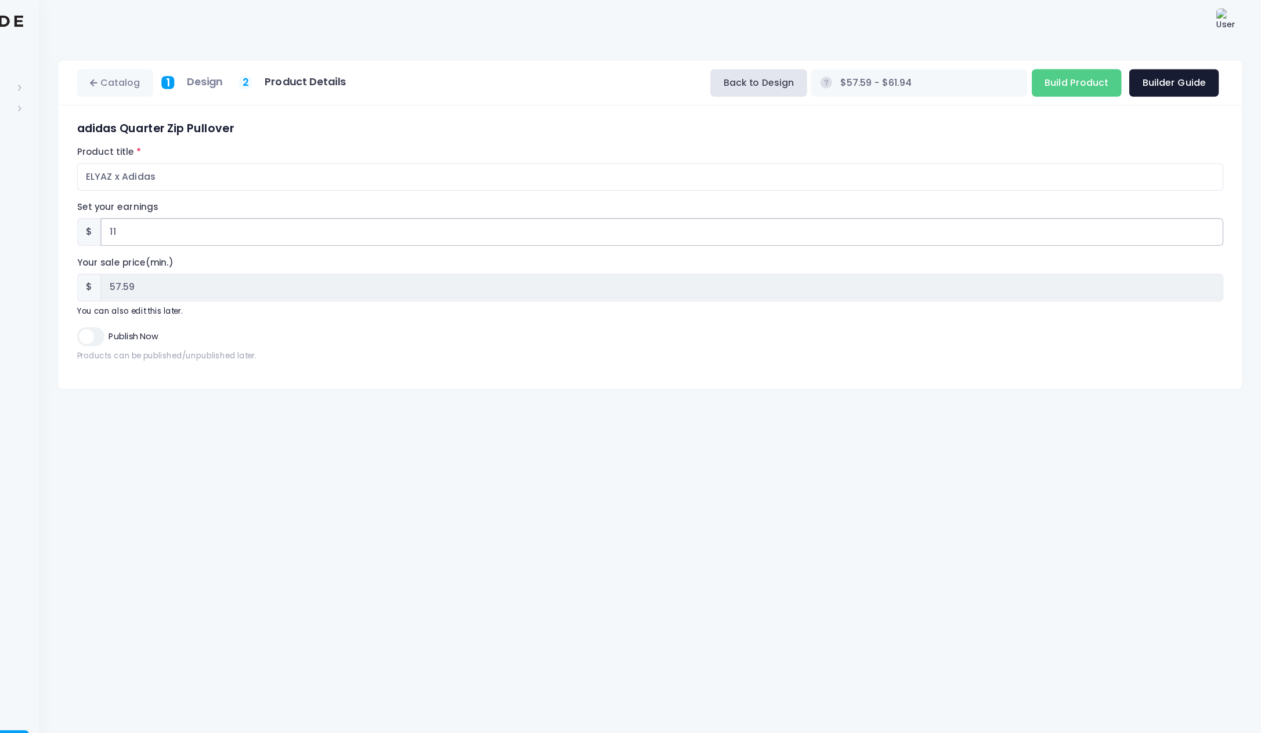
type input "$67.59 - $71.94"
type input "67.59"
type input "1"
type input "$57.59 - $61.94"
type input "57.59"
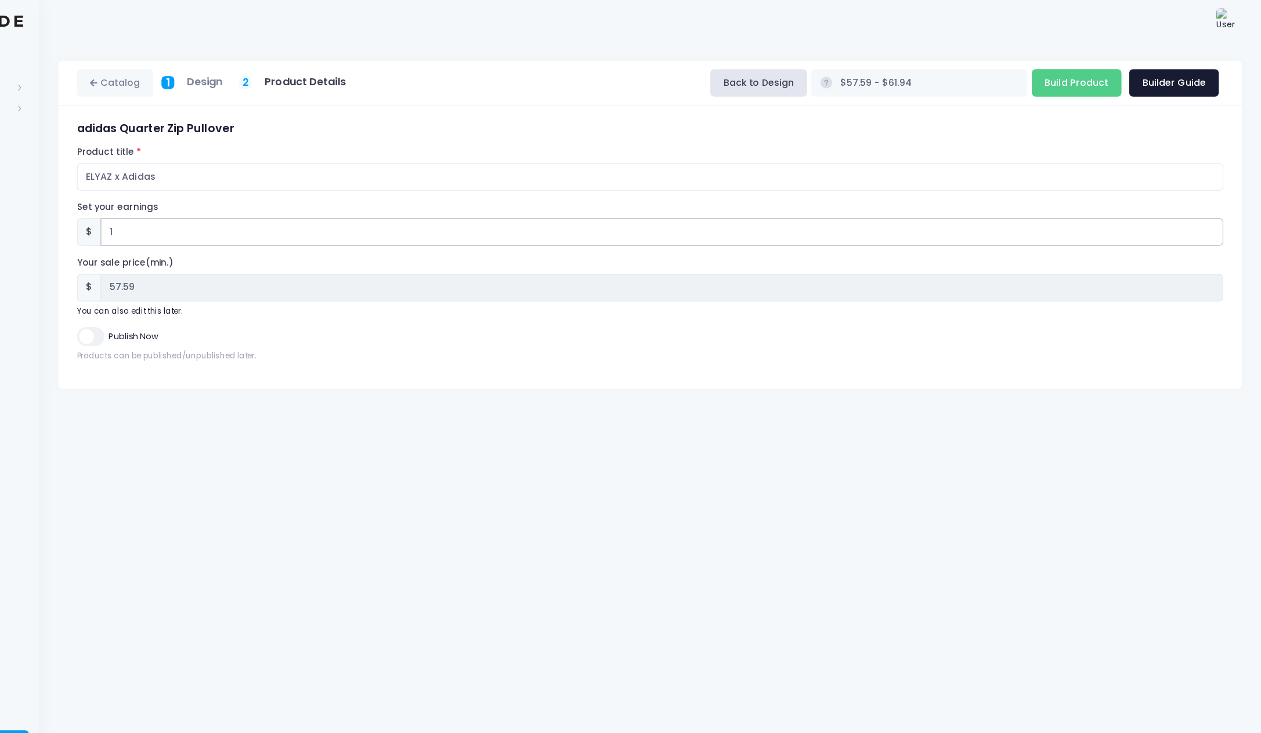
type input "10"
type input "$66.59 - $70.94"
type input "66.59"
drag, startPoint x: 255, startPoint y: 438, endPoint x: 195, endPoint y: 348, distance: 108.0
click at [255, 437] on div "Catalog 1 Design 2 Product Details" at bounding box center [707, 386] width 1107 height 696
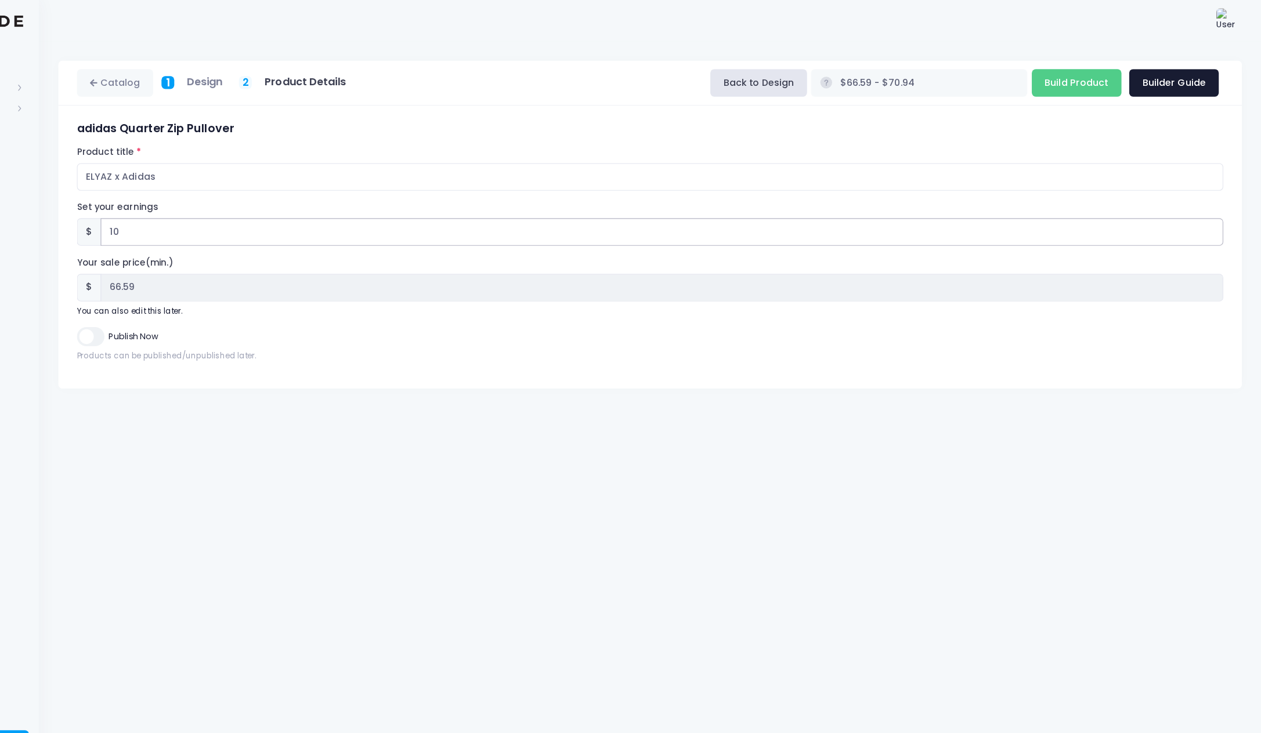
drag, startPoint x: 132, startPoint y: 212, endPoint x: 90, endPoint y: 209, distance: 41.9
click at [209, 209] on input "10" at bounding box center [717, 210] width 1017 height 25
type input "20"
type input "$76.59 - $80.94"
type input "76.59"
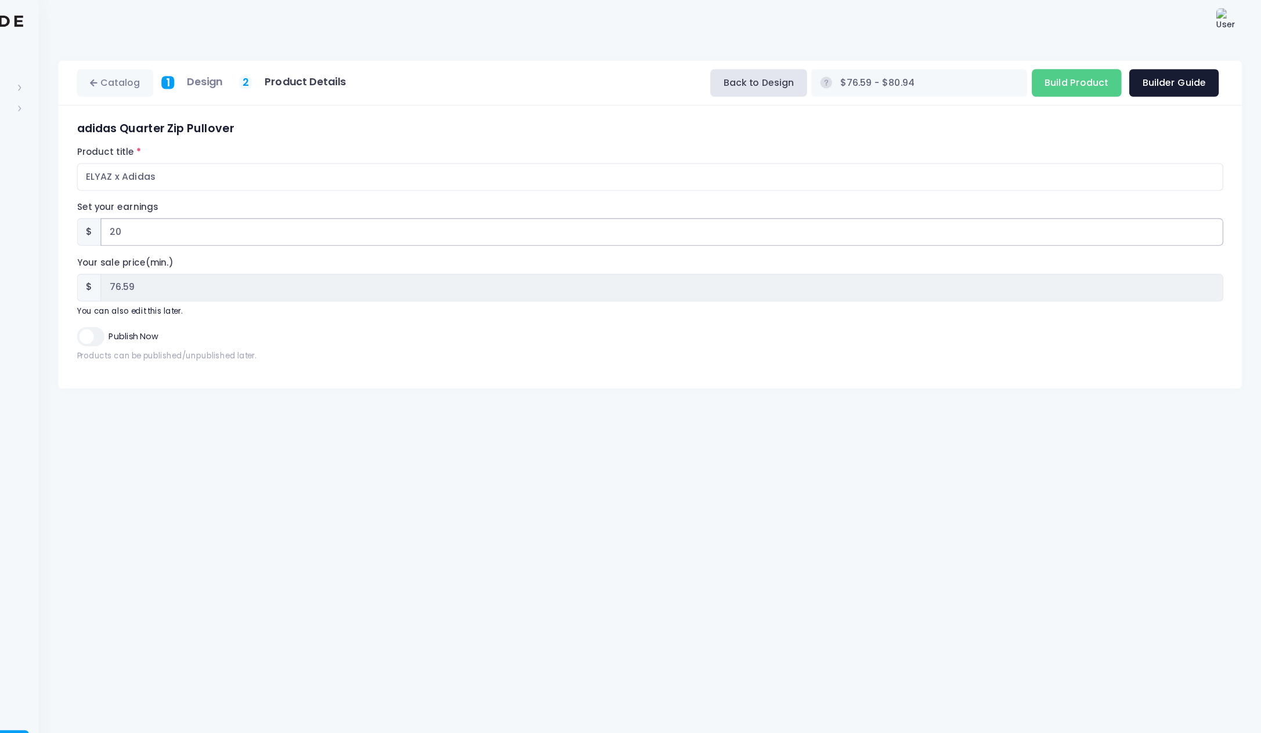
type input "20"
click at [390, 509] on div "Catalog 1 Design 2 Product Details" at bounding box center [707, 386] width 1107 height 696
drag, startPoint x: 163, startPoint y: 164, endPoint x: 169, endPoint y: 151, distance: 14.3
click at [188, 163] on input "ELYAZ x Adidas" at bounding box center [707, 160] width 1038 height 25
type input "ELYAZ x Adidas (test)"
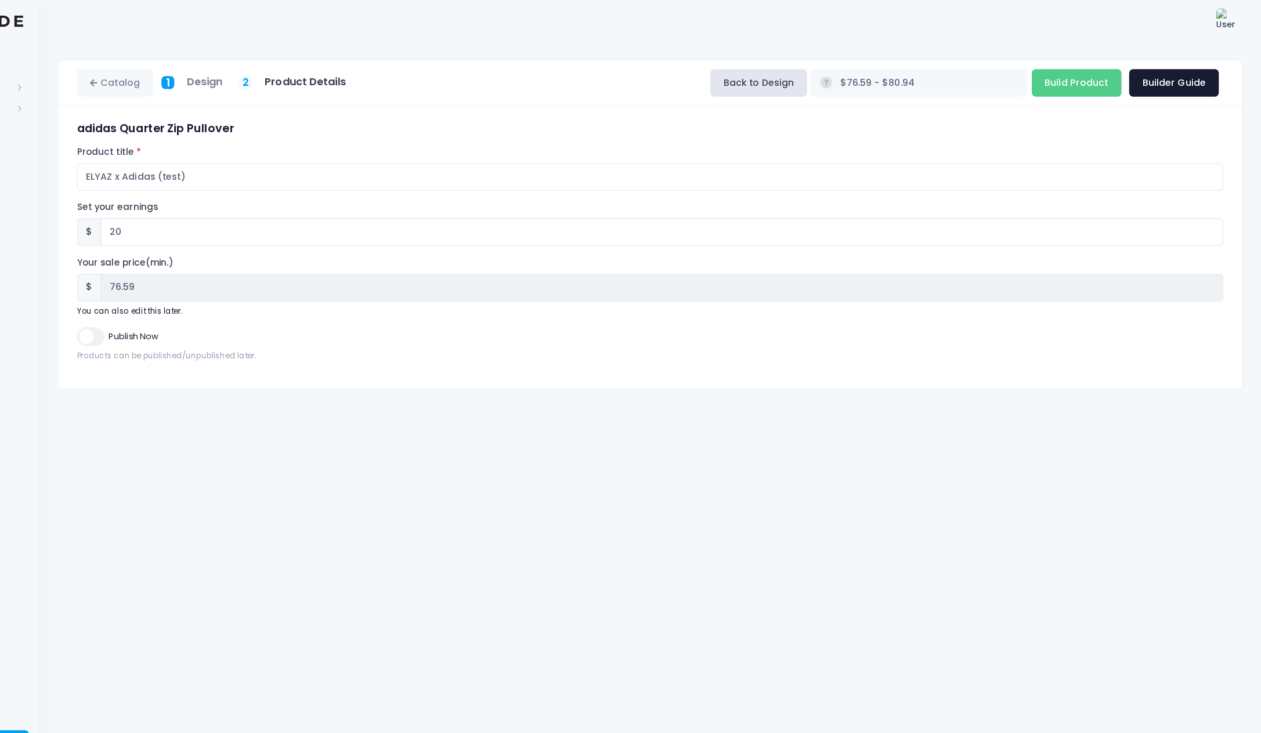
click at [420, 458] on div "Catalog 1 Design 2 Product Details" at bounding box center [707, 386] width 1107 height 696
click at [212, 166] on input "ELYAZ x Adidas (test)" at bounding box center [707, 160] width 1038 height 25
click at [227, 132] on div "Product title ELYAZ x Adidas (test)" at bounding box center [707, 152] width 1038 height 41
drag, startPoint x: 204, startPoint y: 161, endPoint x: 212, endPoint y: 128, distance: 34.6
click at [204, 160] on input "ELYAZ x Adidas (test)" at bounding box center [707, 160] width 1038 height 25
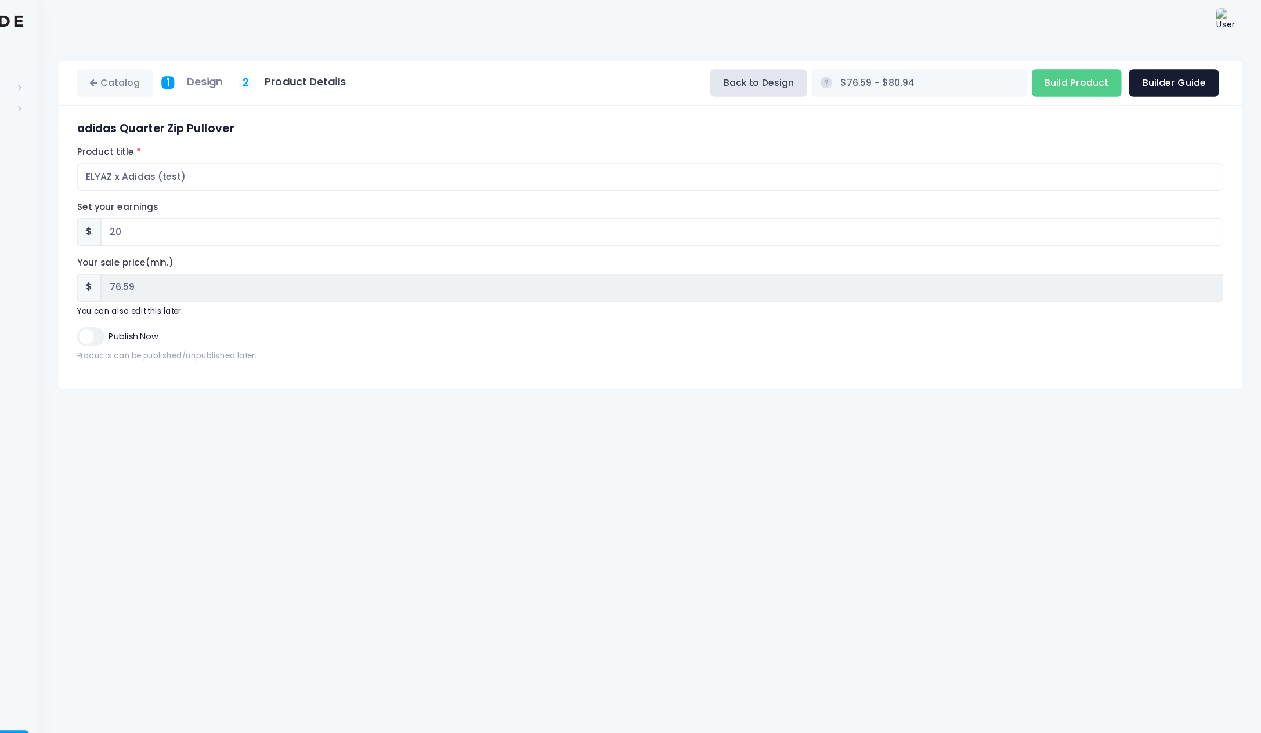
click at [212, 128] on form "adidas Quarter Zip Pullover Product title ELYAZ x Adidas (test) Set your earnin…" at bounding box center [707, 219] width 1038 height 217
drag, startPoint x: 93, startPoint y: 207, endPoint x: 81, endPoint y: 205, distance: 12.8
click at [188, 205] on div "$ 20" at bounding box center [707, 210] width 1038 height 25
drag, startPoint x: 125, startPoint y: 210, endPoint x: 135, endPoint y: 208, distance: 10.0
click at [209, 209] on input "20" at bounding box center [717, 210] width 1017 height 25
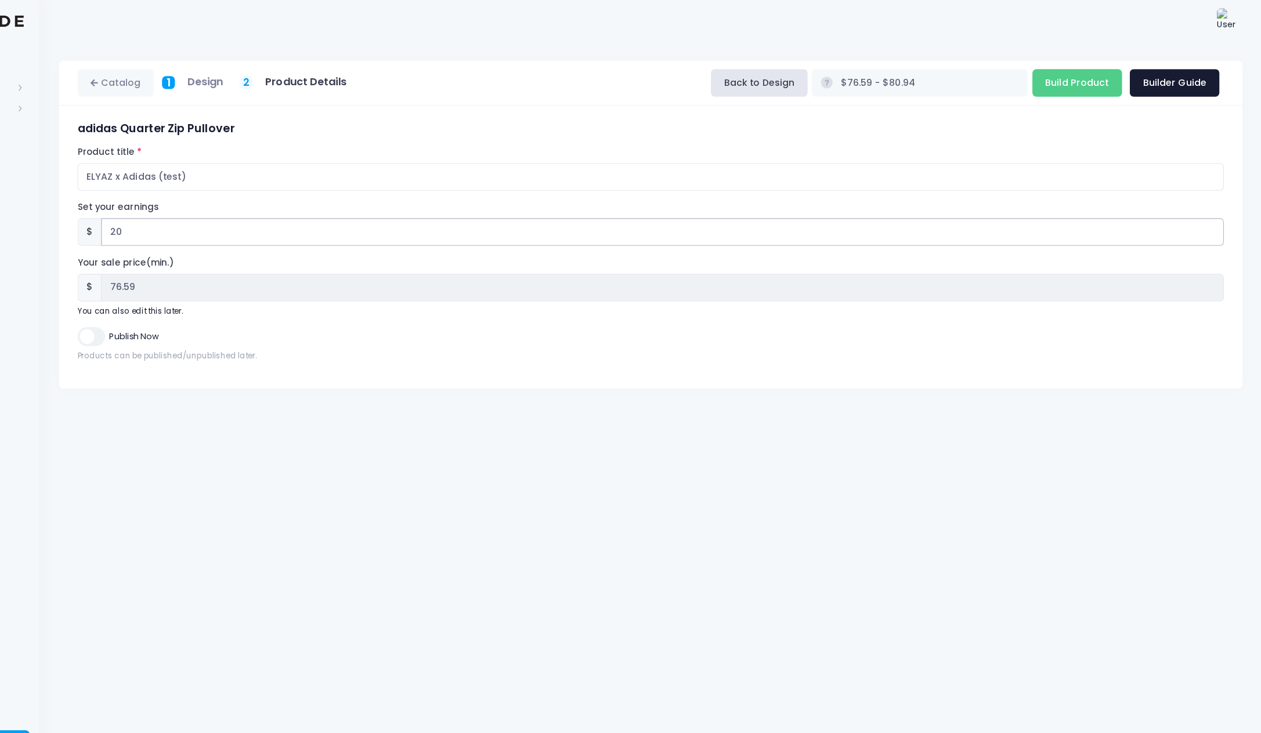
drag, startPoint x: 107, startPoint y: 207, endPoint x: 75, endPoint y: 207, distance: 31.3
click at [188, 207] on div "$ 20" at bounding box center [707, 210] width 1038 height 25
type input "$56.59 - $60.94"
type input "56.59"
click at [1053, 77] on input "Build Product" at bounding box center [1093, 75] width 81 height 25
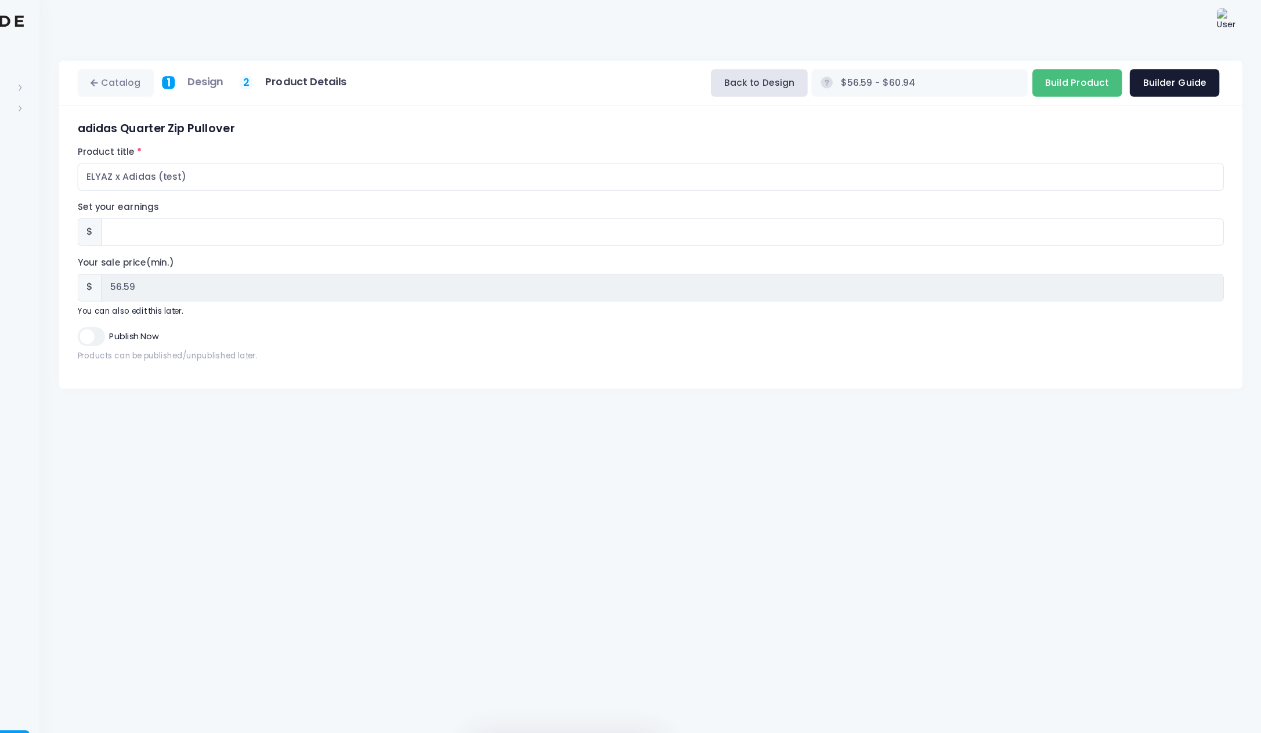
click at [1053, 75] on input "Build Product" at bounding box center [1093, 75] width 81 height 25
type input "Building product..."
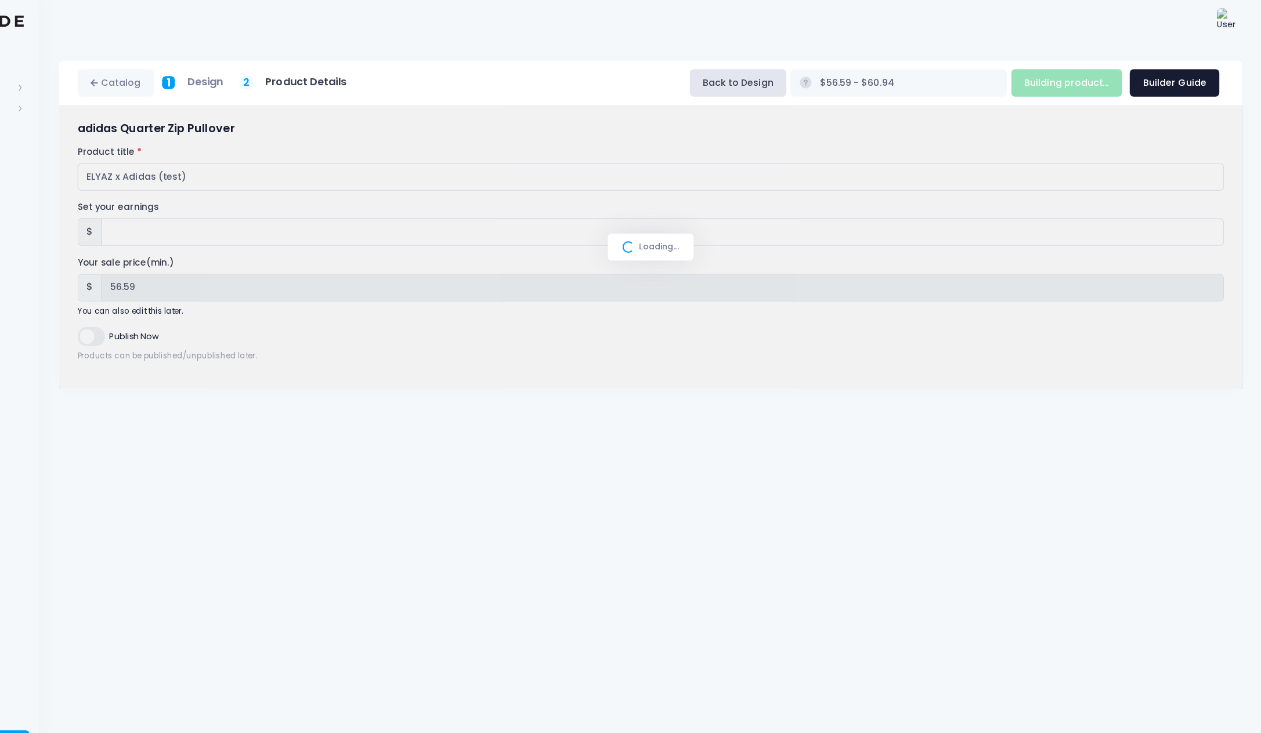
click at [743, 73] on button "Back to Design" at bounding box center [787, 75] width 88 height 25
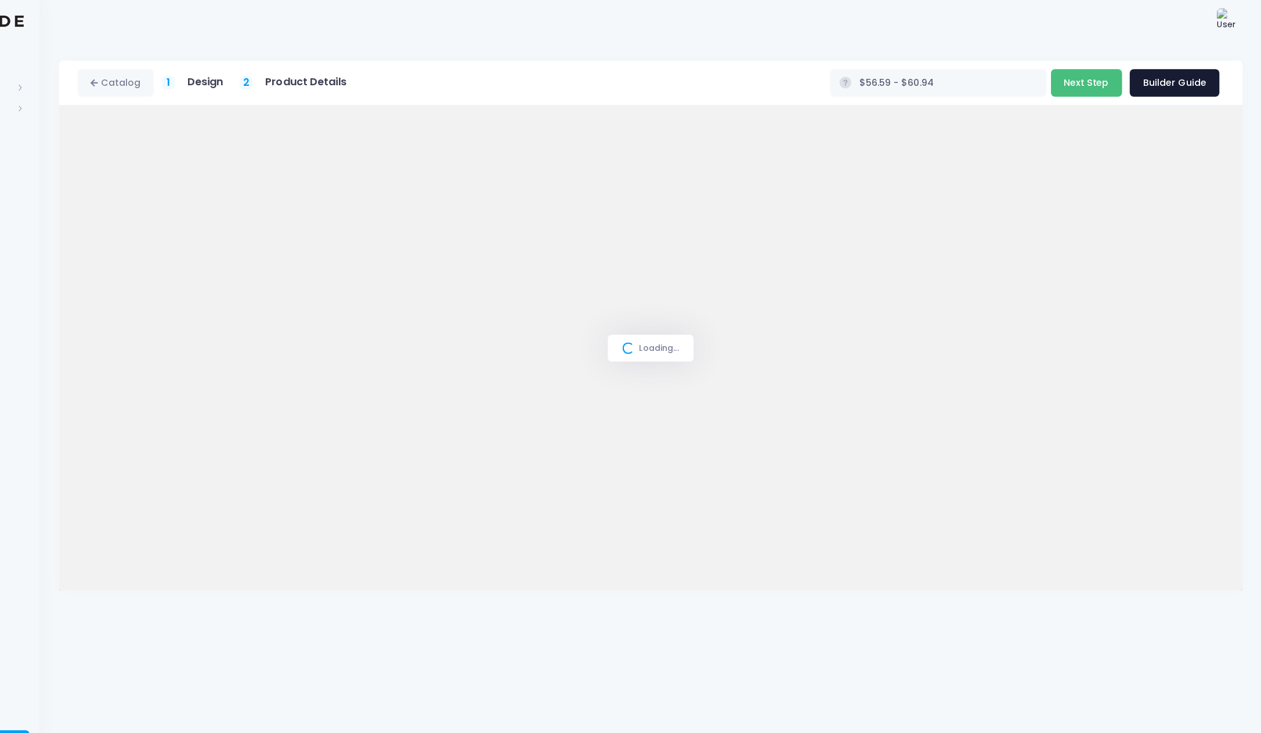
click at [1070, 78] on button "Next Step" at bounding box center [1102, 75] width 64 height 25
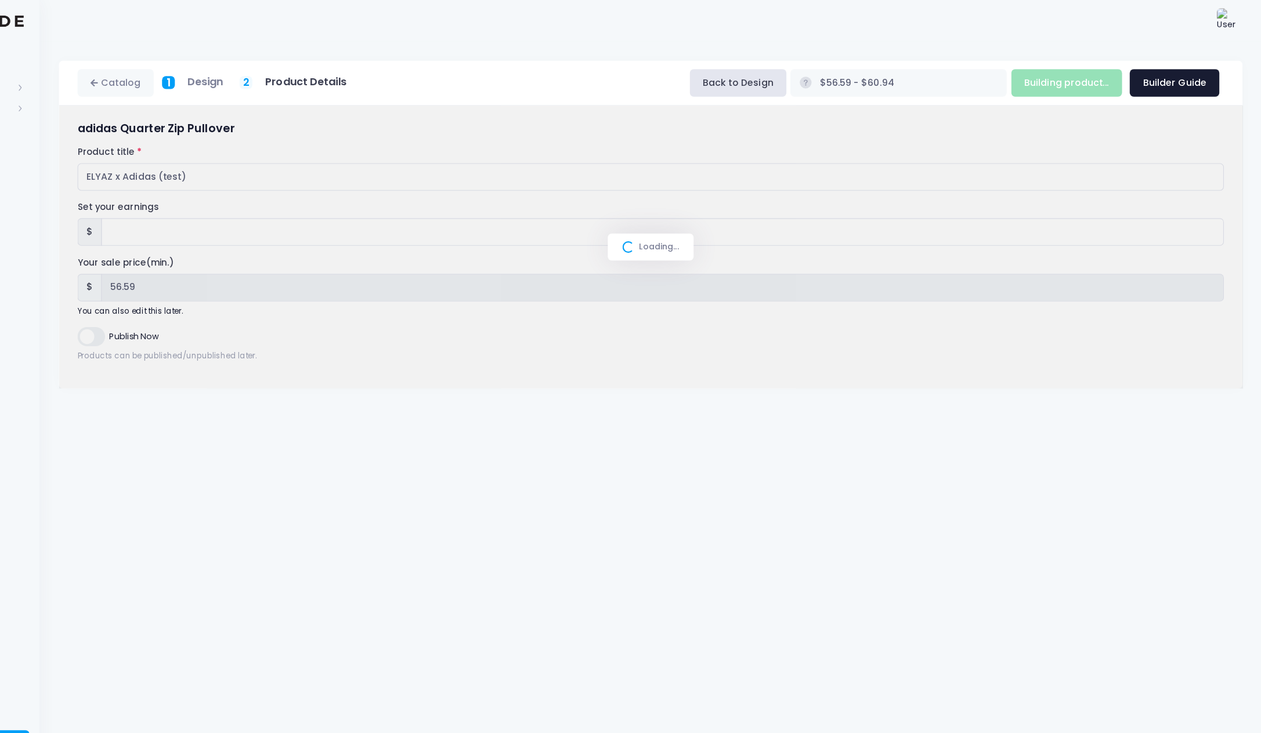
click at [287, 77] on h5 "Design" at bounding box center [303, 74] width 32 height 12
click at [188, 70] on link "Catalog" at bounding box center [222, 75] width 69 height 25
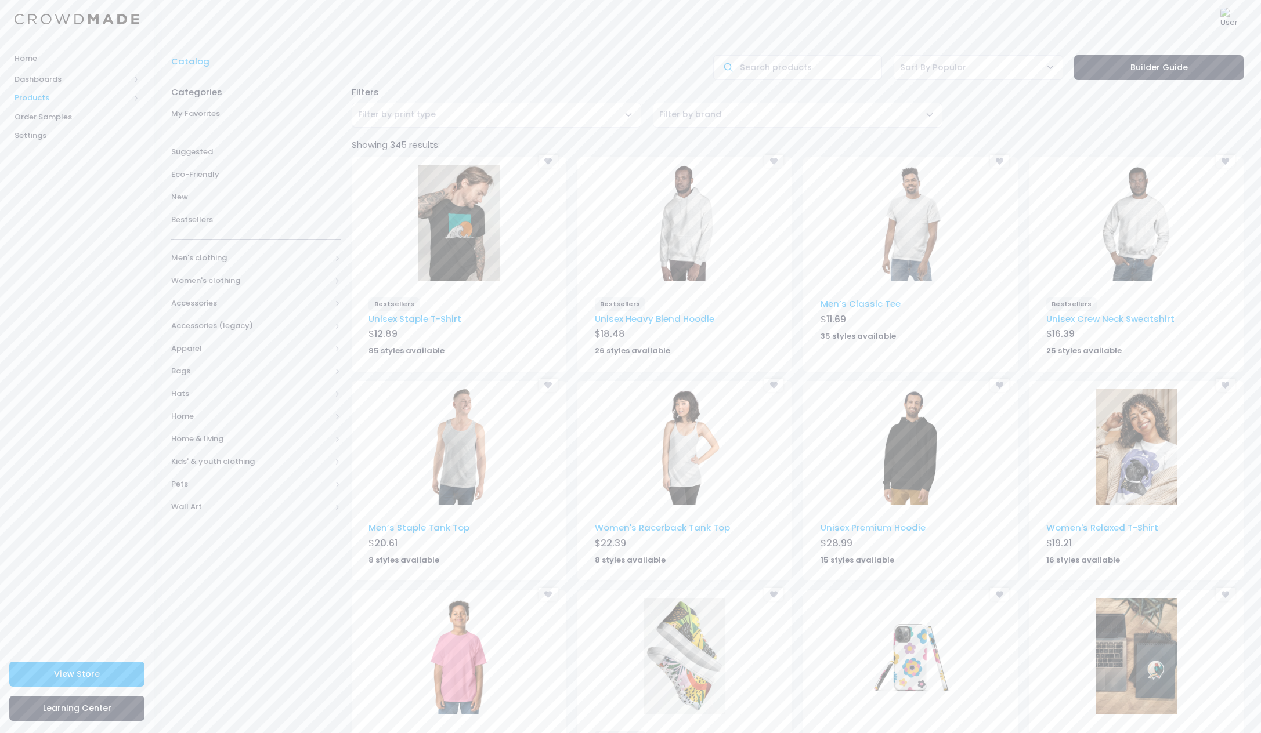
click at [44, 97] on span "Products" at bounding box center [72, 98] width 115 height 12
click at [59, 75] on span "Dashboards" at bounding box center [72, 80] width 115 height 12
click at [57, 151] on span "Order Samples" at bounding box center [77, 155] width 125 height 12
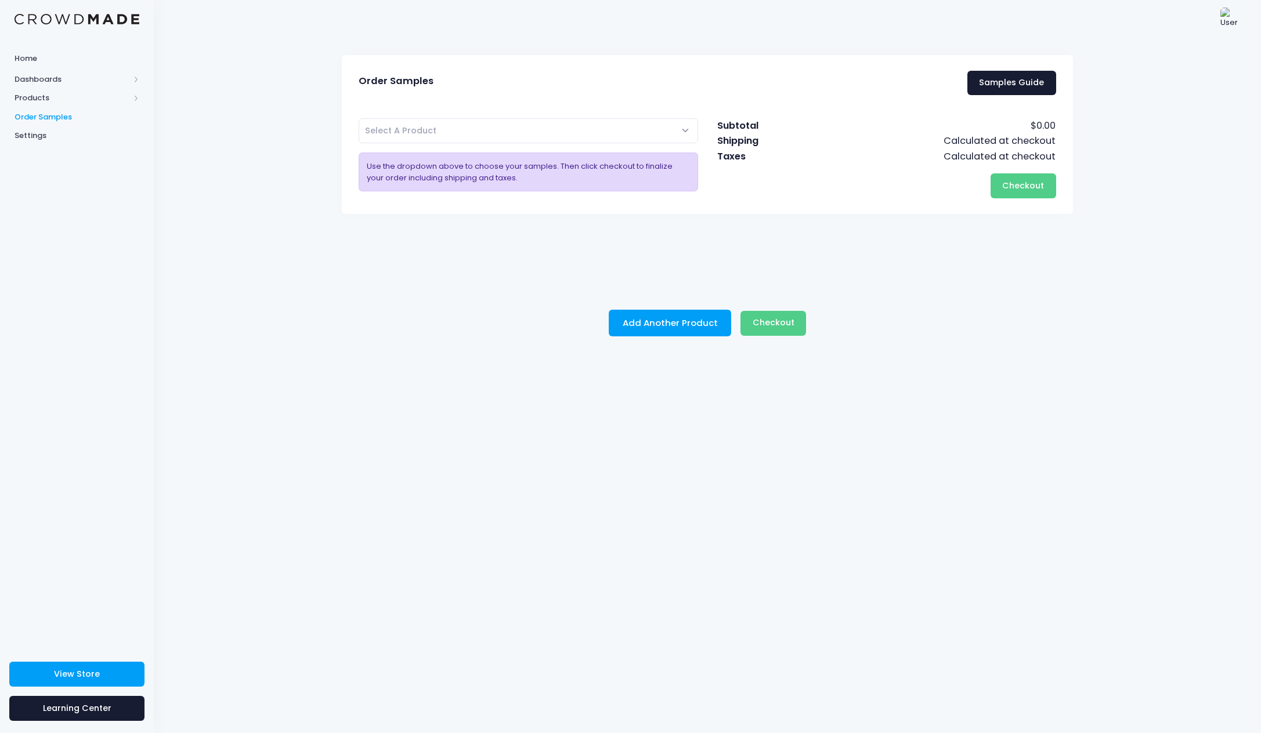
click at [419, 138] on span "Select A Product" at bounding box center [528, 130] width 339 height 25
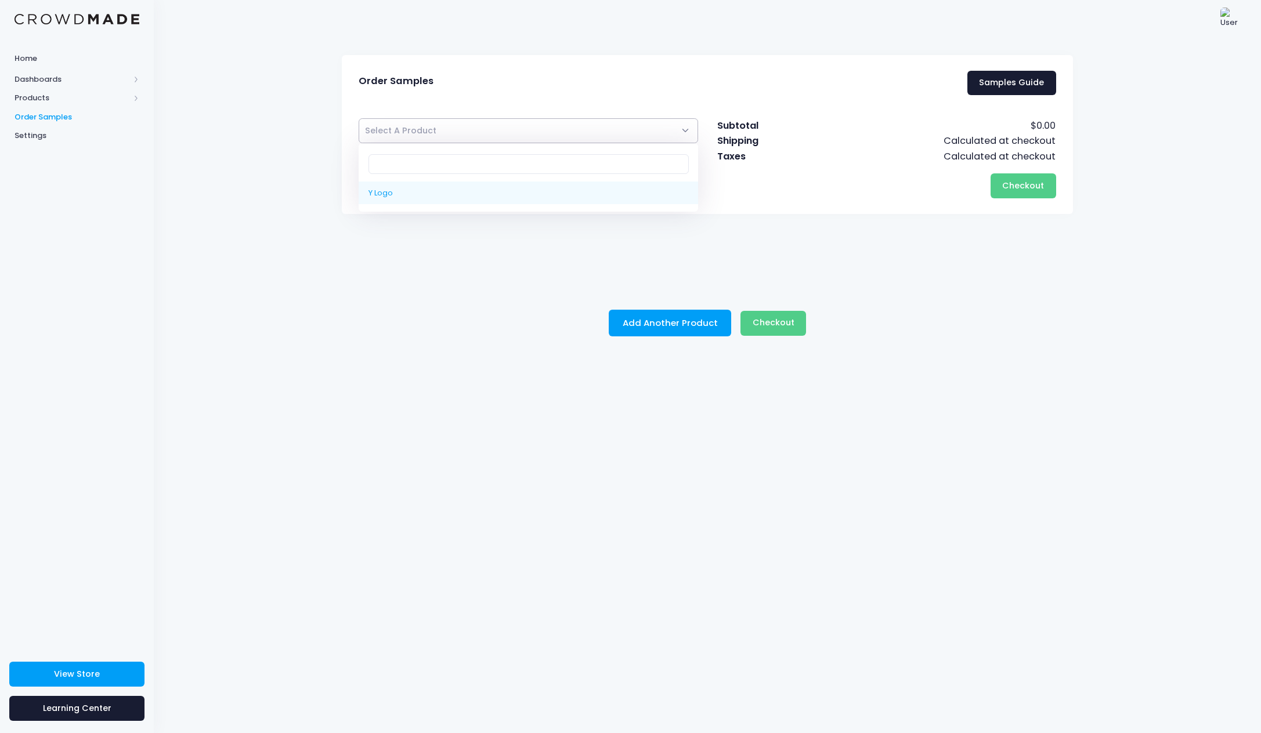
click at [291, 132] on div "Order Samples Samples Guide Y Logo Select A Product Use the dropdown above to c…" at bounding box center [707, 386] width 1107 height 696
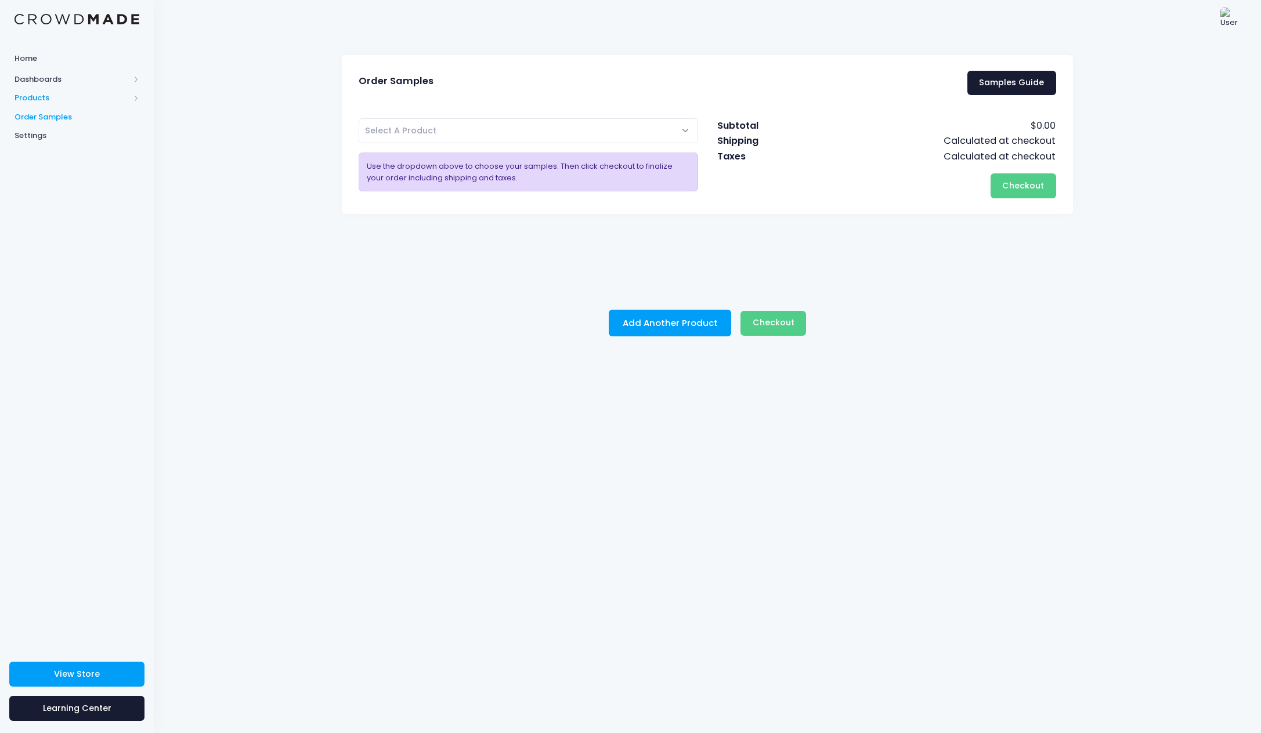
click at [38, 100] on span "Products" at bounding box center [72, 98] width 115 height 12
click at [74, 133] on span "Product Editor" at bounding box center [87, 136] width 106 height 12
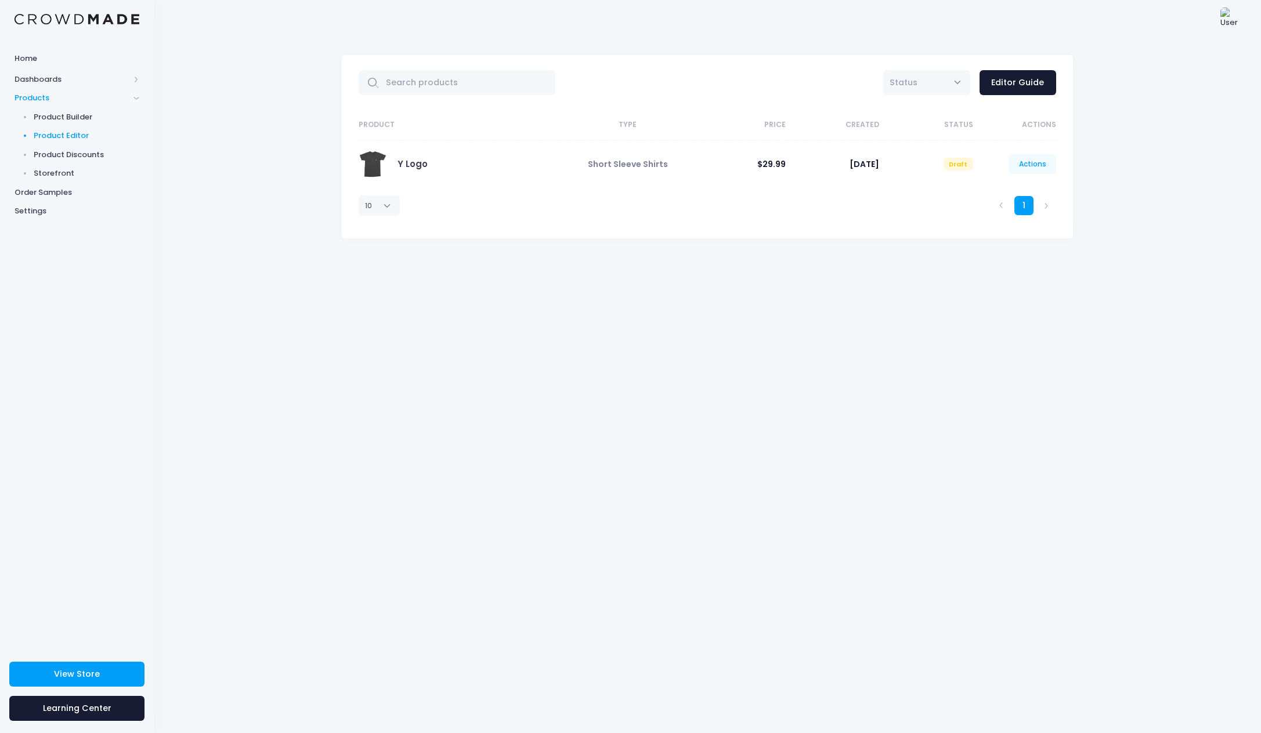
click at [1030, 161] on link "Actions" at bounding box center [1032, 164] width 48 height 20
click at [939, 212] on div "1" at bounding box center [854, 205] width 413 height 35
click at [1022, 164] on link "Actions" at bounding box center [1032, 164] width 48 height 20
drag, startPoint x: 935, startPoint y: 245, endPoint x: 639, endPoint y: 173, distance: 304.6
click at [934, 245] on div "All Active Draft Status Editor Guide Product Type Price Created Status Actions …" at bounding box center [707, 386] width 1107 height 696
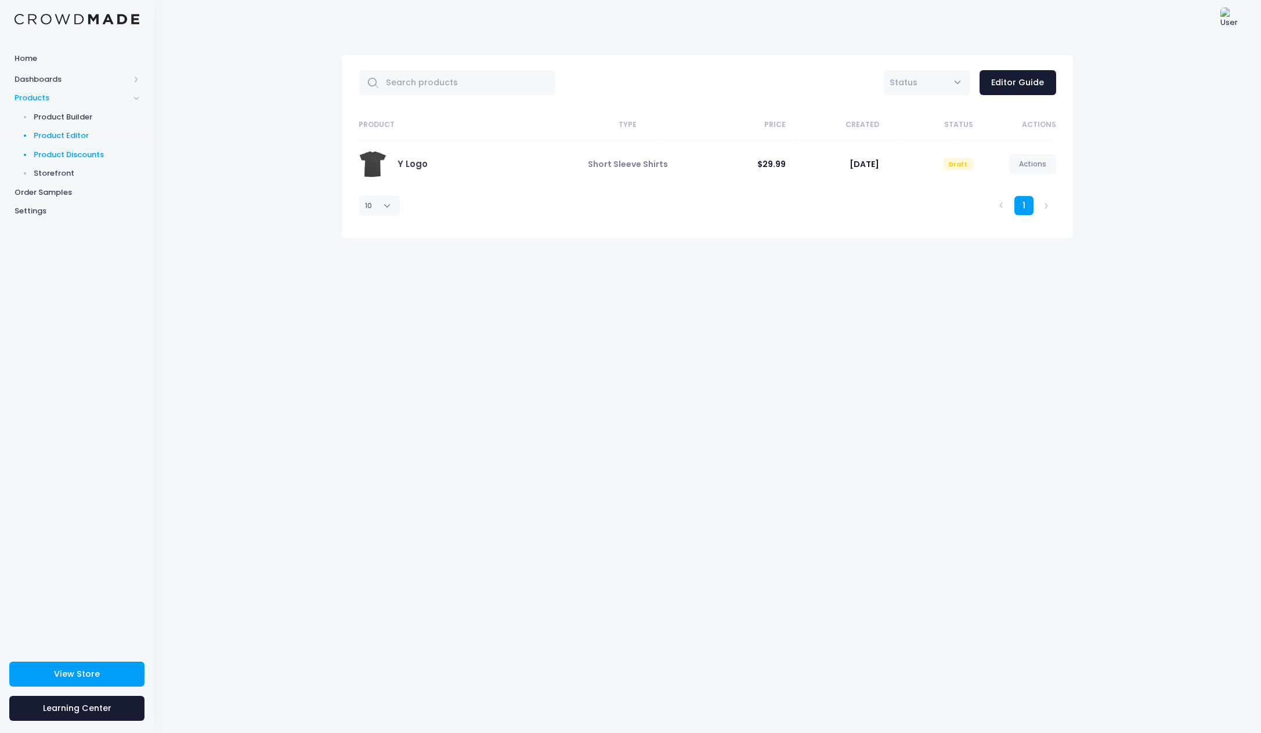
click at [81, 153] on span "Product Discounts" at bounding box center [87, 155] width 106 height 12
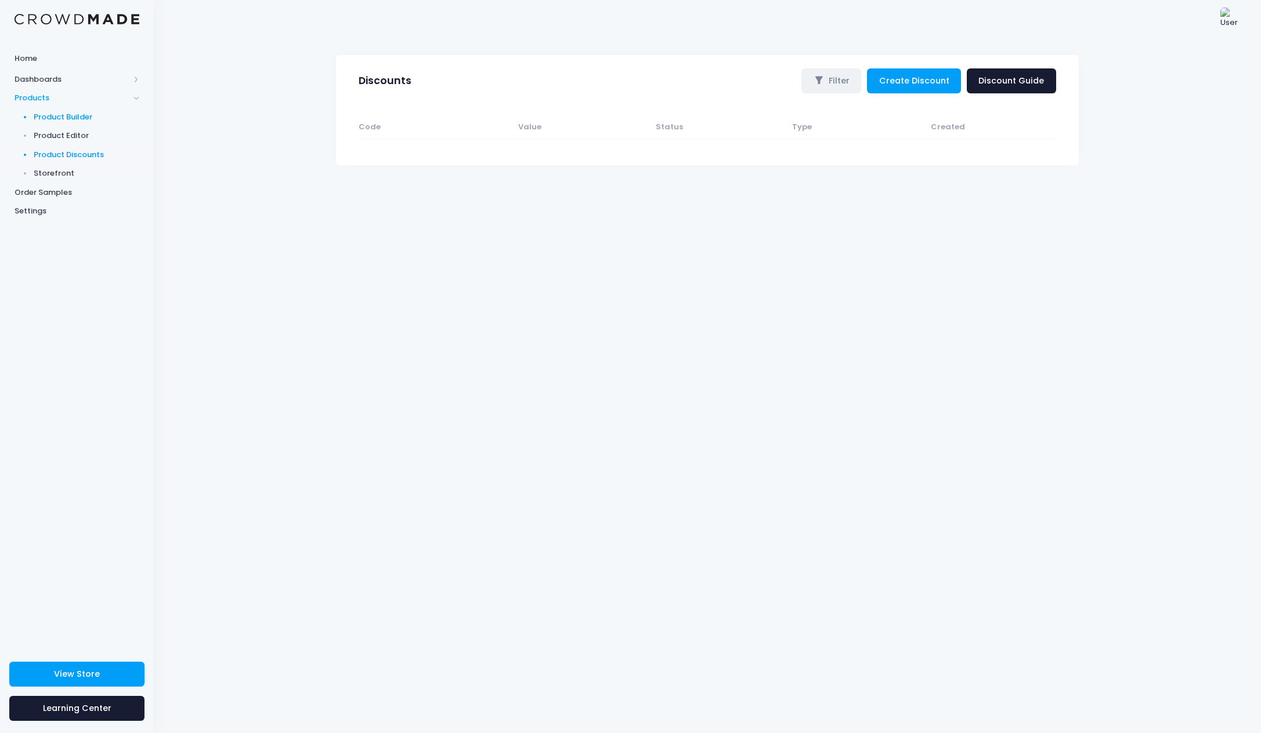
click at [55, 119] on span "Product Builder" at bounding box center [87, 117] width 106 height 12
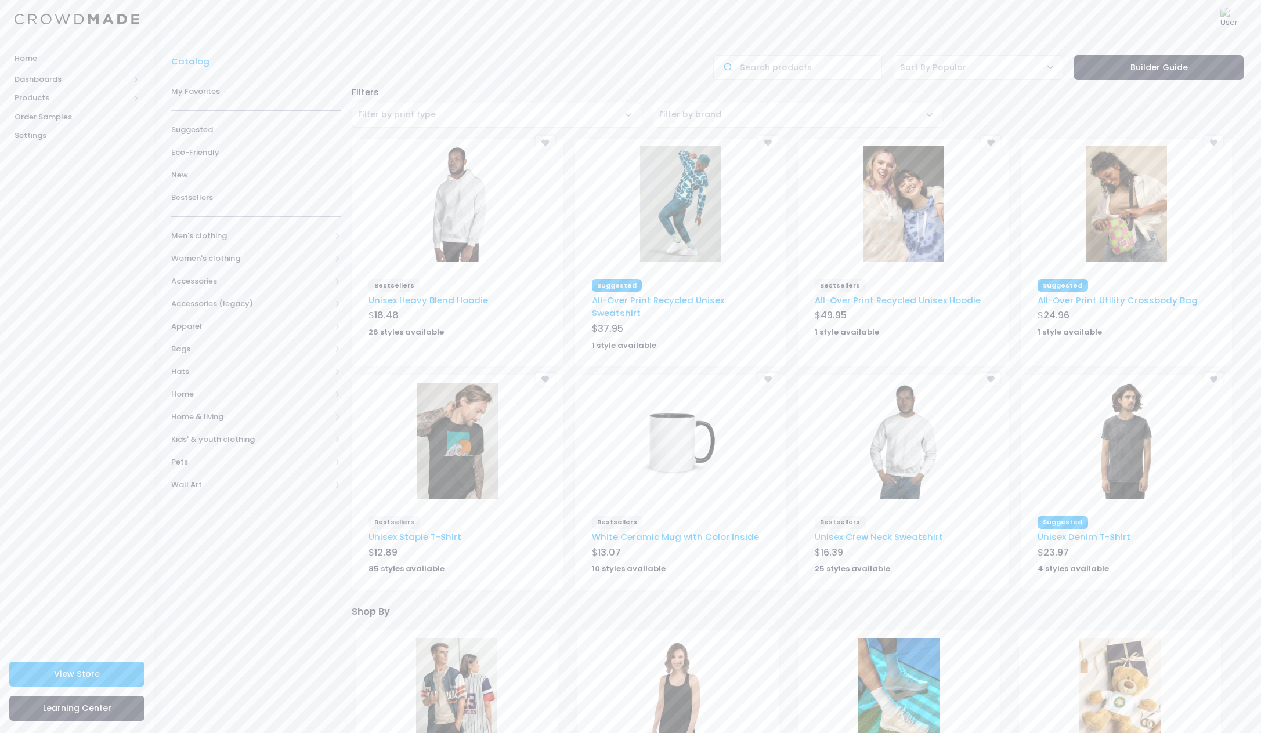
click at [693, 115] on span "Filter by brand" at bounding box center [690, 114] width 62 height 12
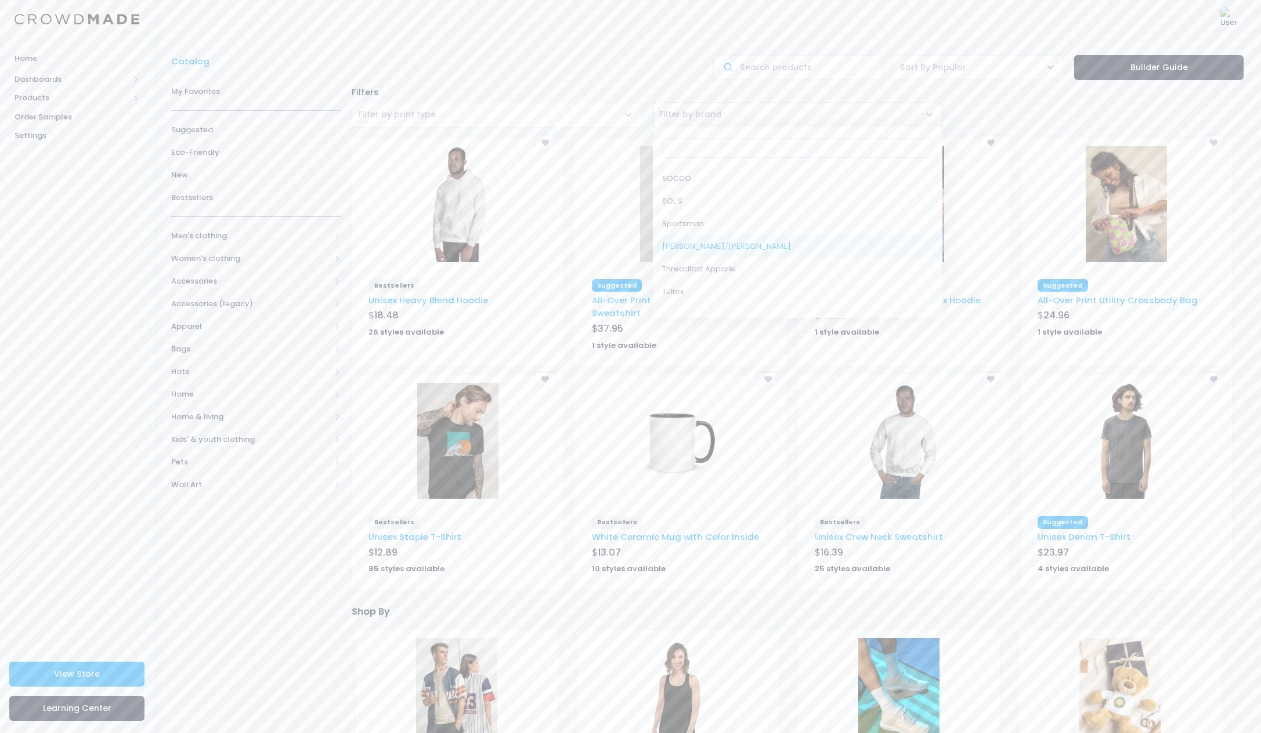
scroll to position [785, 0]
select select "SOL'S"
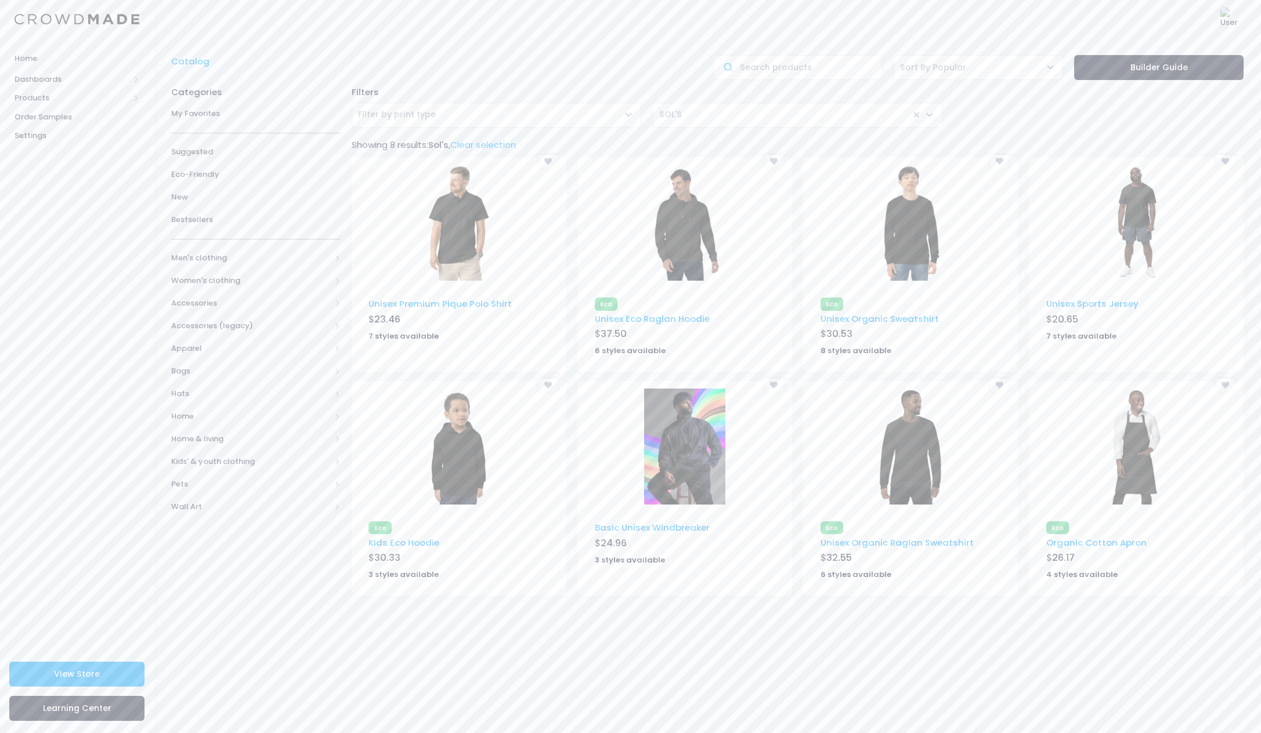
click at [731, 117] on span "× SOL'S" at bounding box center [797, 115] width 289 height 25
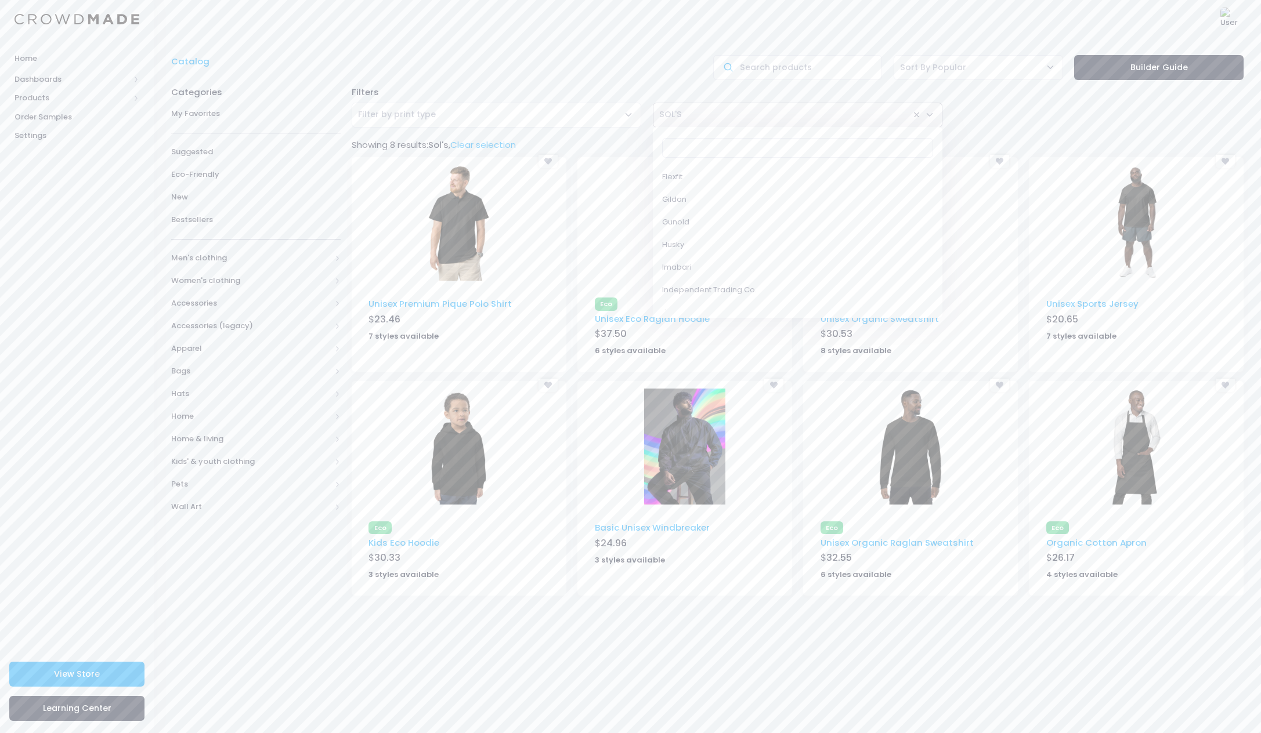
scroll to position [364, 0]
select select "Husky"
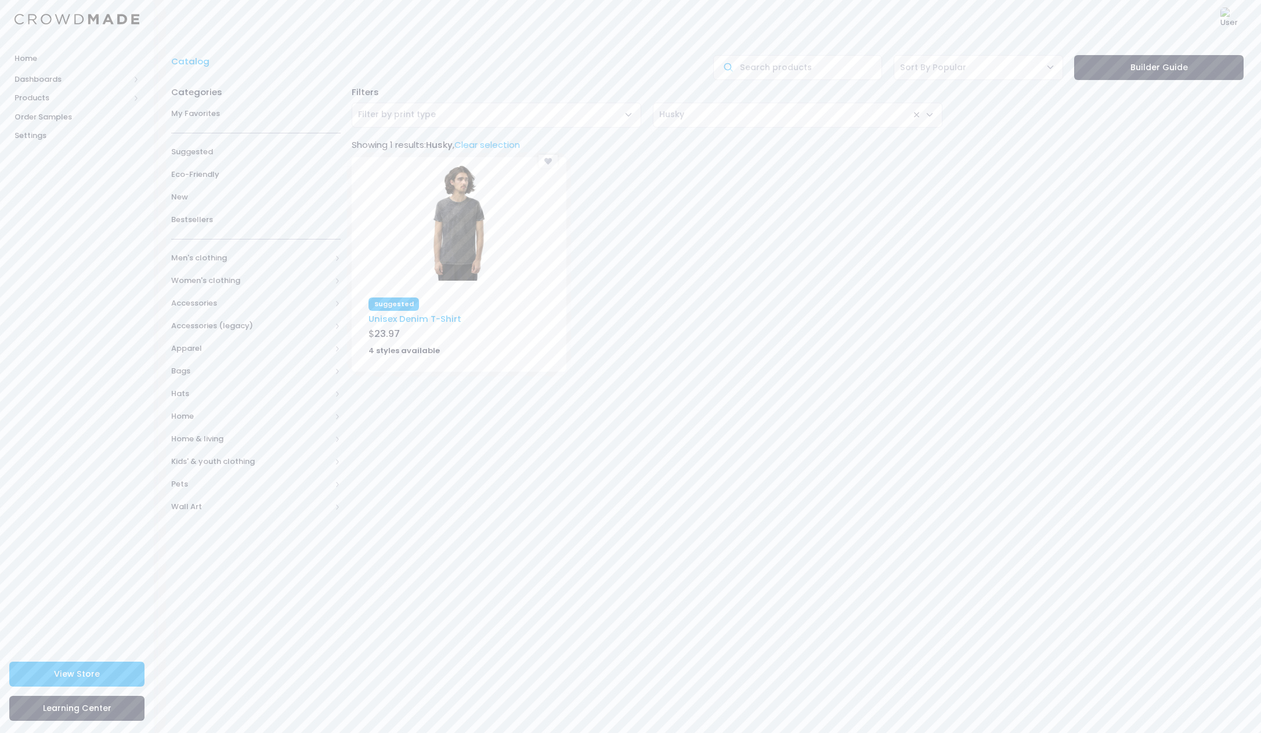
click at [751, 109] on span "× Husky" at bounding box center [797, 115] width 289 height 25
select select "Champion"
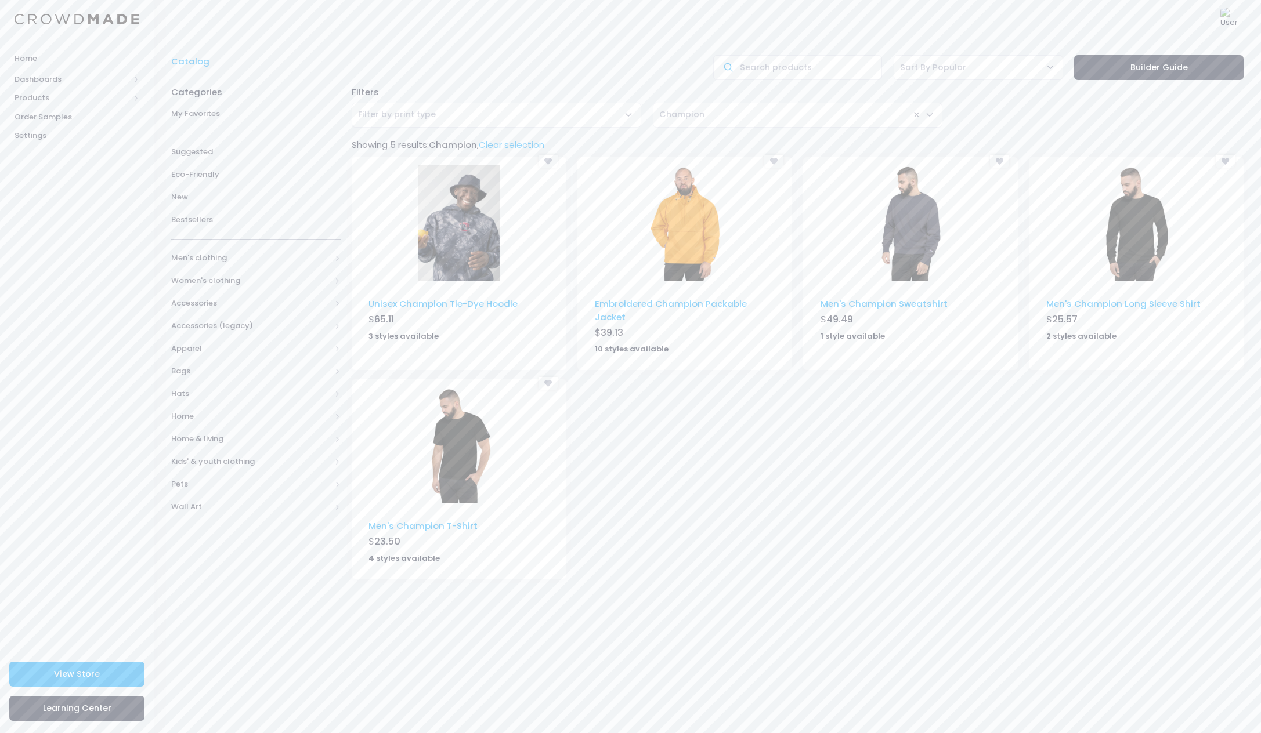
click at [783, 119] on span "× Champion" at bounding box center [797, 115] width 289 height 25
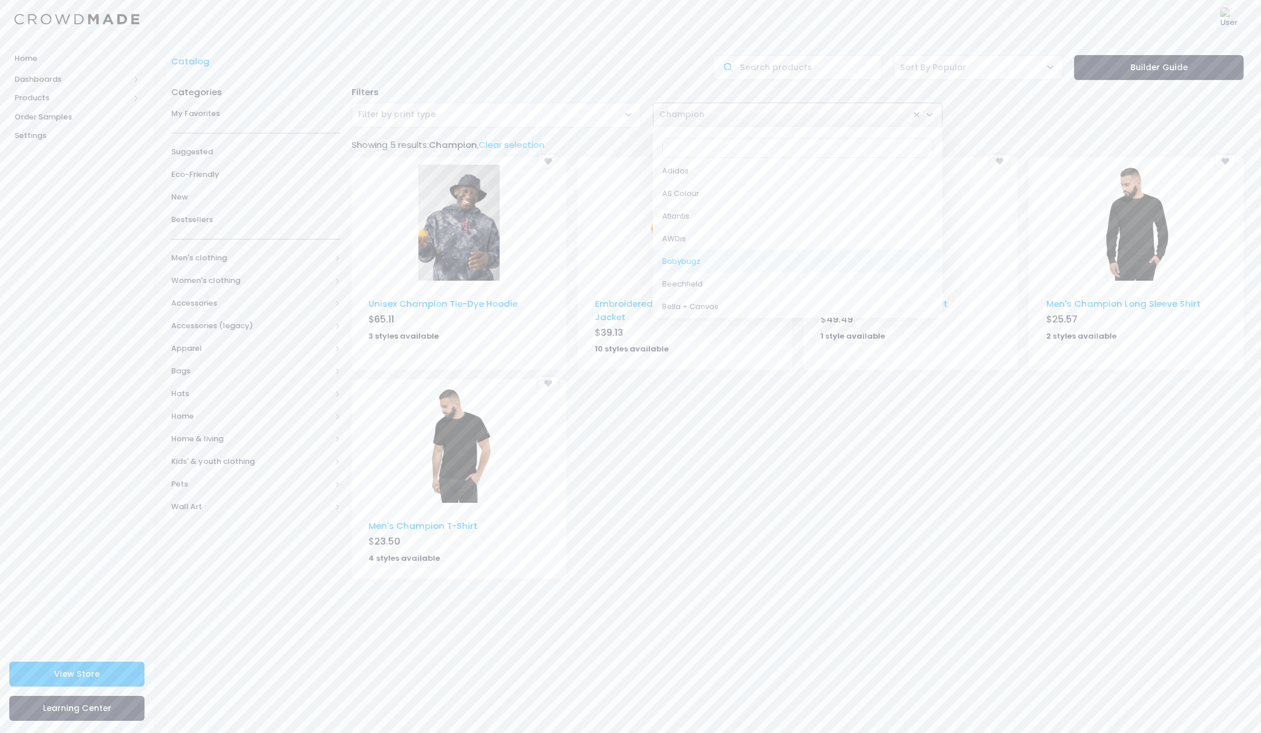
scroll to position [43, 0]
select select "Bella + Canvas"
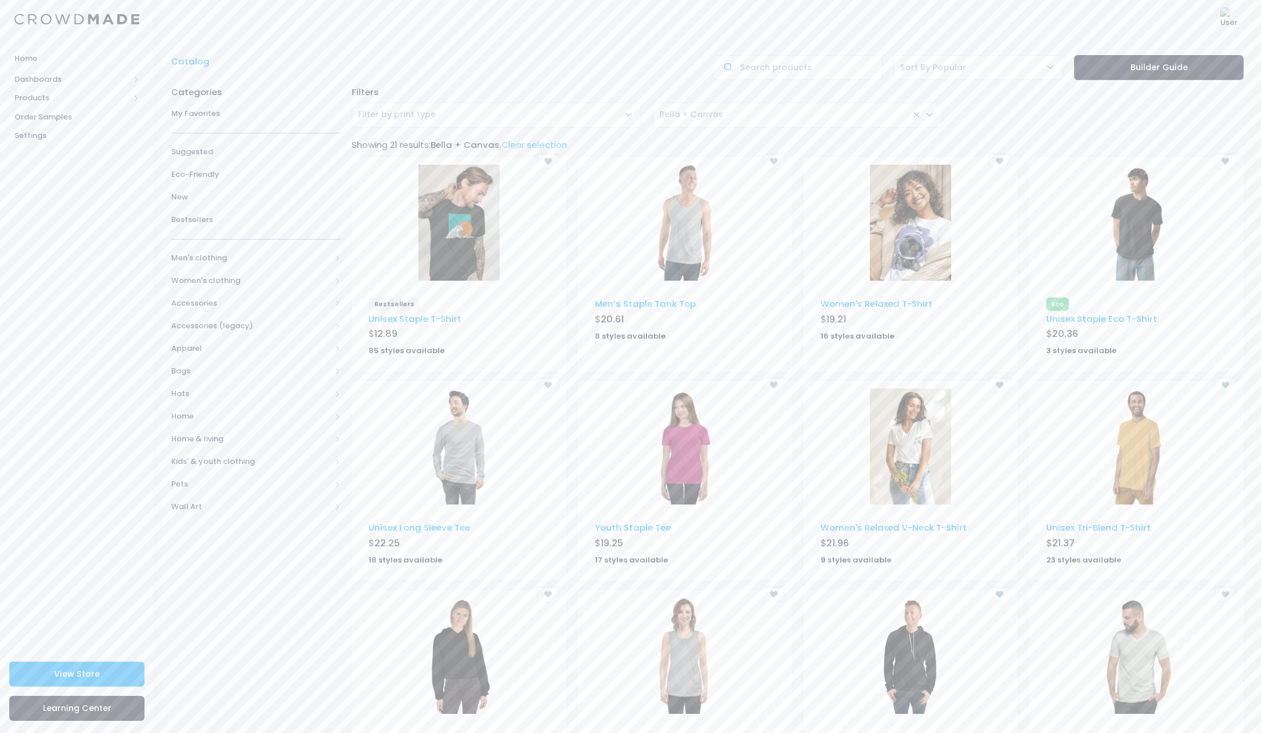
scroll to position [-1, 0]
click at [702, 113] on span "Bella + Canvas" at bounding box center [691, 114] width 64 height 12
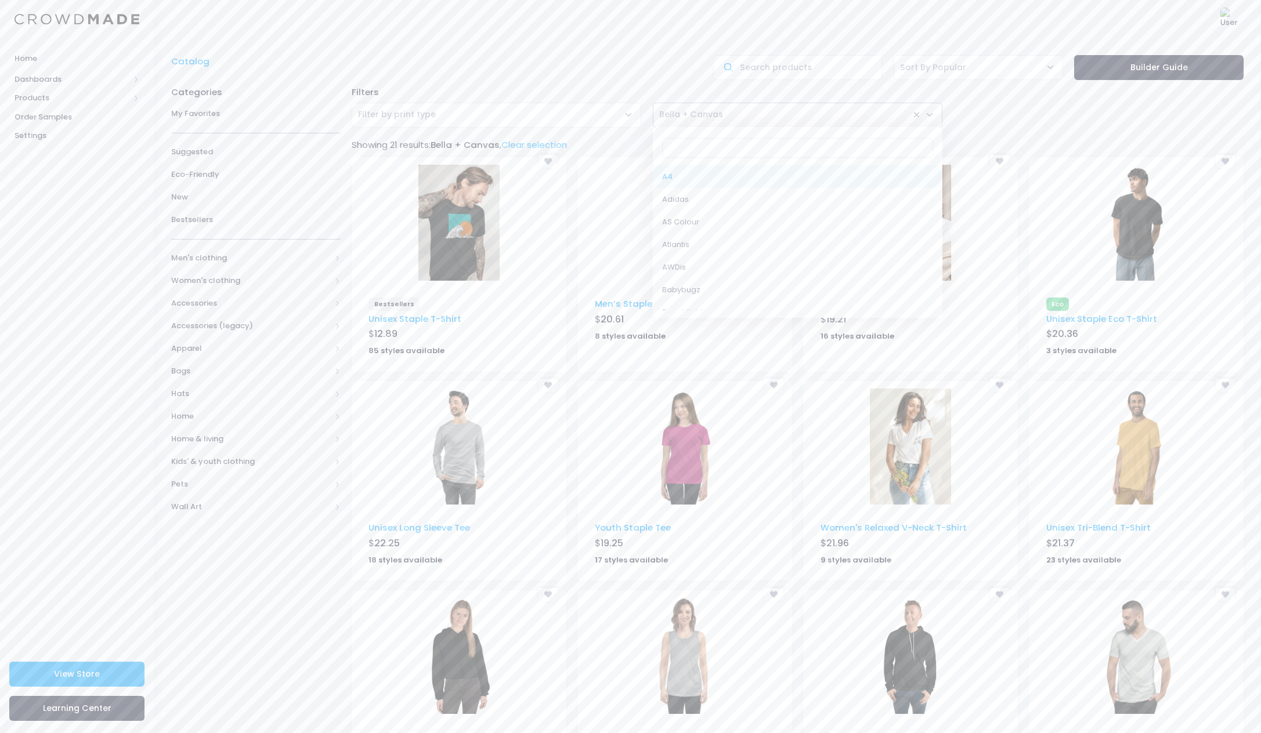
scroll to position [0, 0]
select select "Adidas"
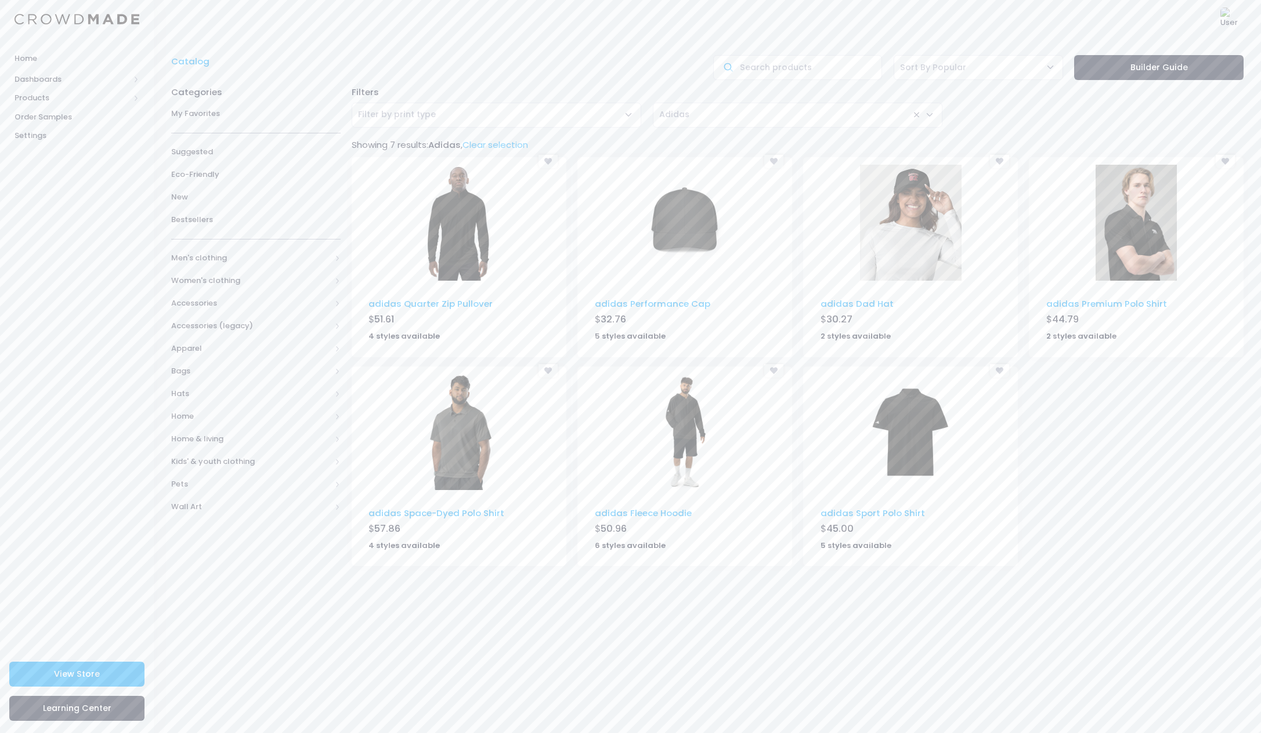
click at [441, 229] on img at bounding box center [458, 223] width 81 height 116
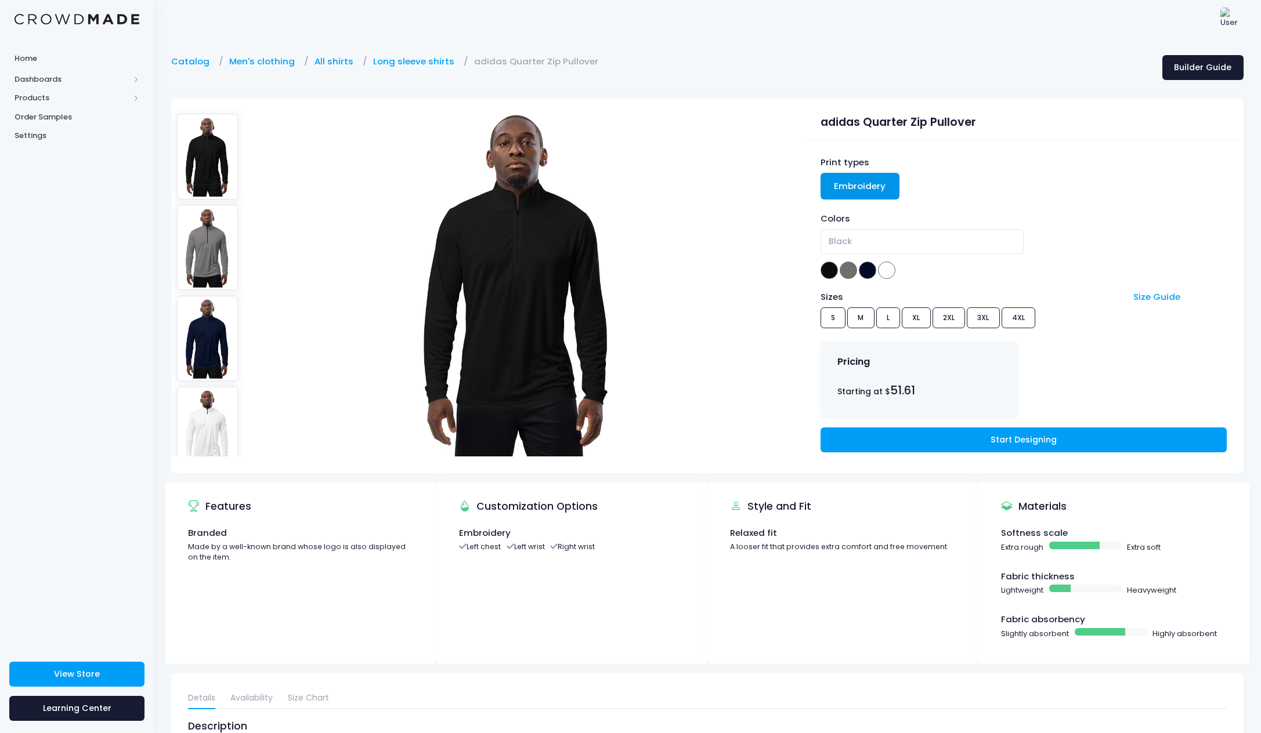
drag, startPoint x: 853, startPoint y: 175, endPoint x: 859, endPoint y: 180, distance: 7.4
click at [854, 175] on link "Embroidery" at bounding box center [859, 186] width 79 height 27
click at [857, 187] on link "Embroidery" at bounding box center [859, 186] width 79 height 27
drag, startPoint x: 1027, startPoint y: 436, endPoint x: 1021, endPoint y: 435, distance: 6.4
click at [1027, 436] on link "Start Designing" at bounding box center [1023, 440] width 406 height 25
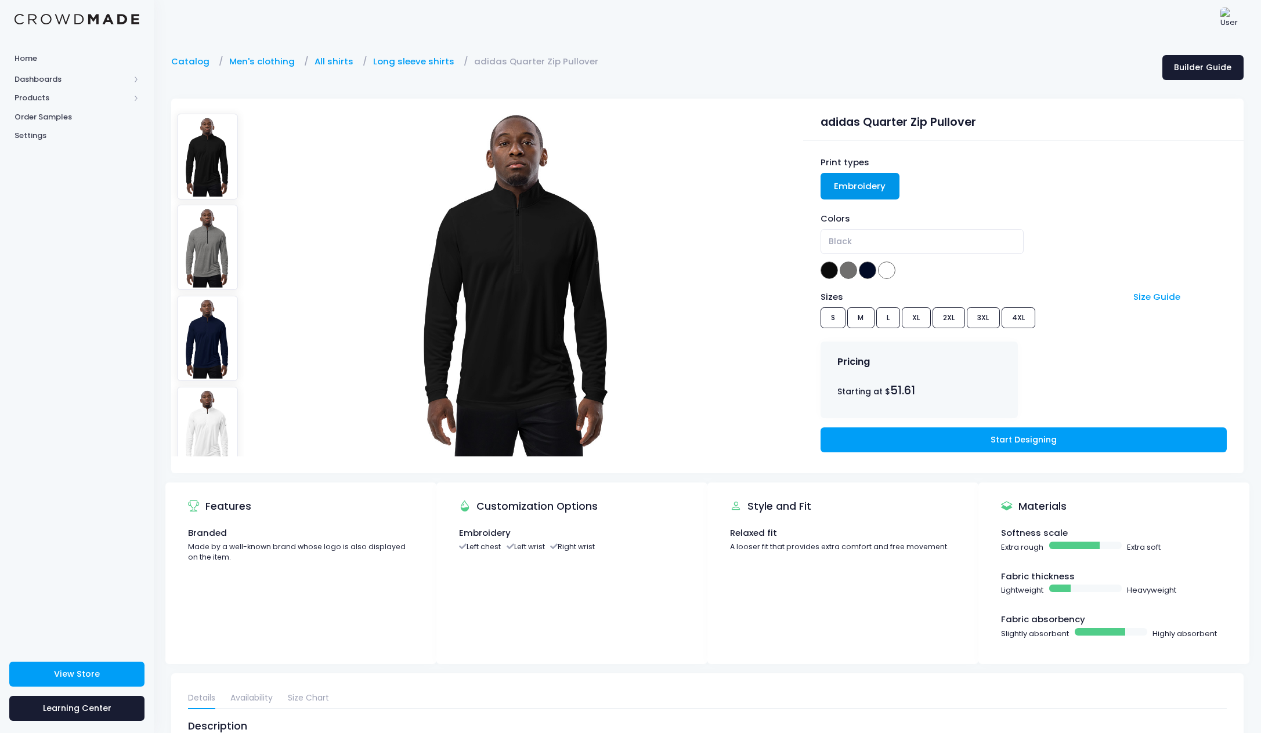
click at [951, 122] on div "adidas Quarter Zip Pullover" at bounding box center [1023, 119] width 406 height 23
drag, startPoint x: 951, startPoint y: 122, endPoint x: 1060, endPoint y: 66, distance: 122.5
click at [952, 122] on div "adidas Quarter Zip Pullover" at bounding box center [1023, 119] width 406 height 23
copy div "Pullover"
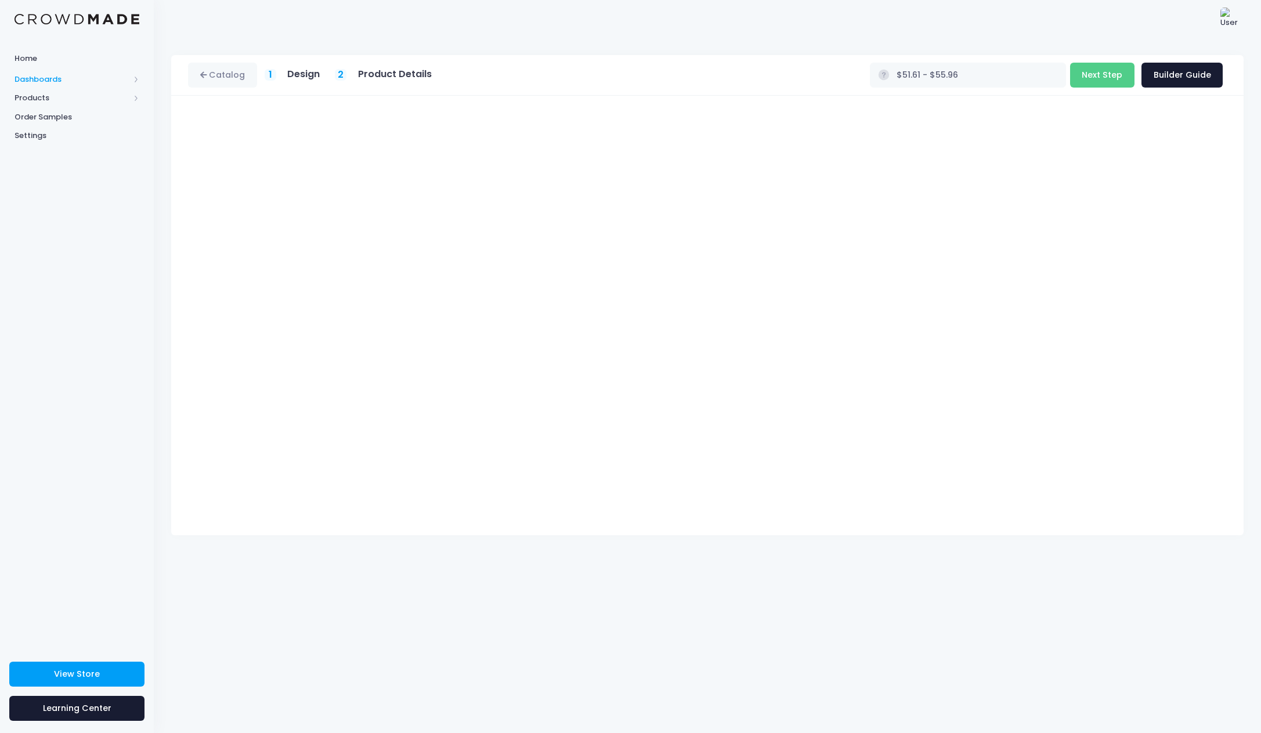
click at [136, 77] on span at bounding box center [136, 79] width 6 height 6
type input "$56.59 - $60.94"
click at [1097, 78] on button "Next Step" at bounding box center [1102, 75] width 64 height 25
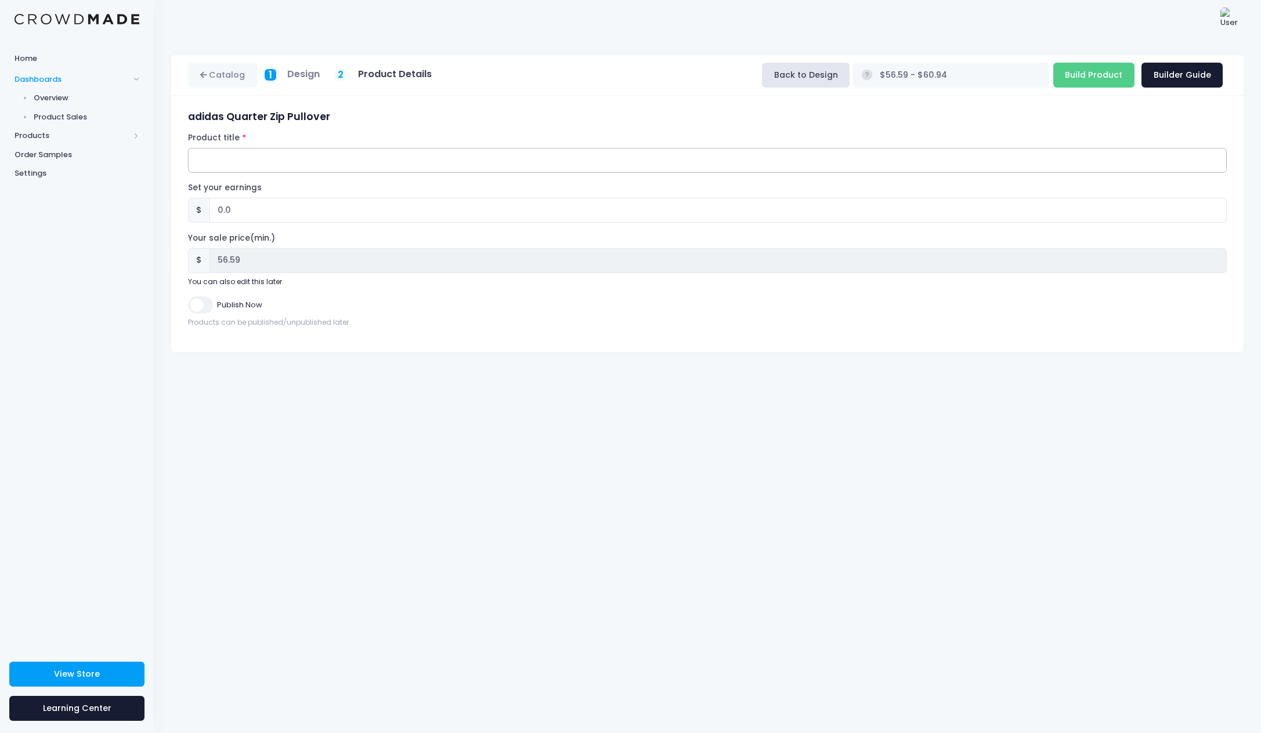
click at [259, 164] on input "Product title" at bounding box center [707, 160] width 1038 height 25
paste input "Another question, does this mean that I can sell these pullovers in cooperation…"
drag, startPoint x: 440, startPoint y: 367, endPoint x: 324, endPoint y: 313, distance: 127.7
click at [439, 367] on div "Catalog 1 Design 2 Product Details" at bounding box center [707, 386] width 1107 height 696
click at [316, 162] on input "ELYAZ x Adidas Pullover" at bounding box center [707, 160] width 1038 height 25
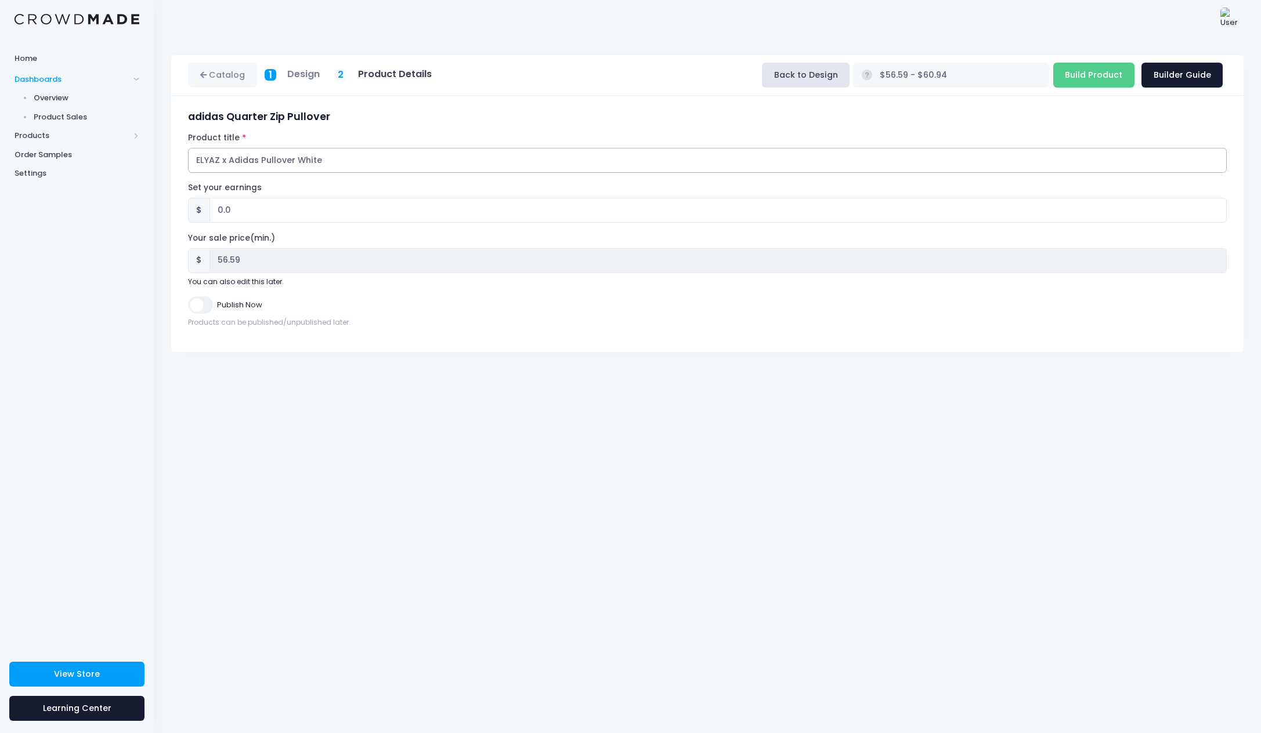
type input "ELYAZ x Adidas Pullover White"
drag, startPoint x: 351, startPoint y: 404, endPoint x: 334, endPoint y: 393, distance: 20.6
click at [351, 404] on div "Catalog 1 Design 2 Product Details" at bounding box center [707, 386] width 1107 height 696
click at [1095, 78] on input "Build Product" at bounding box center [1093, 75] width 81 height 25
type input "Building product..."
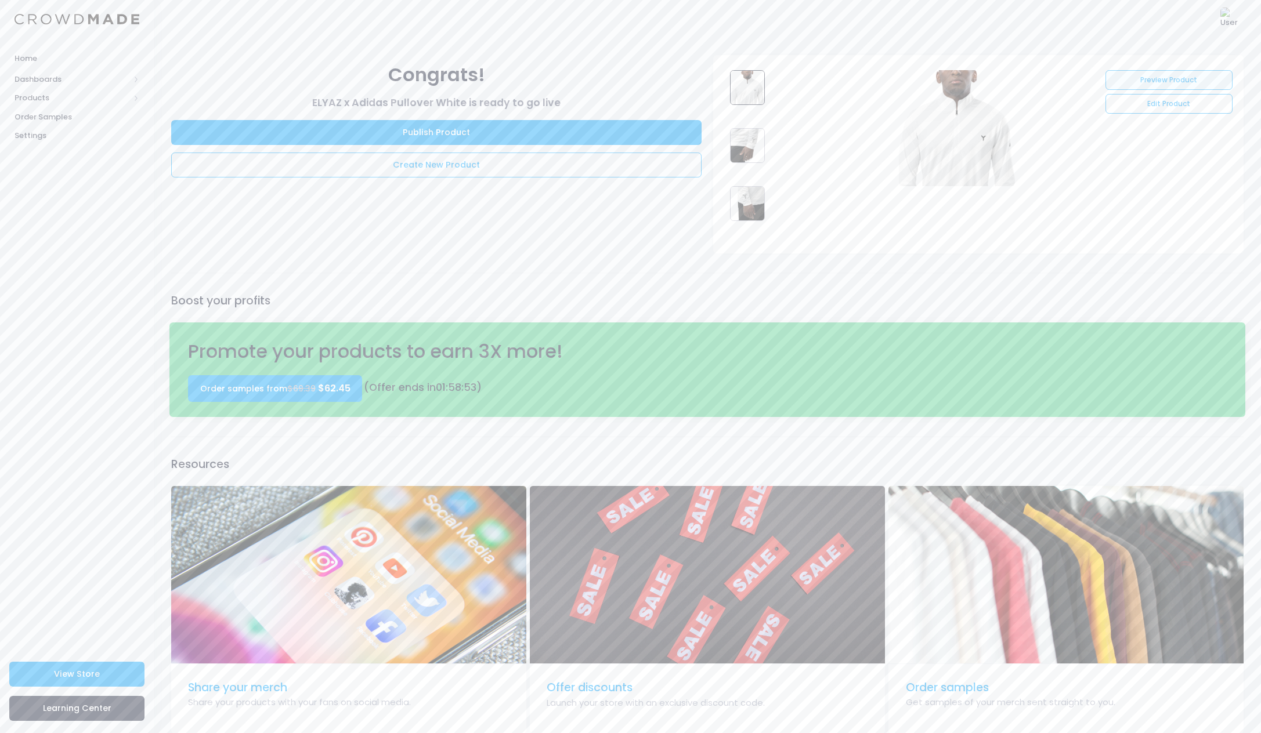
click at [1164, 77] on link "Preview Product" at bounding box center [1168, 80] width 127 height 20
click at [139, 98] on span at bounding box center [136, 98] width 6 height 6
click at [81, 117] on span "Product Builder" at bounding box center [87, 117] width 106 height 12
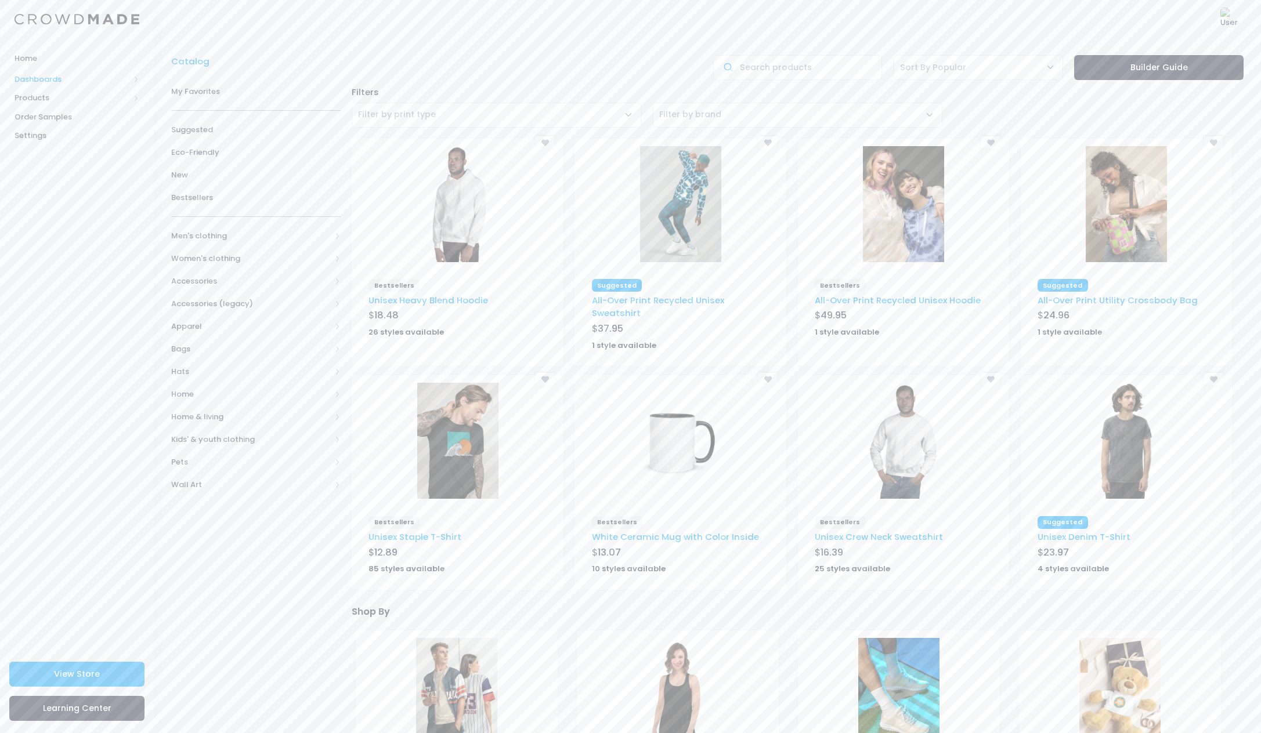
click at [137, 77] on span at bounding box center [136, 79] width 6 height 6
click at [58, 99] on span "Overview" at bounding box center [87, 98] width 106 height 12
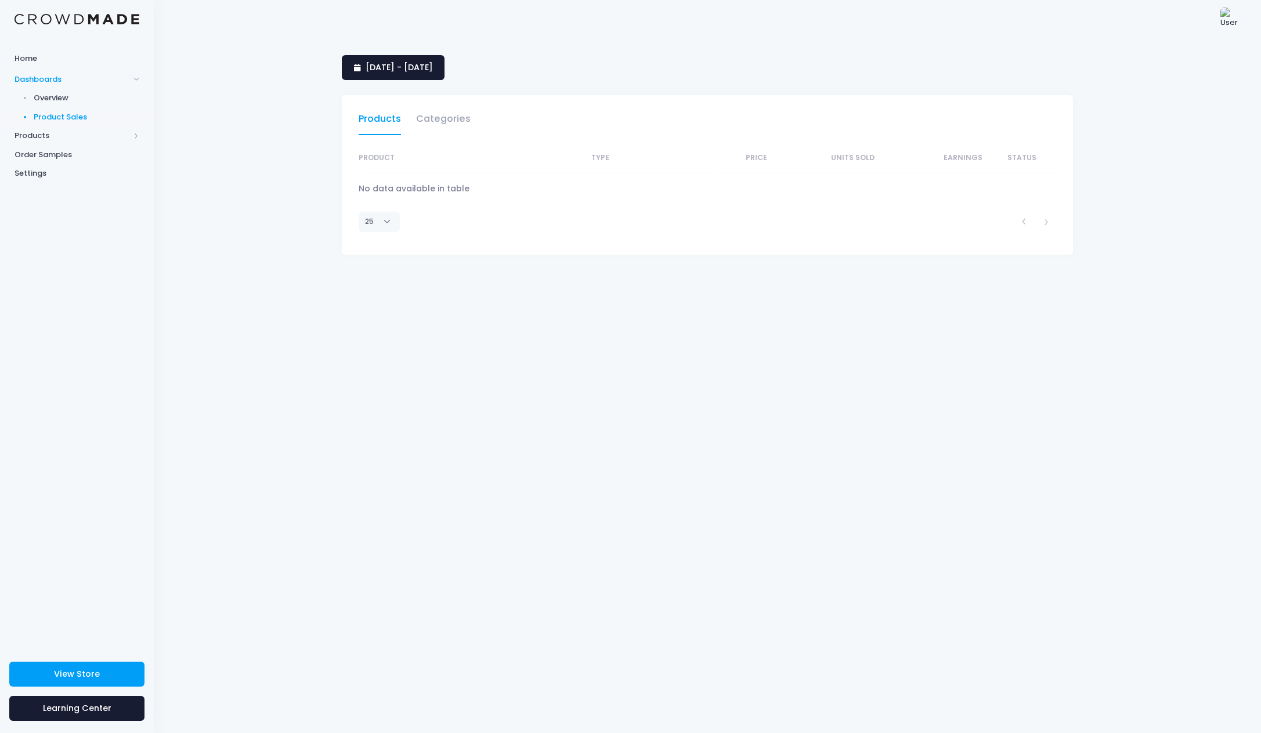
select select "25"
click at [136, 134] on span at bounding box center [136, 136] width 6 height 6
click at [70, 135] on span "Product Editor" at bounding box center [87, 136] width 106 height 12
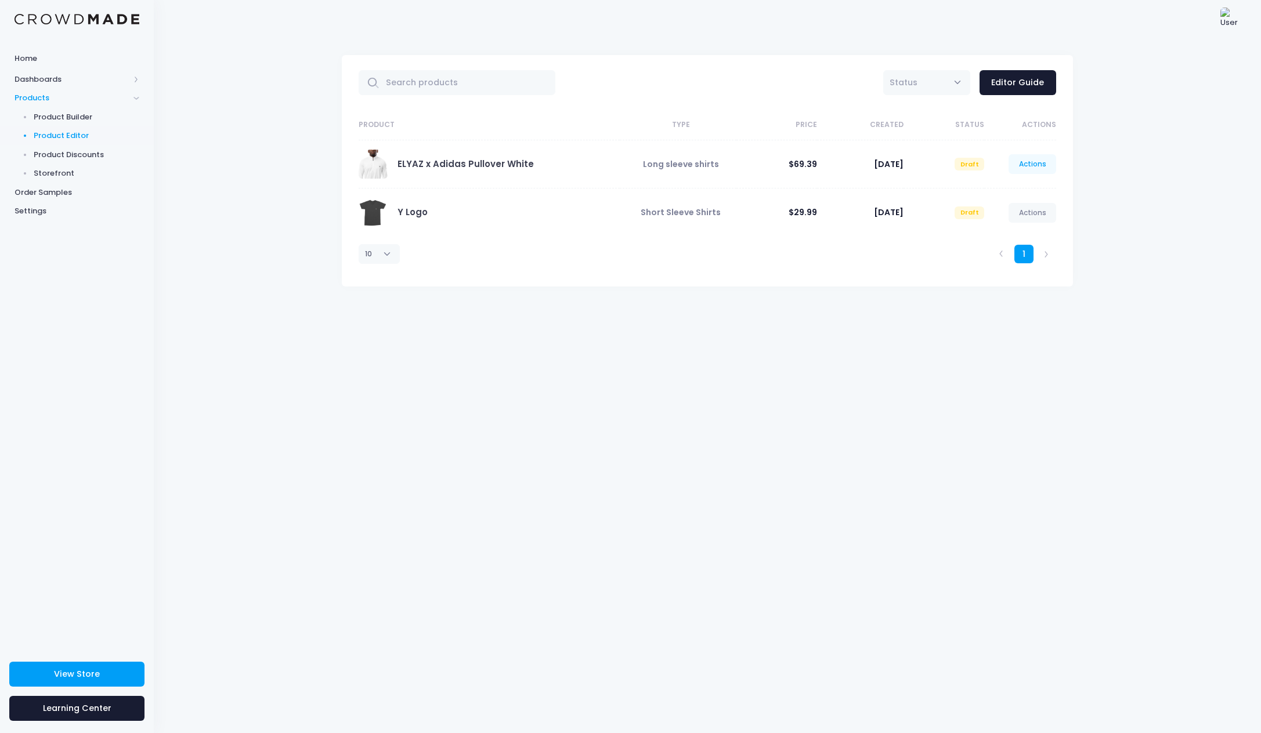
click at [1038, 164] on link "Actions" at bounding box center [1032, 164] width 48 height 20
click at [1091, 178] on div "All Active Draft Status Editor Guide Product Type Price Created Status Actions …" at bounding box center [707, 386] width 1107 height 696
click at [498, 161] on link "ELYAZ x Adidas Pullover White" at bounding box center [465, 164] width 136 height 12
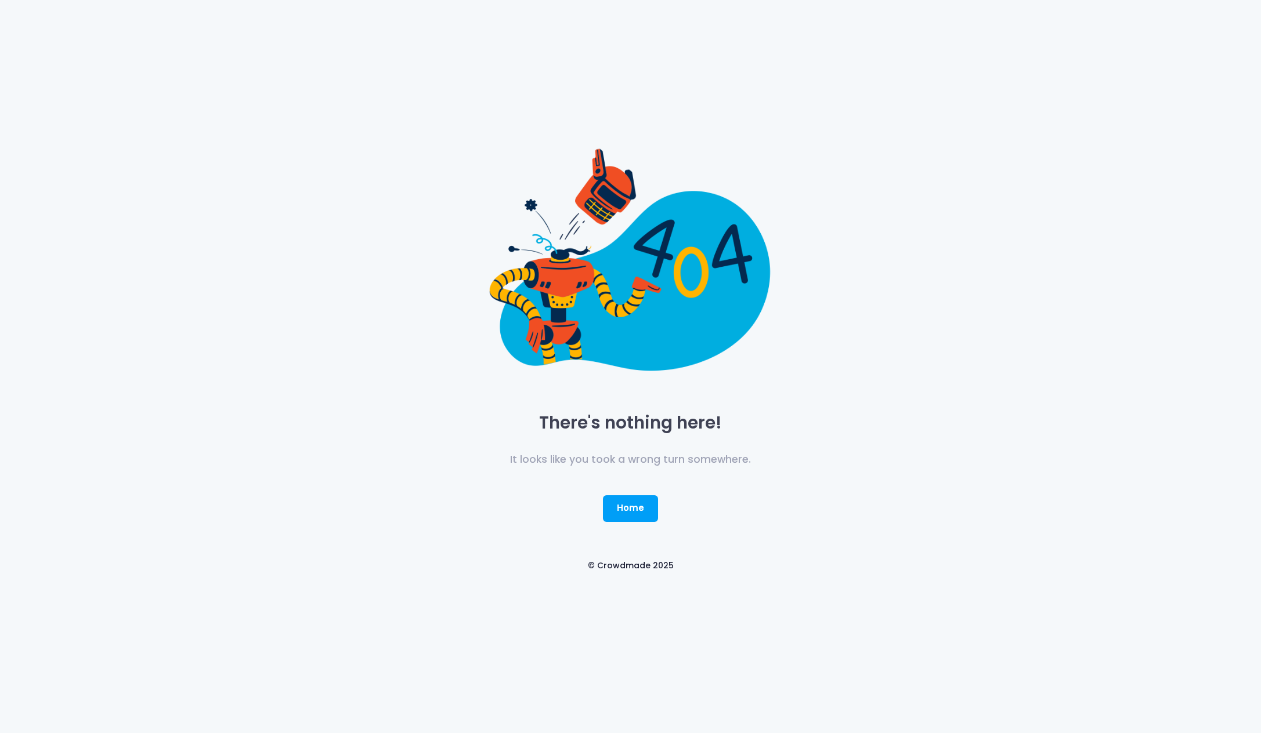
click at [946, 238] on div "There's nothing here! It looks like you took a wrong turn somewhere. Home © Cro…" at bounding box center [630, 366] width 1261 height 733
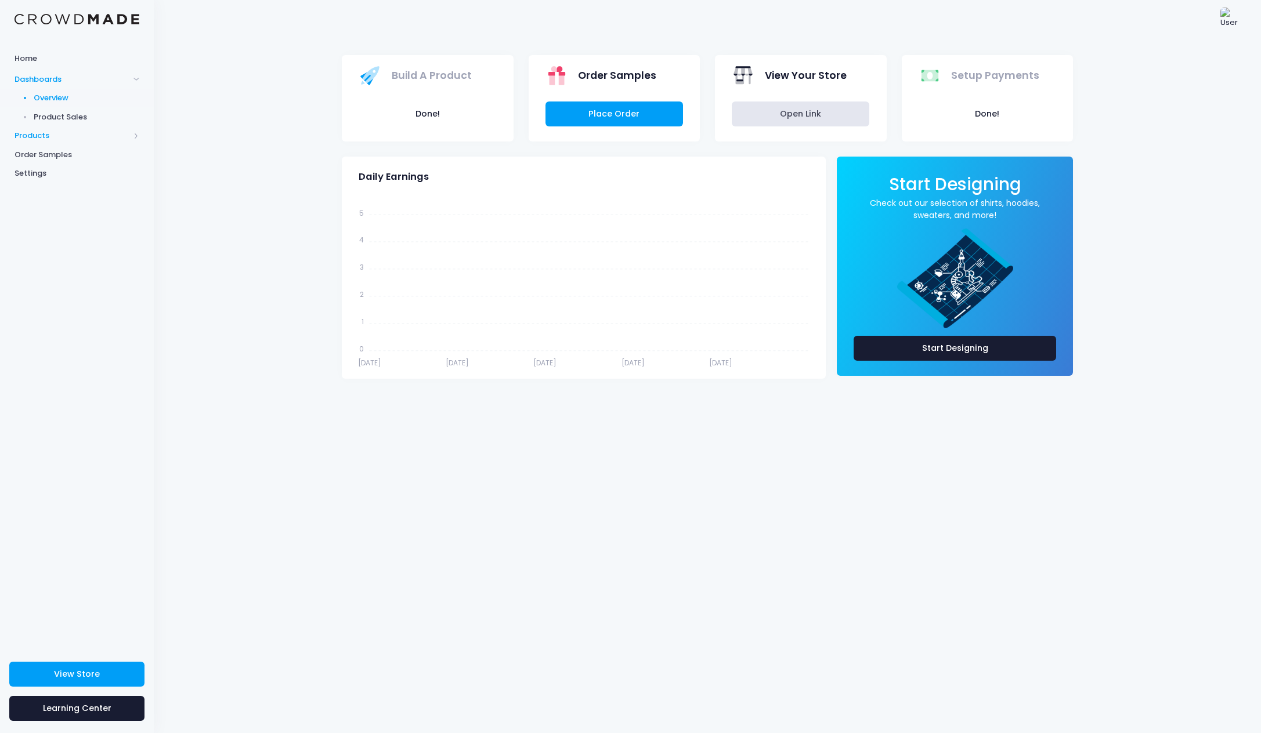
click at [45, 132] on span "Products" at bounding box center [72, 136] width 115 height 12
click at [49, 187] on span "Order Samples" at bounding box center [77, 193] width 125 height 12
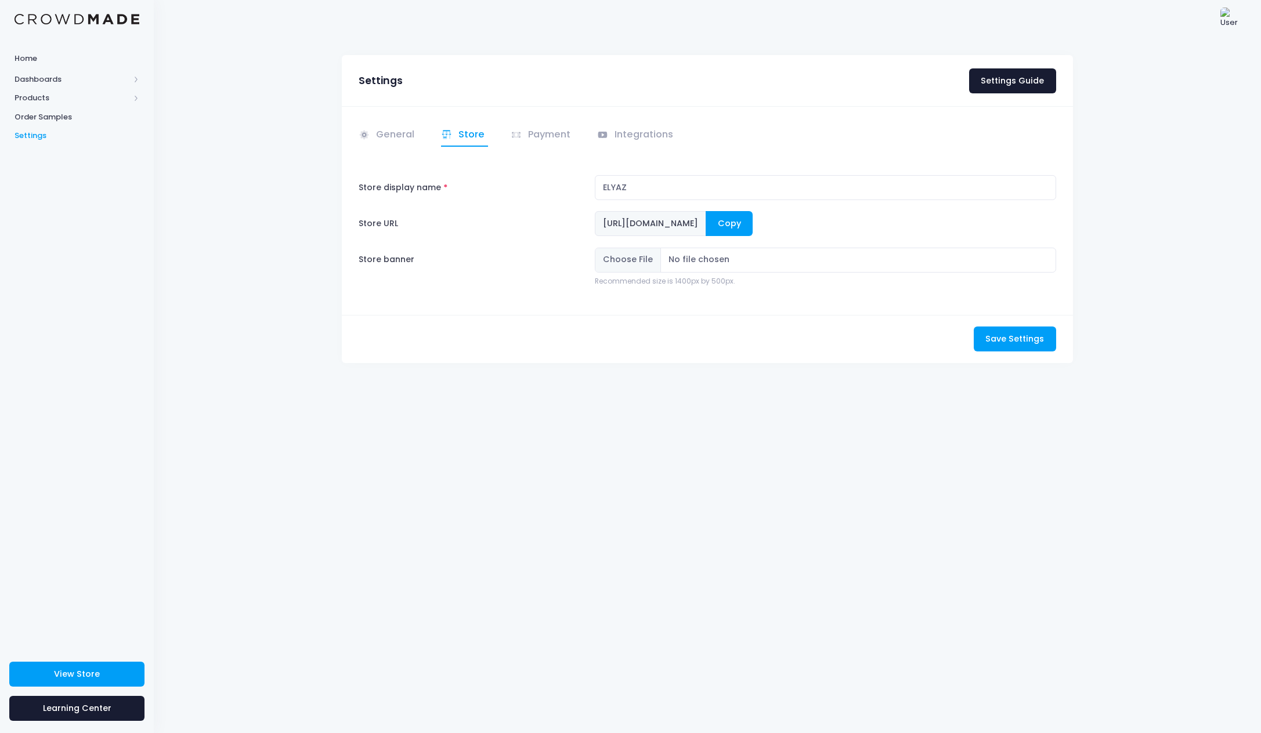
click at [752, 218] on button "Copy" at bounding box center [728, 223] width 47 height 25
click at [1085, 179] on div "Settings Settings Guide General" at bounding box center [707, 218] width 766 height 327
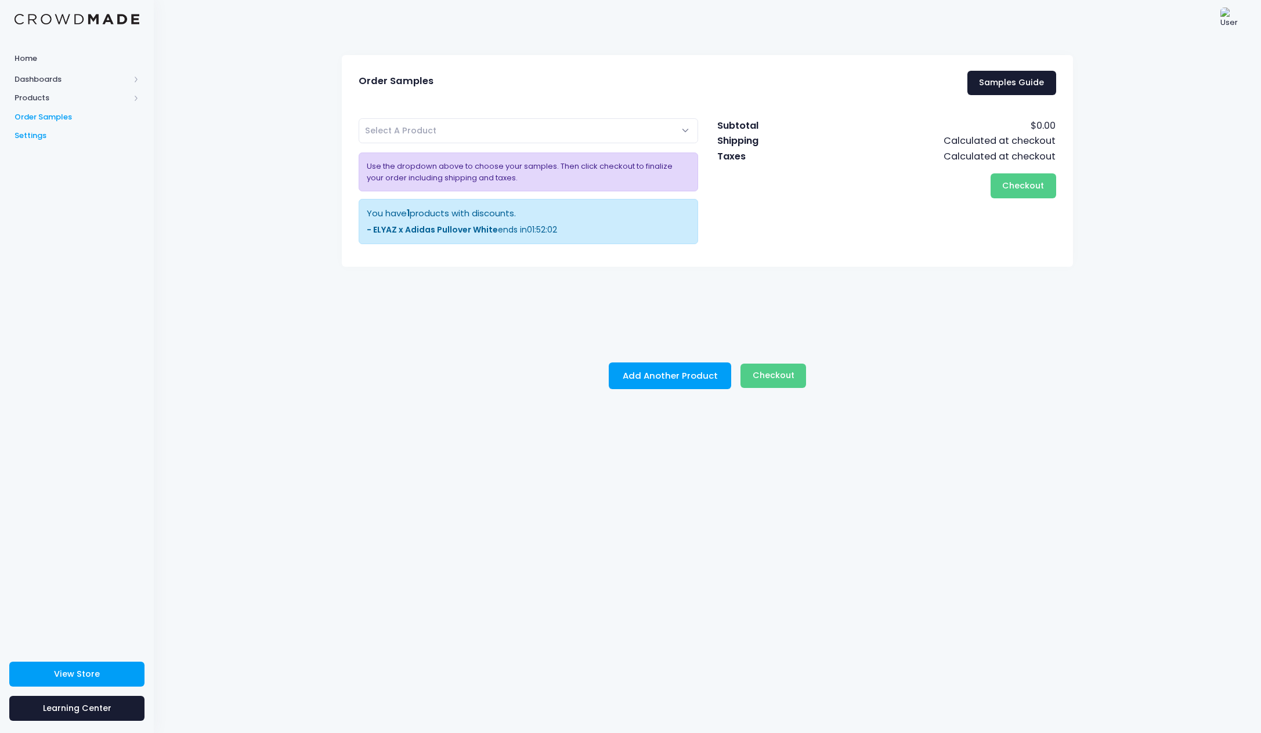
click at [45, 130] on span "Settings" at bounding box center [77, 136] width 125 height 12
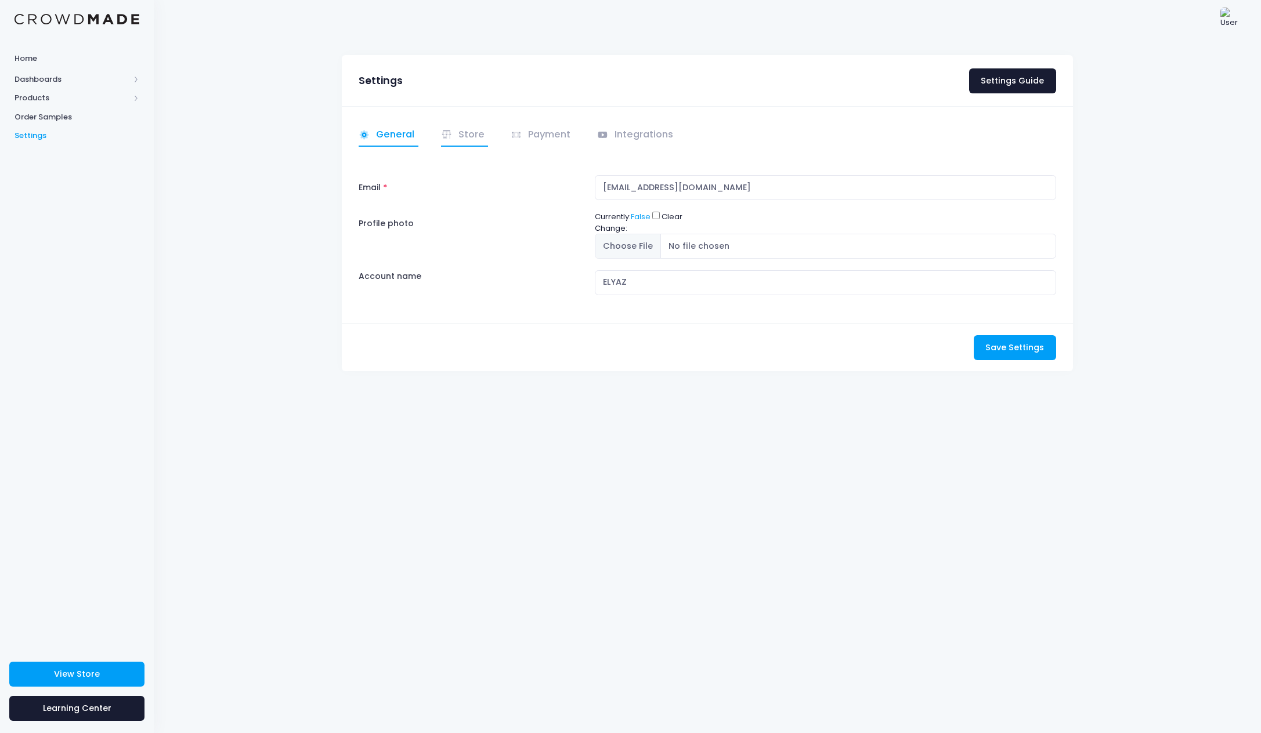
click at [450, 129] on icon at bounding box center [447, 135] width 12 height 12
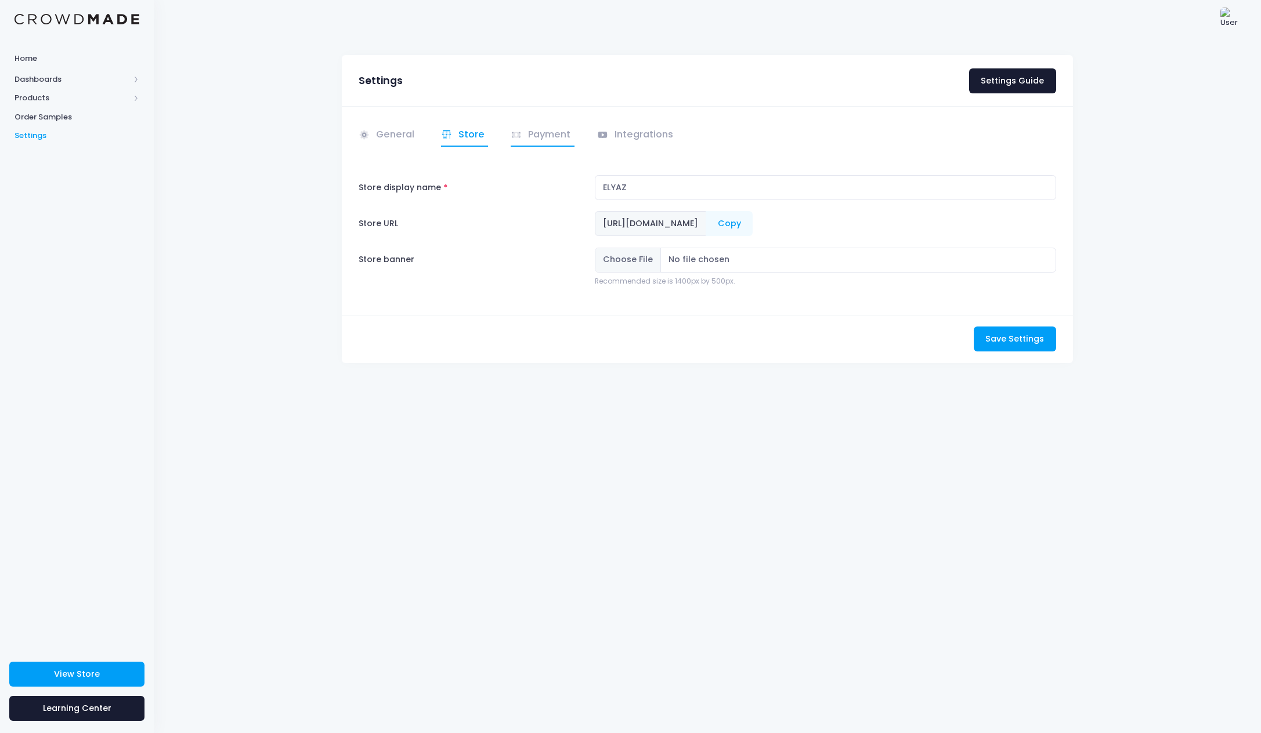
click at [533, 130] on link "Payment" at bounding box center [542, 135] width 64 height 23
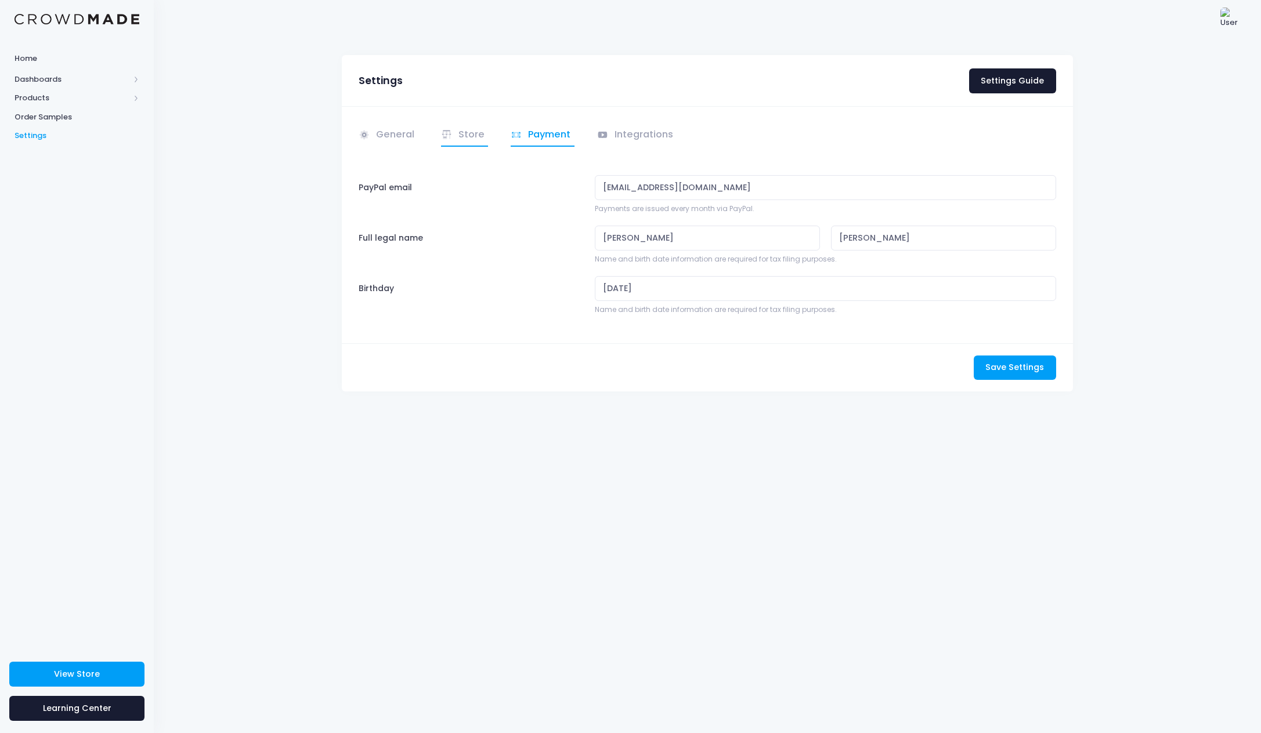
click at [470, 139] on link "Store" at bounding box center [465, 135] width 48 height 23
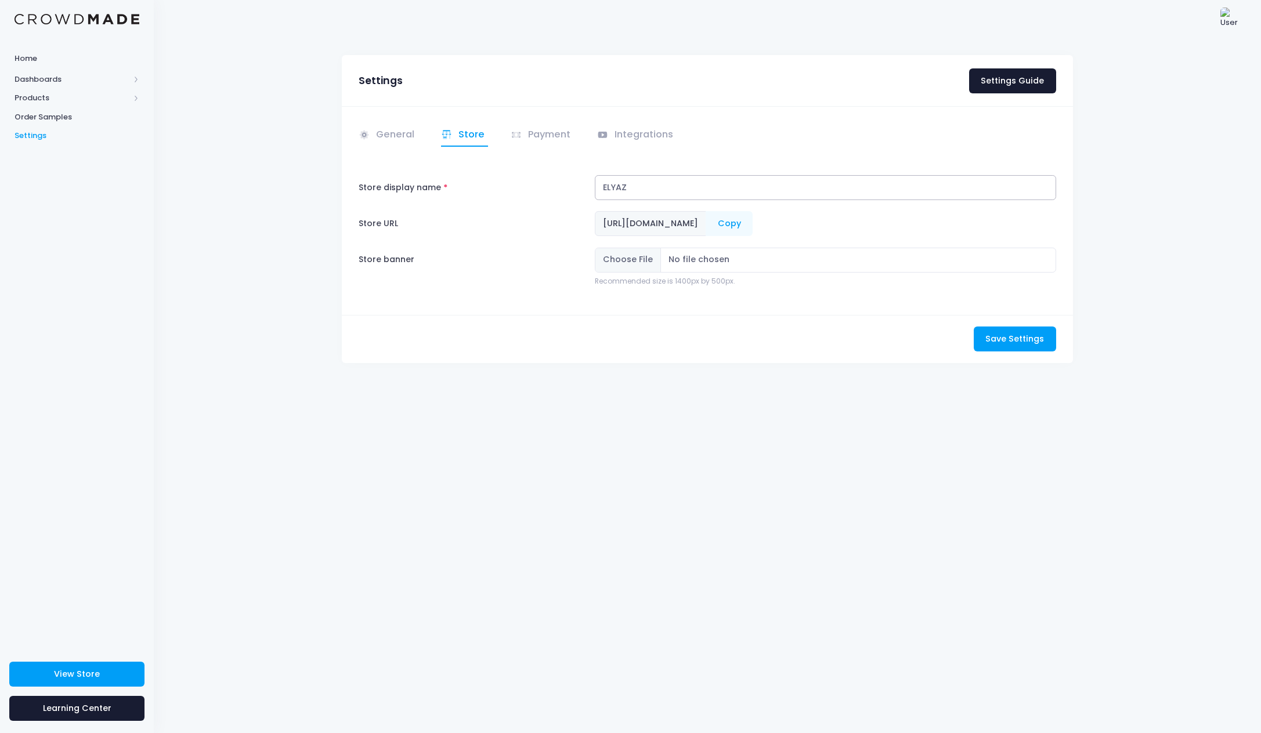
click at [664, 190] on input "ELYAZ" at bounding box center [825, 187] width 461 height 25
type input "ELYAZ Shop"
drag, startPoint x: 792, startPoint y: 385, endPoint x: 1027, endPoint y: 353, distance: 237.1
click at [814, 383] on div "Settings Settings Guide General Email" at bounding box center [707, 386] width 1107 height 696
click at [1019, 339] on span "Save Settings" at bounding box center [1014, 339] width 59 height 12
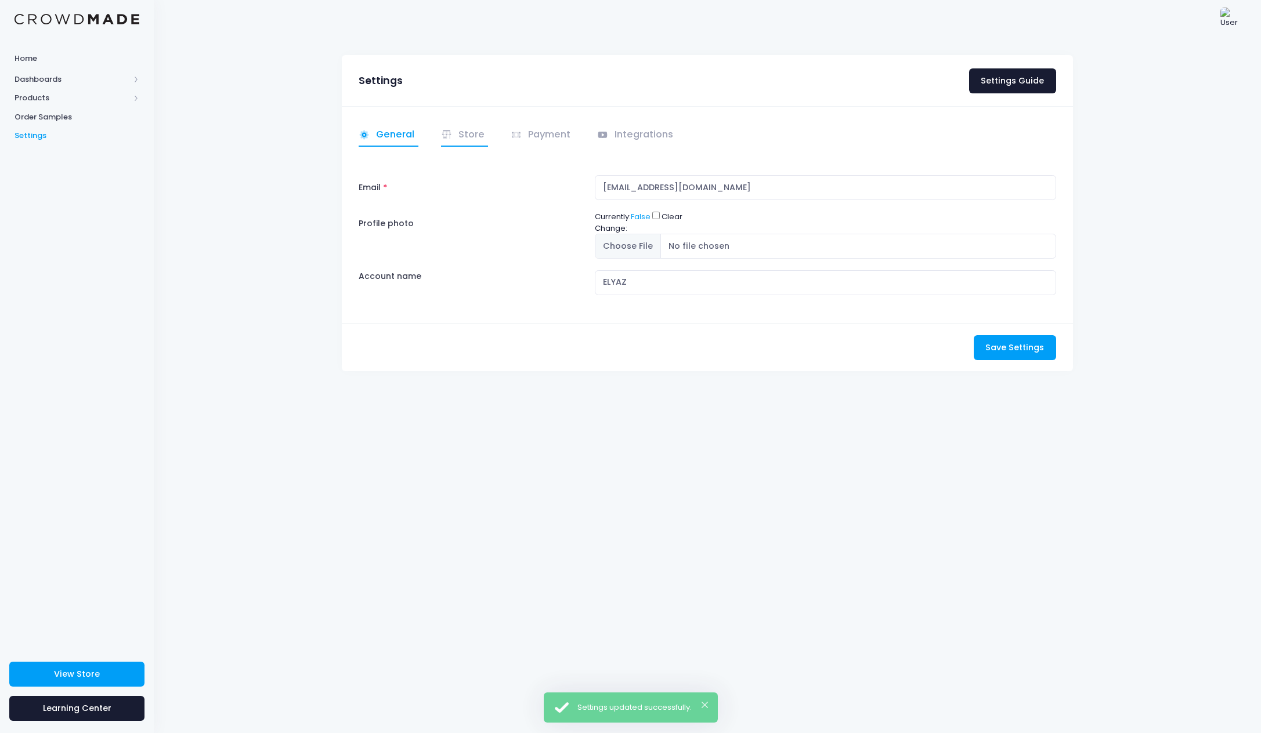
click at [478, 137] on link "Store" at bounding box center [465, 135] width 48 height 23
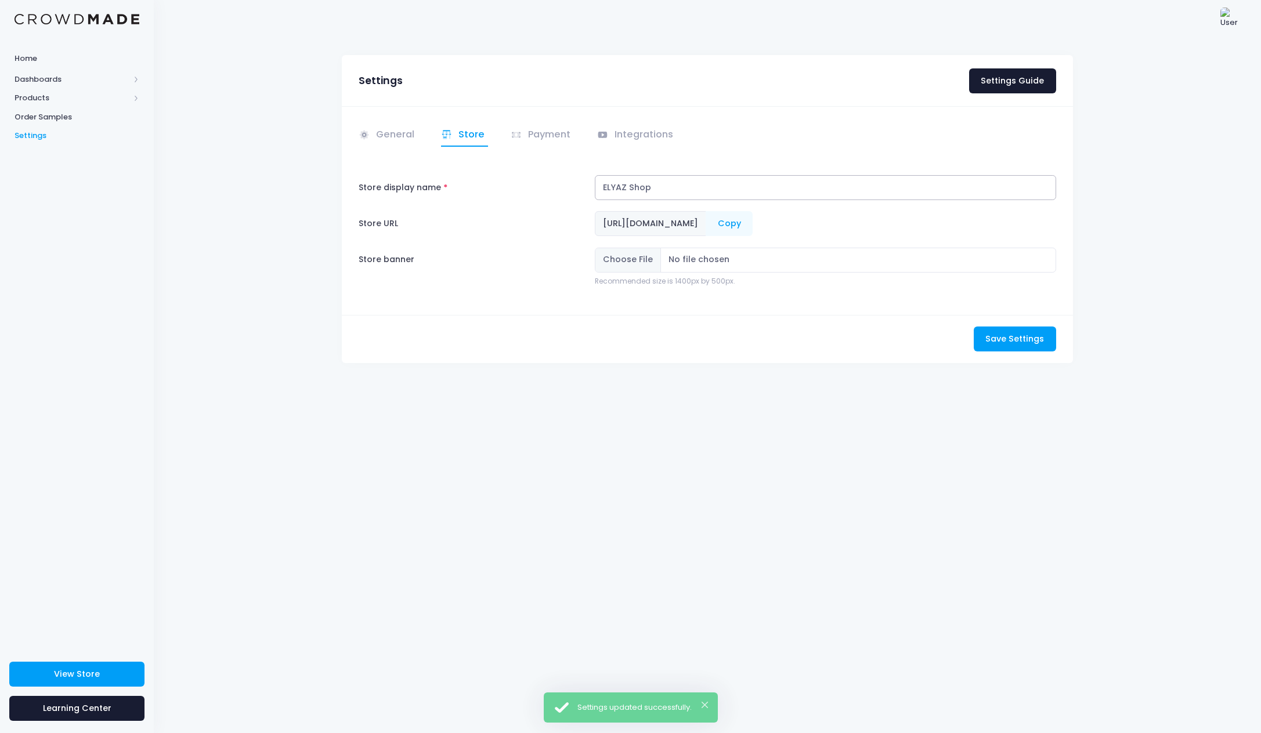
click at [604, 184] on input "ELYAZ Shop" at bounding box center [825, 187] width 461 height 25
type input "ELYAZ Shop"
drag, startPoint x: 1005, startPoint y: 340, endPoint x: 981, endPoint y: 345, distance: 24.2
click at [1004, 340] on span "Save Settings" at bounding box center [1014, 339] width 59 height 12
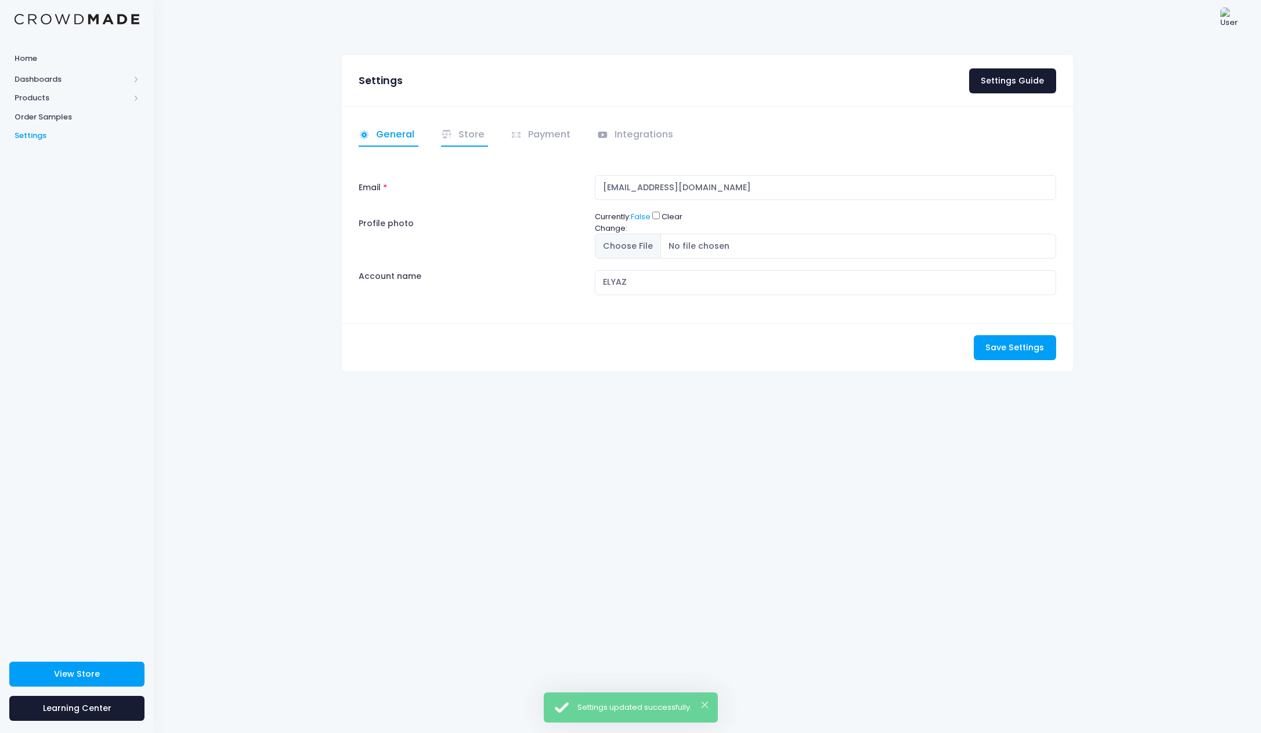
click at [479, 125] on link "Store" at bounding box center [465, 135] width 48 height 23
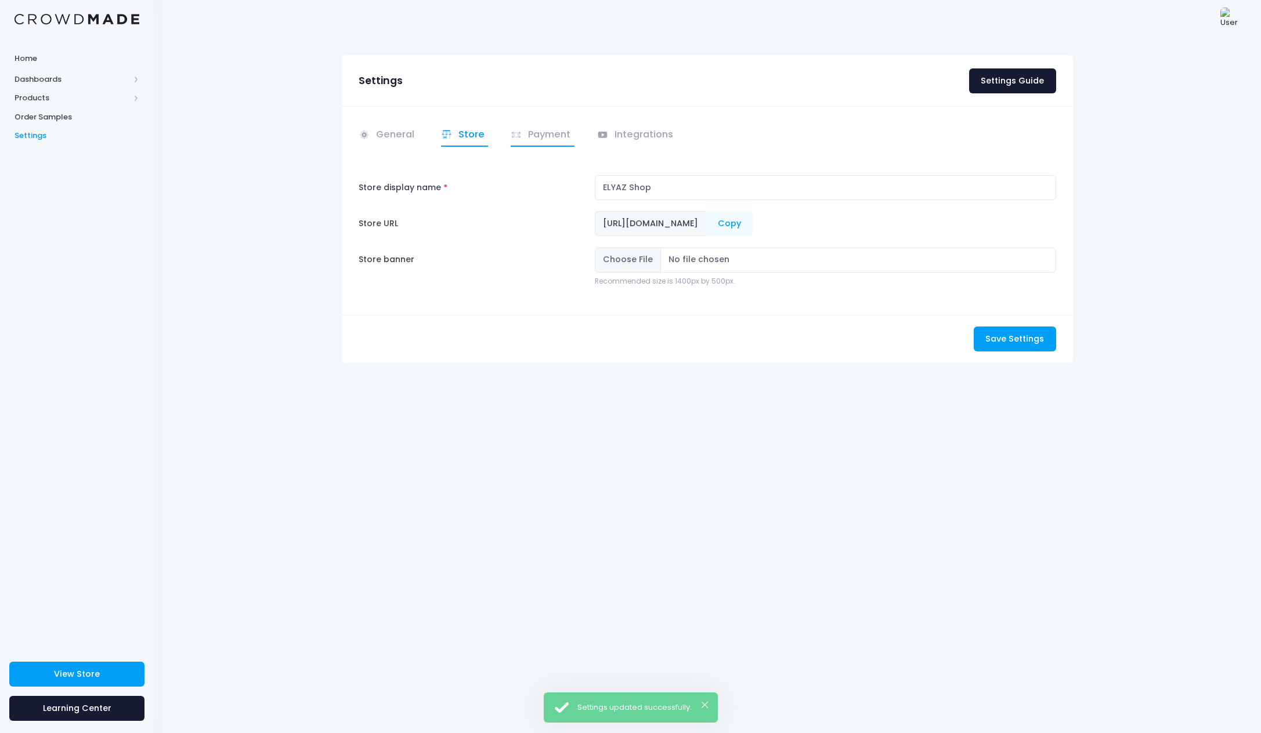
click at [526, 129] on link "Payment" at bounding box center [542, 135] width 64 height 23
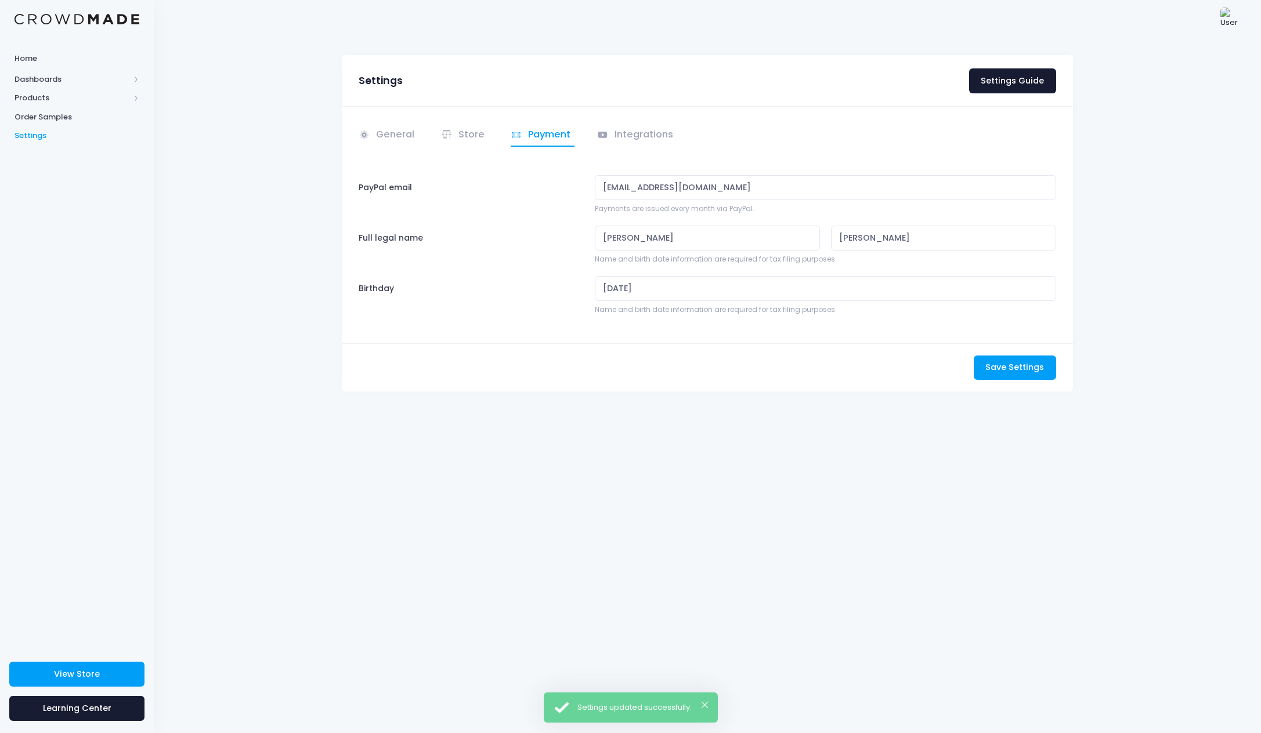
click at [594, 131] on li "Integrations" at bounding box center [633, 135] width 88 height 23
click at [612, 133] on link "Integrations" at bounding box center [637, 135] width 80 height 23
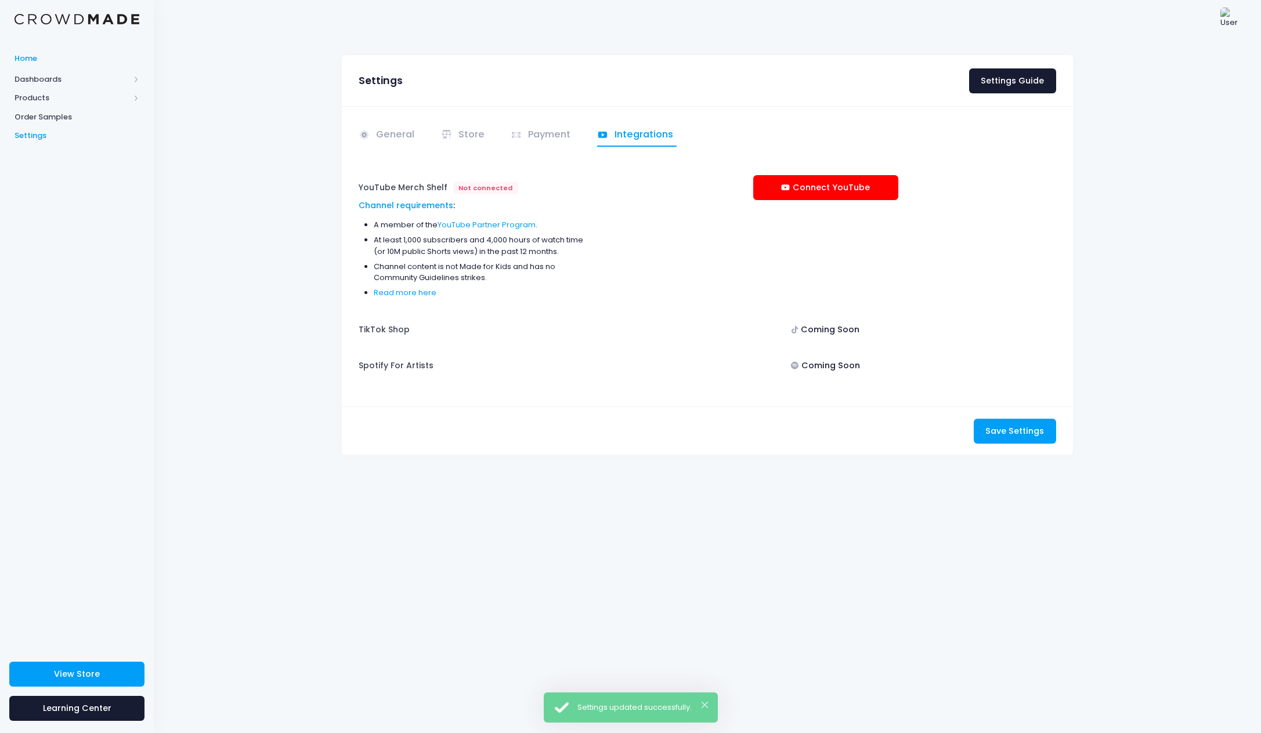
click at [32, 56] on span "Home" at bounding box center [77, 59] width 125 height 12
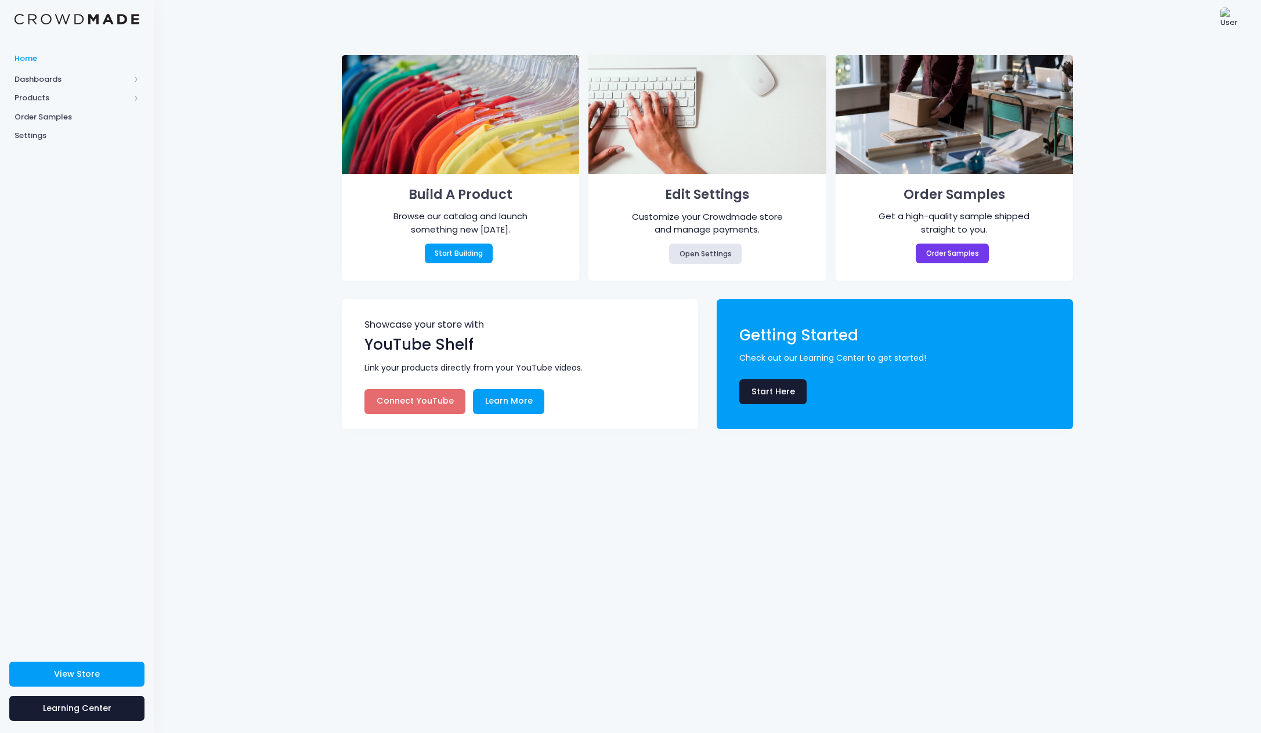
drag, startPoint x: 1149, startPoint y: 124, endPoint x: 1125, endPoint y: 109, distance: 28.4
click at [1134, 115] on div "Build A Product Browse our catalog and launch something new [DATE]. Start Build…" at bounding box center [707, 386] width 1107 height 696
click at [1125, 108] on div "Build A Product Browse our catalog and launch something new [DATE]. Start Build…" at bounding box center [707, 386] width 1107 height 696
click at [1160, 194] on div "Build A Product Browse our catalog and launch something new [DATE]. Start Build…" at bounding box center [707, 386] width 1107 height 696
